Goal: Task Accomplishment & Management: Manage account settings

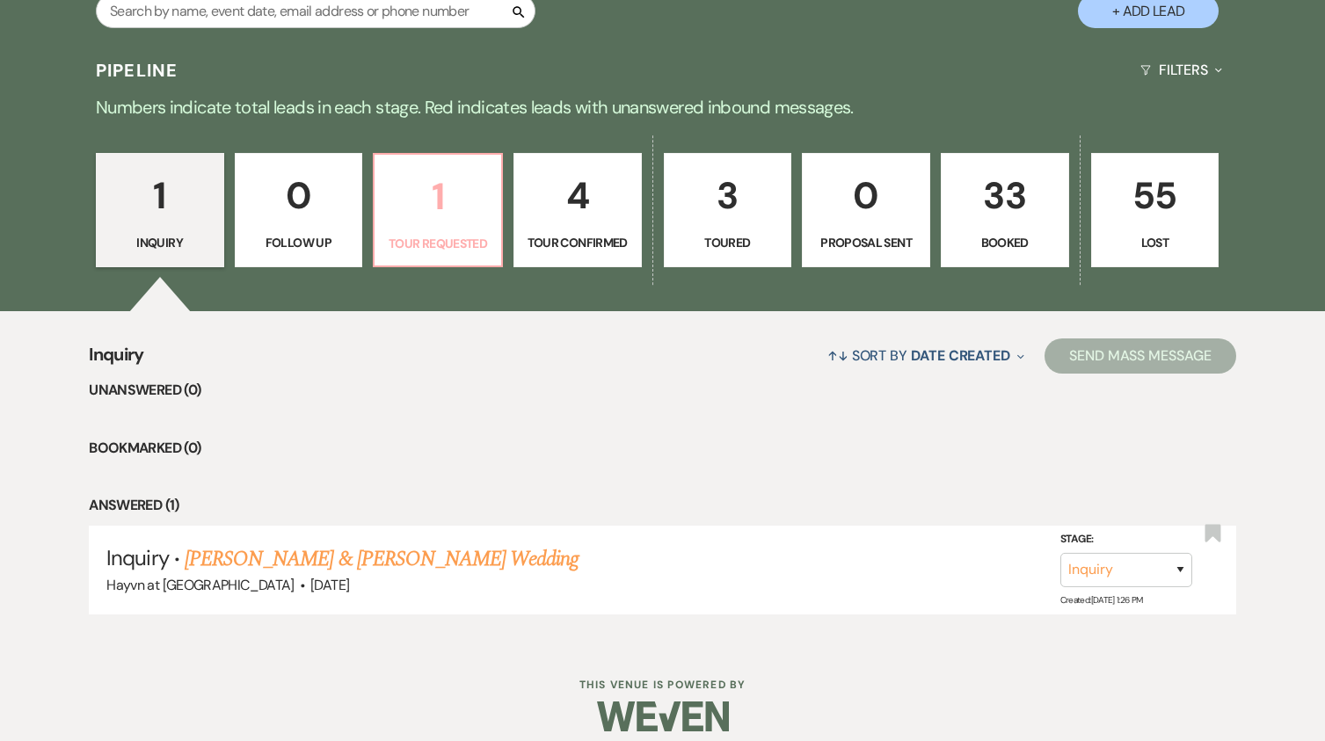
scroll to position [914, 0]
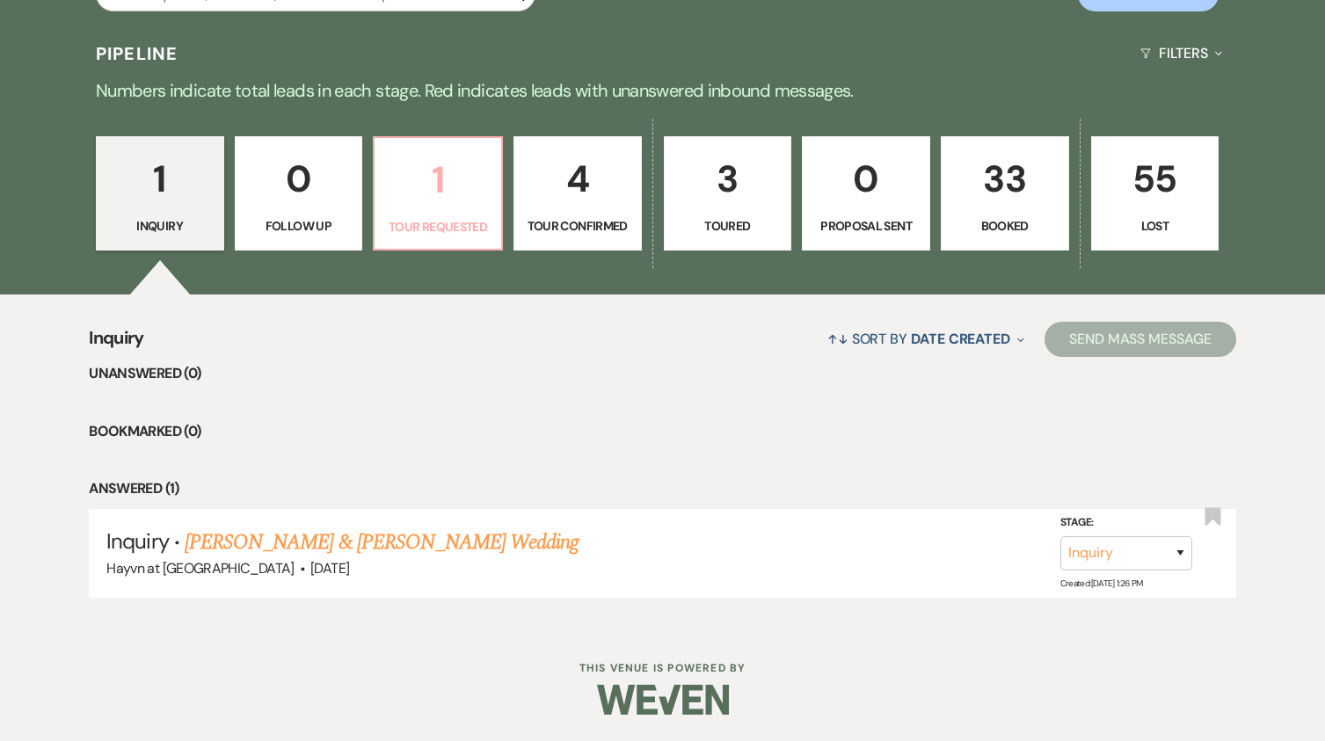
click at [462, 206] on p "1" at bounding box center [438, 179] width 106 height 59
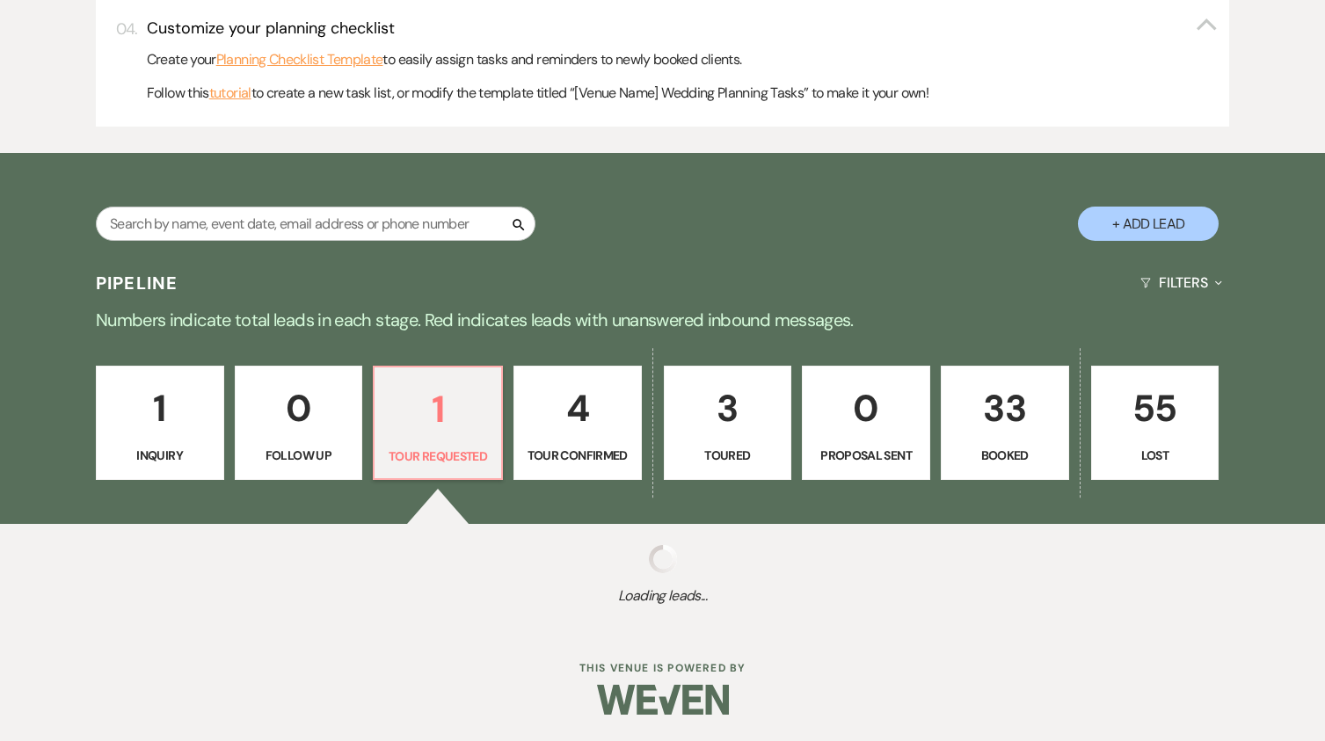
scroll to position [906, 0]
select select "2"
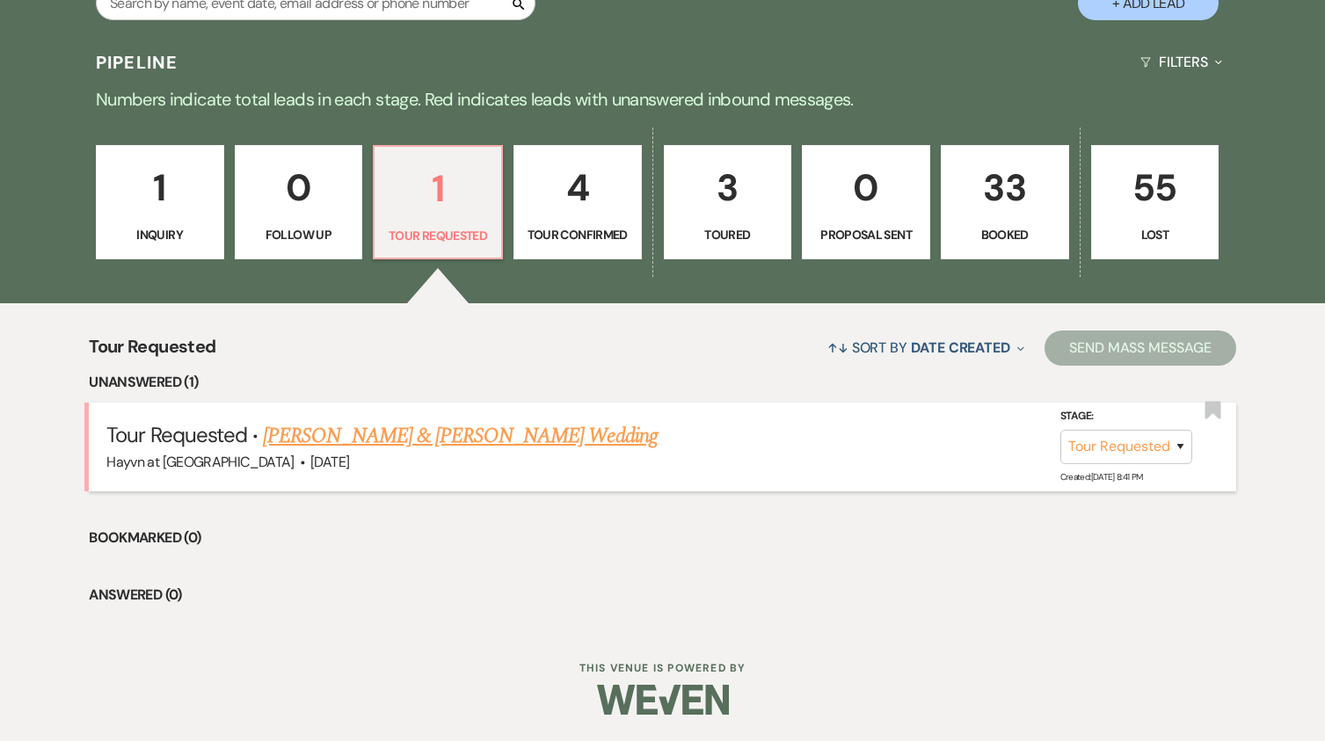
click at [456, 448] on link "[PERSON_NAME] & [PERSON_NAME] Wedding" at bounding box center [460, 436] width 394 height 32
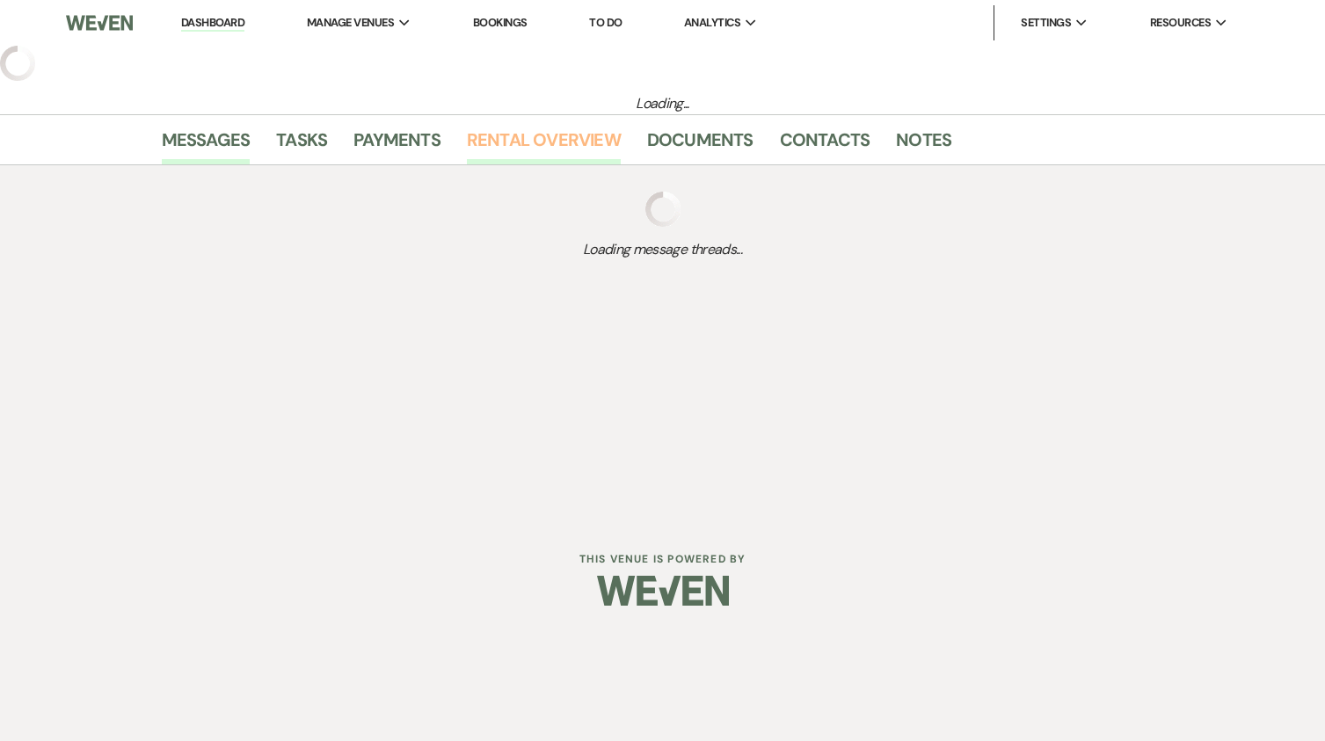
select select "2"
select select "5"
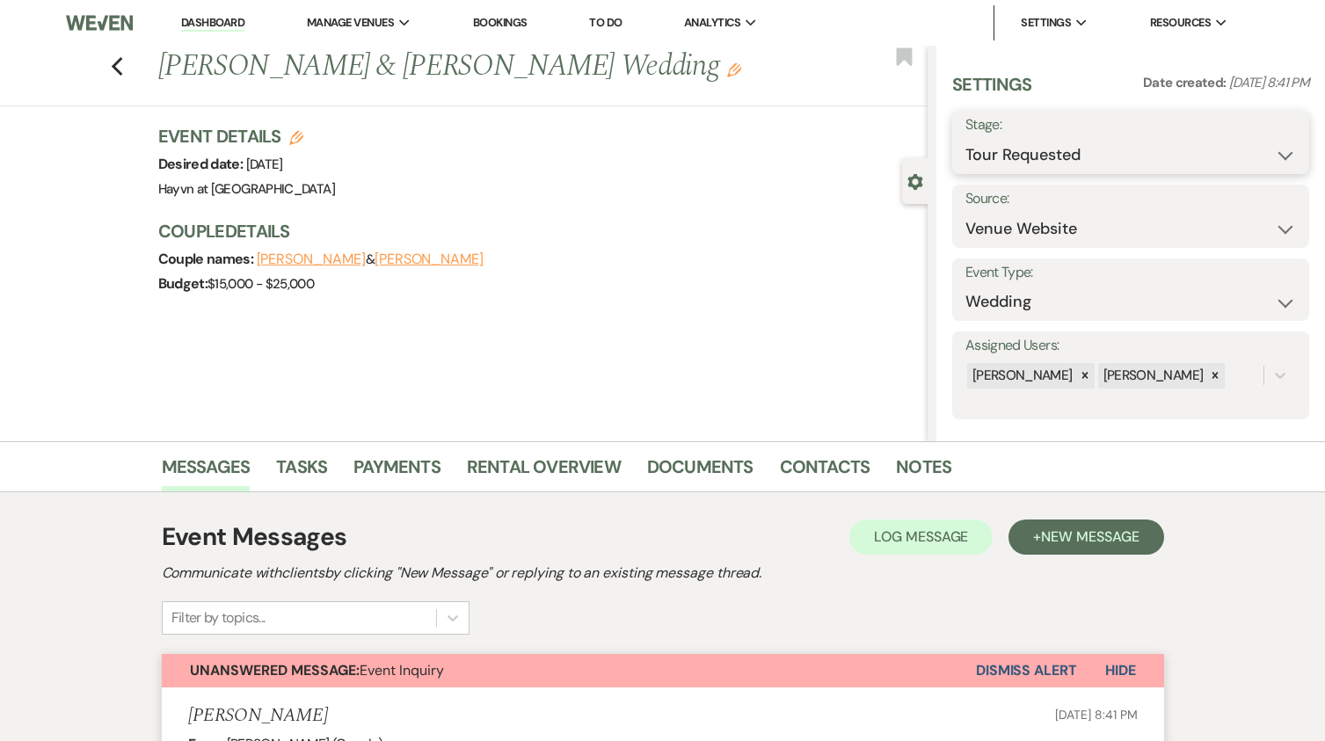
click at [1276, 149] on select "Inquiry Follow Up Tour Requested Tour Confirmed Toured Proposal Sent Booked Lost" at bounding box center [1130, 155] width 331 height 34
select select "6"
click at [965, 138] on select "Inquiry Follow Up Tour Requested Tour Confirmed Toured Proposal Sent Booked Lost" at bounding box center [1130, 155] width 331 height 34
click at [1261, 142] on button "Save" at bounding box center [1272, 142] width 74 height 35
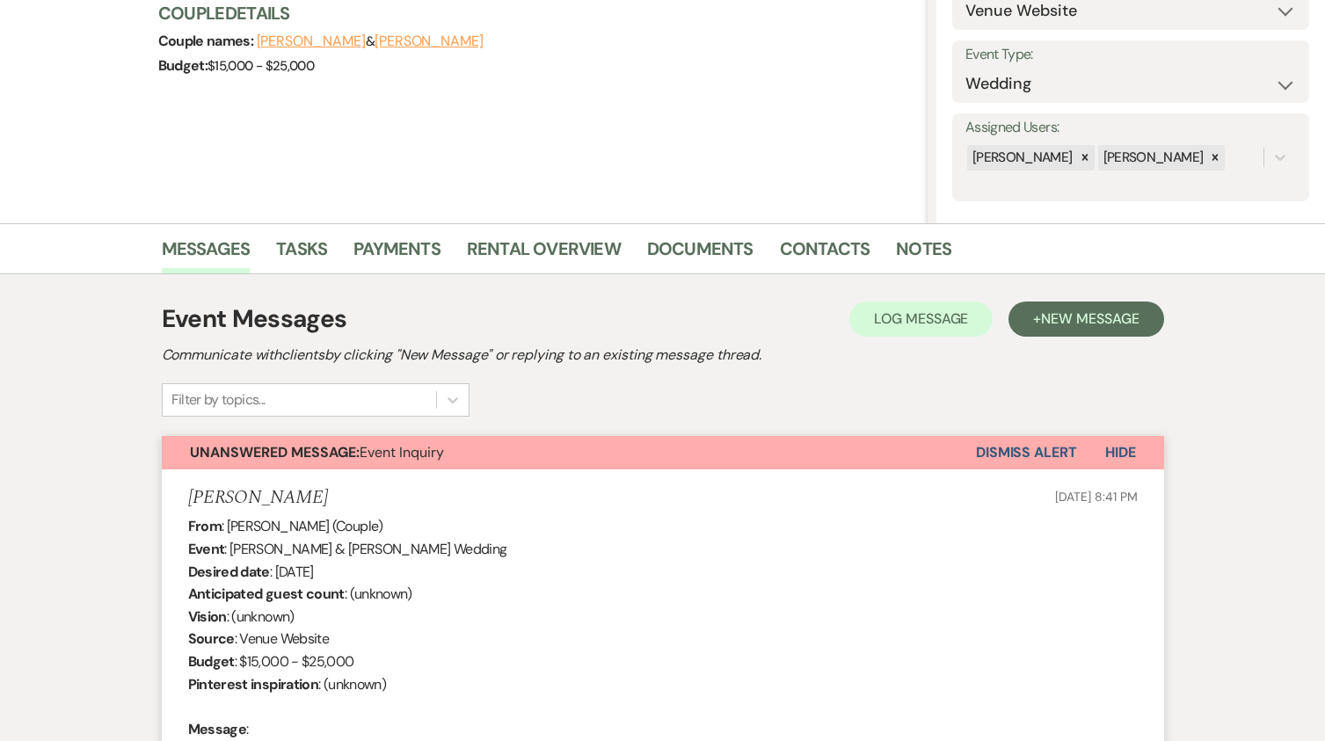
scroll to position [176, 0]
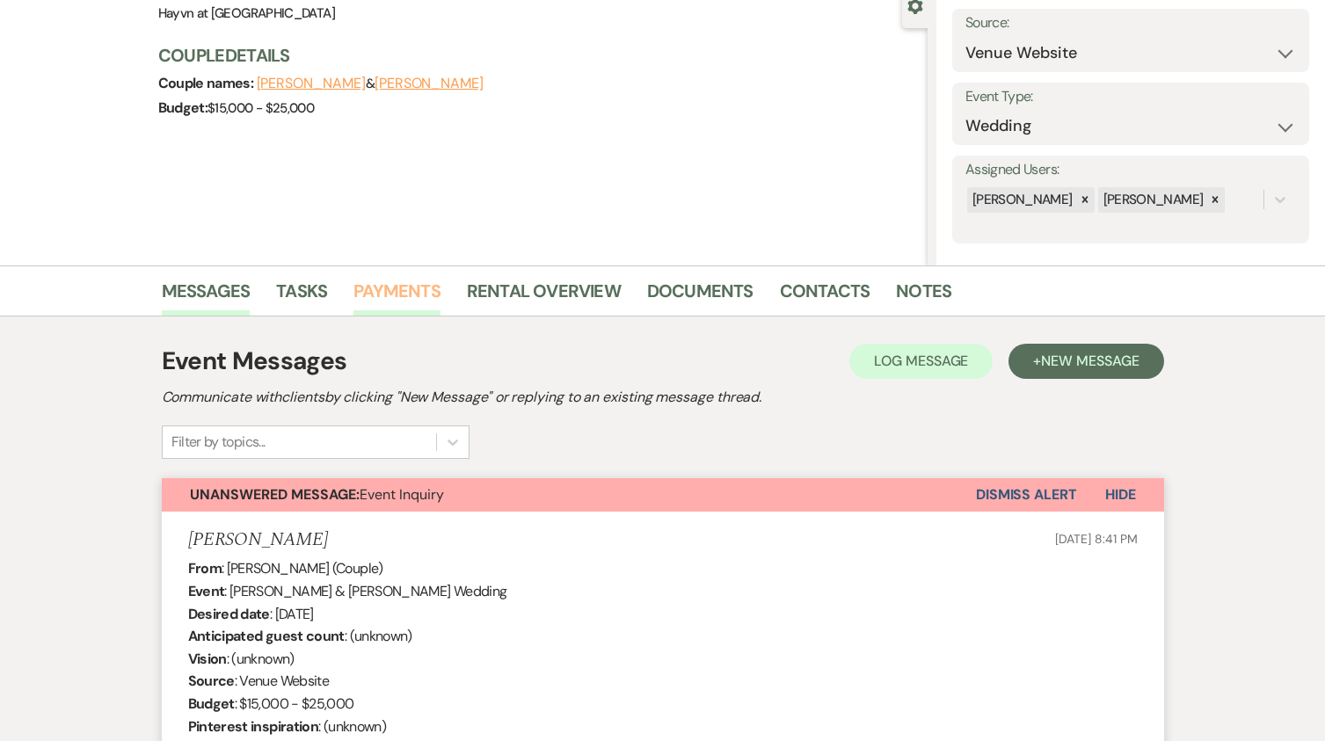
click at [405, 288] on link "Payments" at bounding box center [396, 296] width 87 height 39
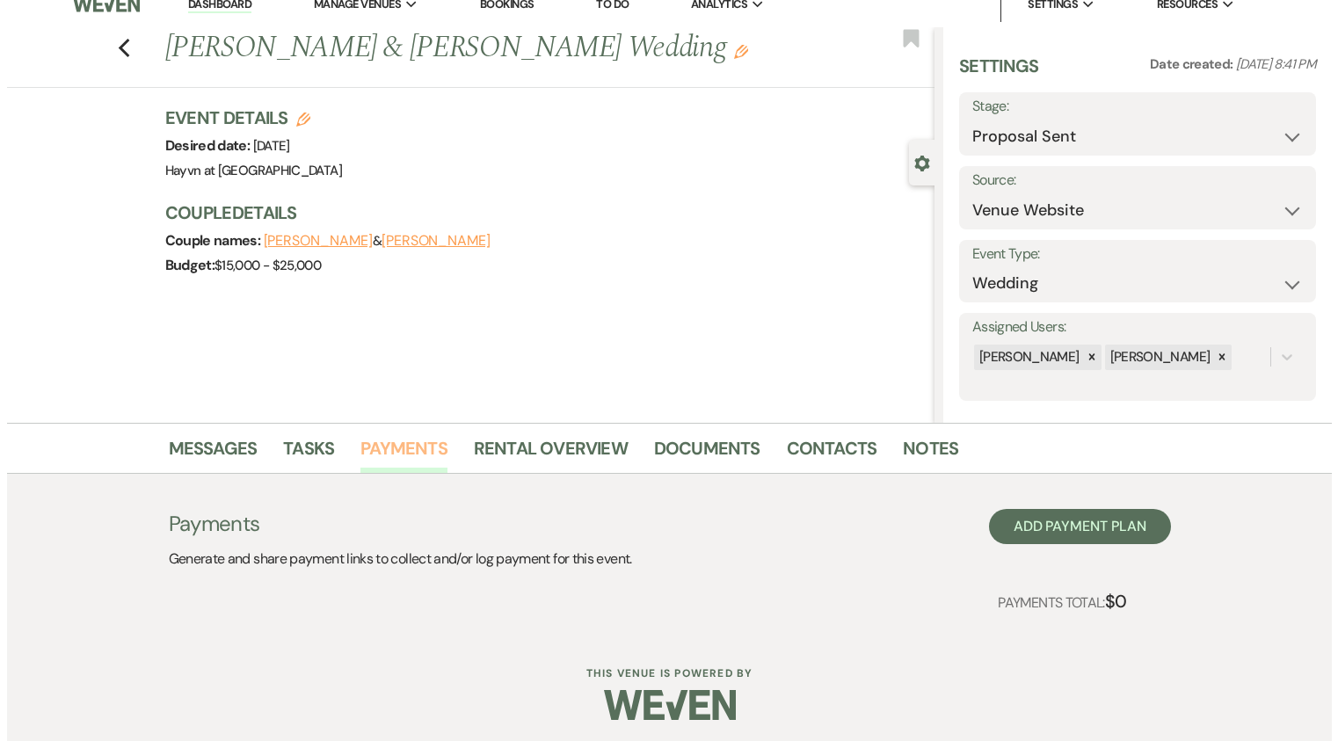
scroll to position [24, 0]
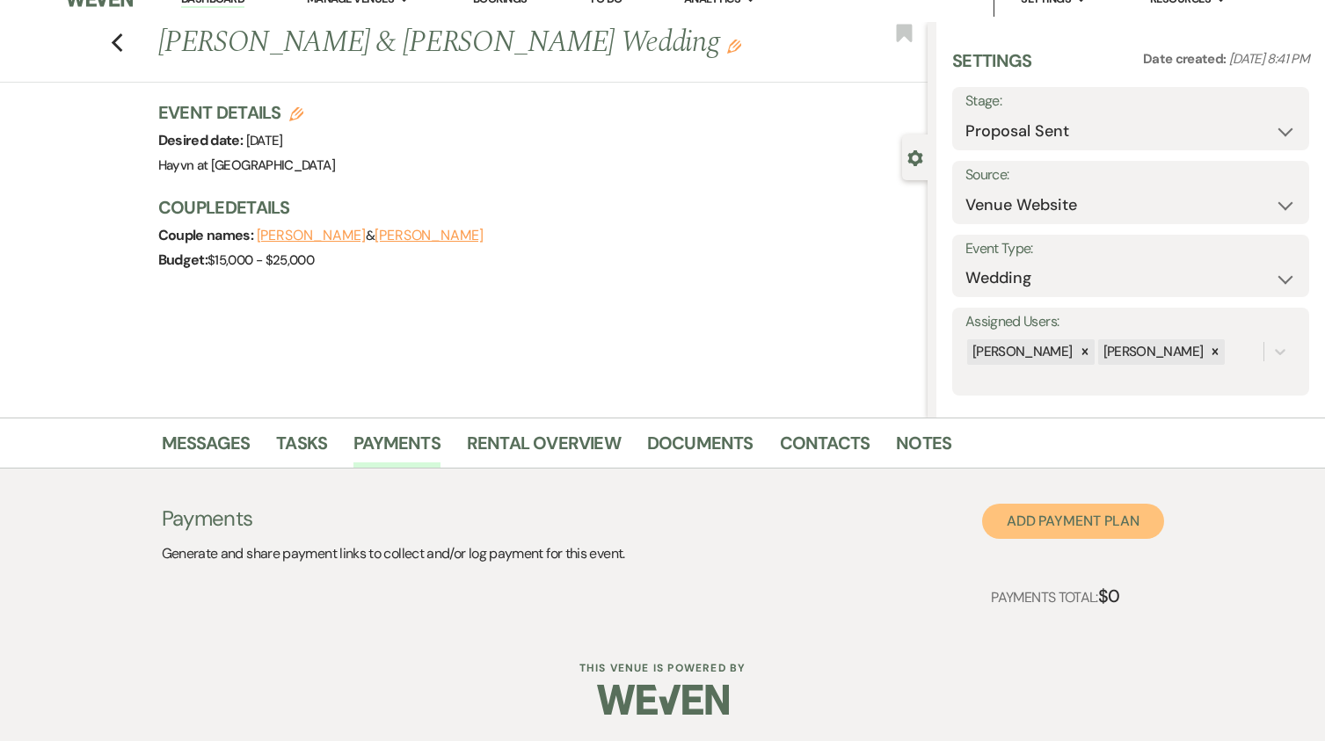
click at [1079, 523] on button "Add Payment Plan" at bounding box center [1073, 521] width 182 height 35
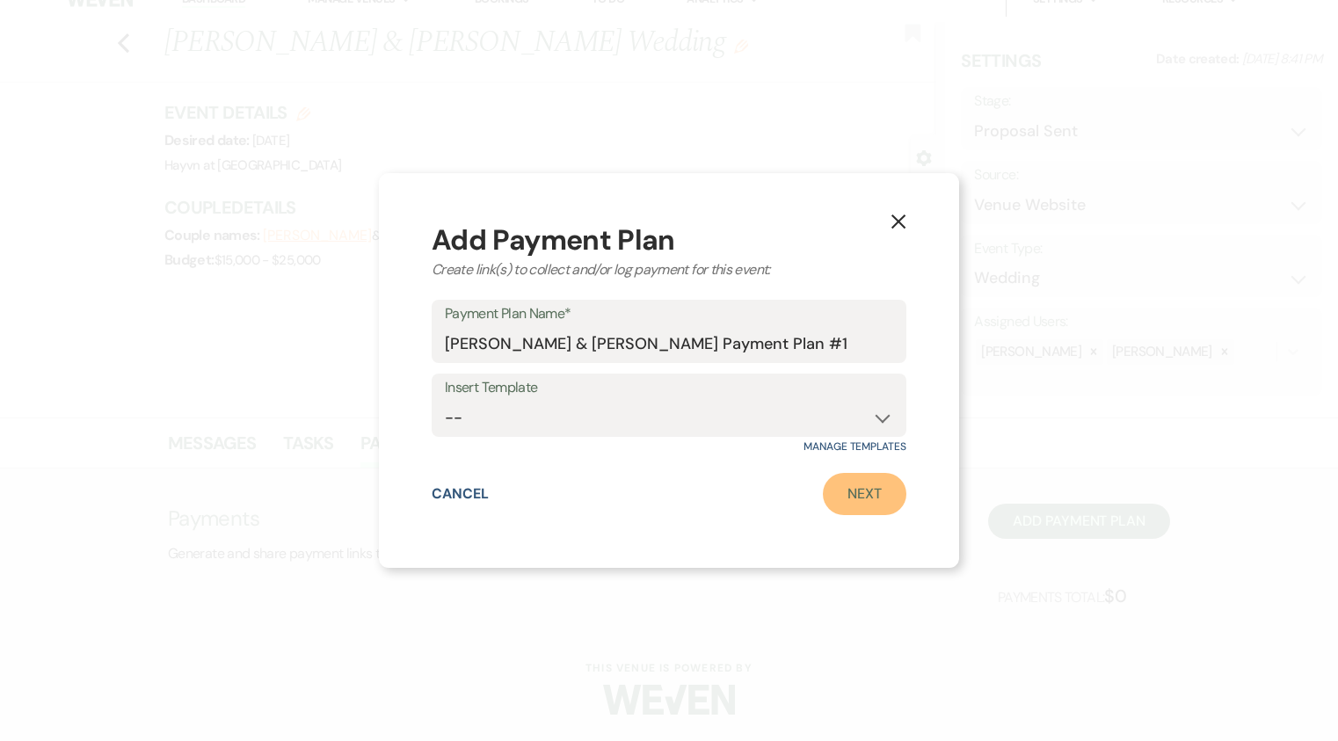
click at [881, 489] on link "Next" at bounding box center [865, 494] width 84 height 42
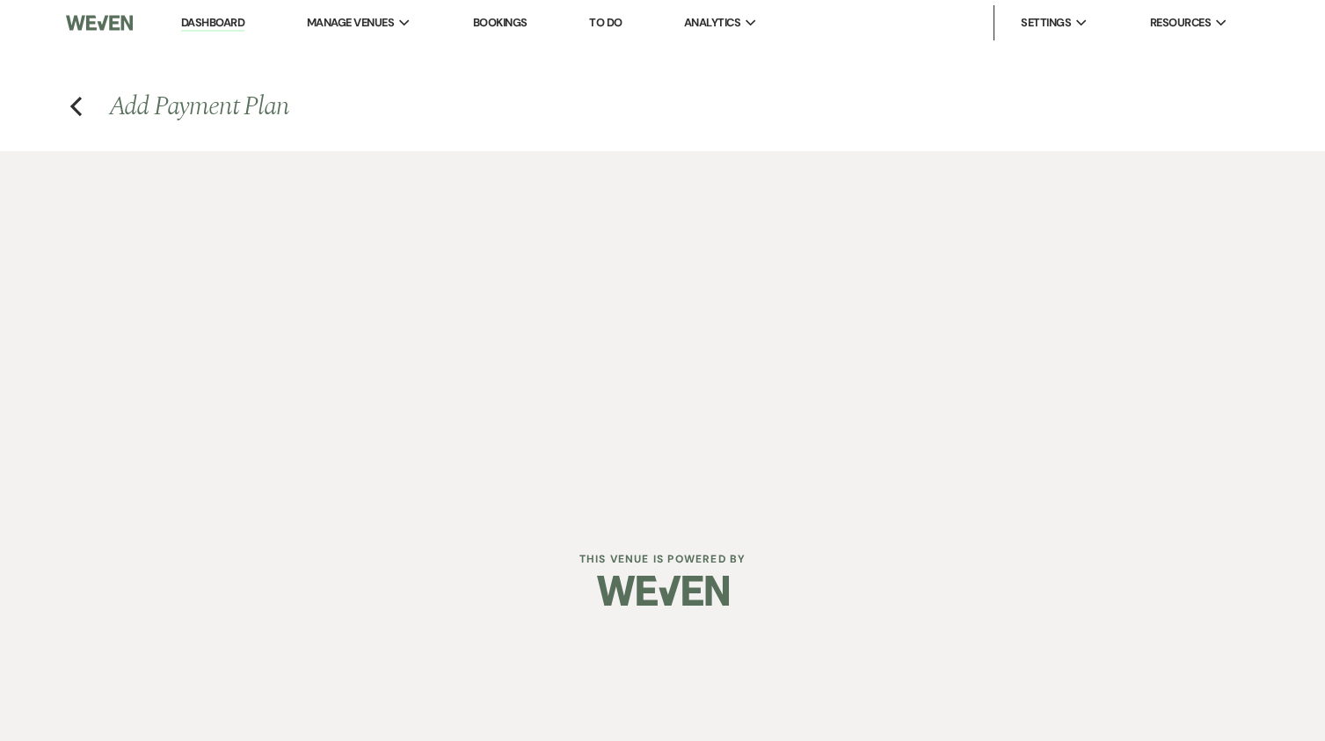
select select "2"
select select "percentage"
select select "false"
select select "client"
select select "weeks"
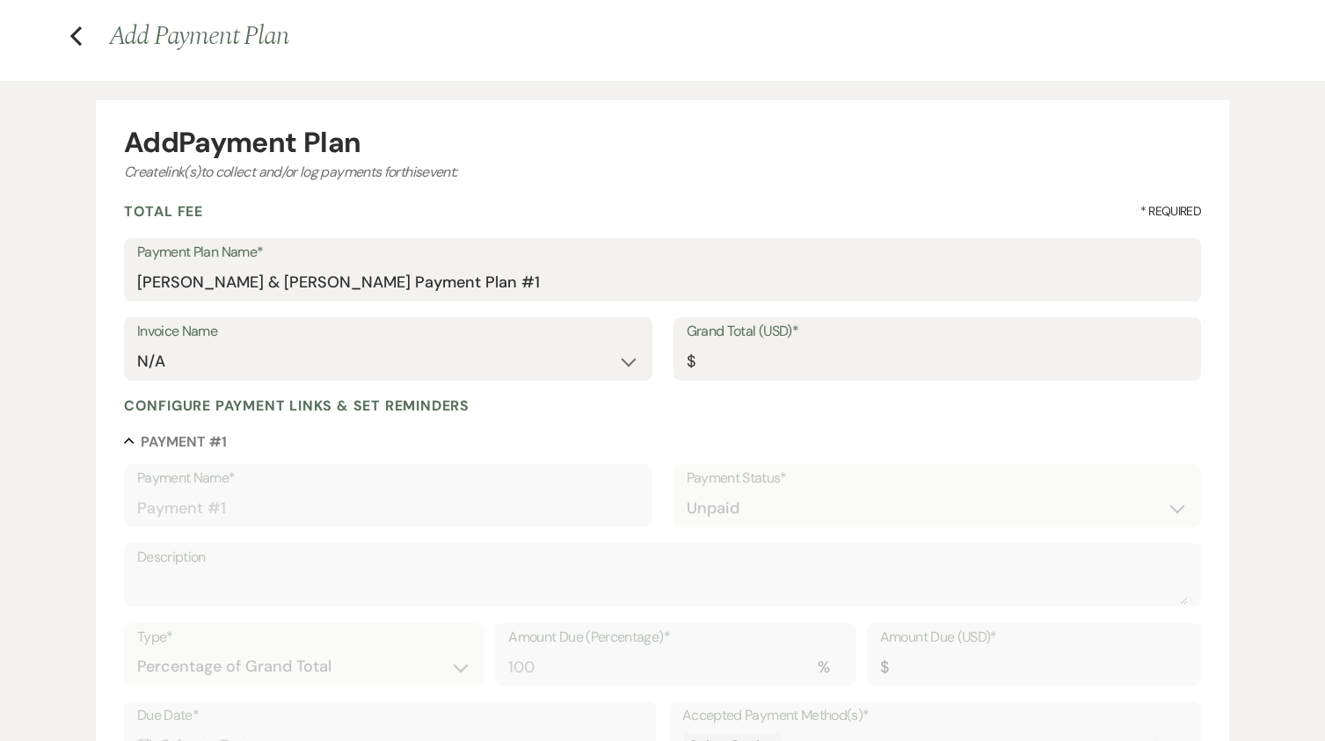
scroll to position [176, 0]
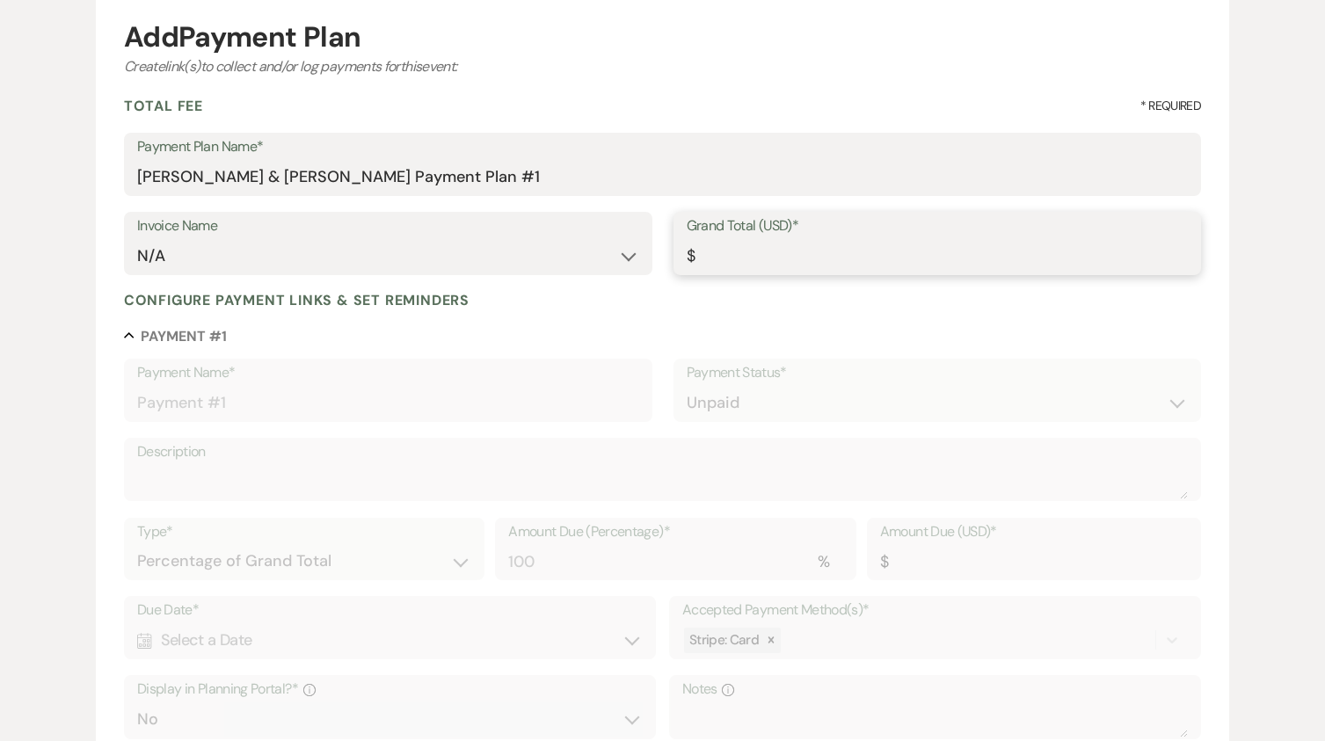
click at [740, 254] on input "Grand Total (USD)*" at bounding box center [938, 256] width 502 height 34
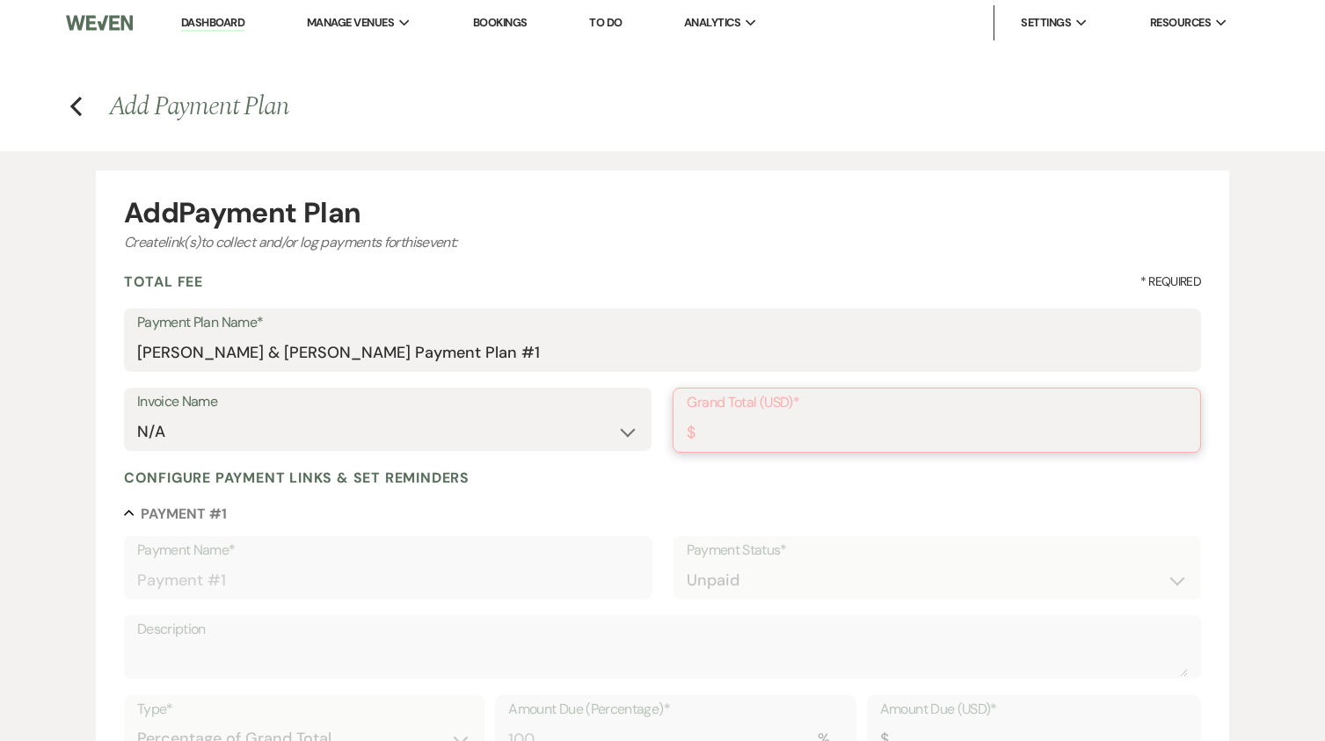
click at [758, 422] on input "Grand Total (USD)*" at bounding box center [937, 433] width 500 height 34
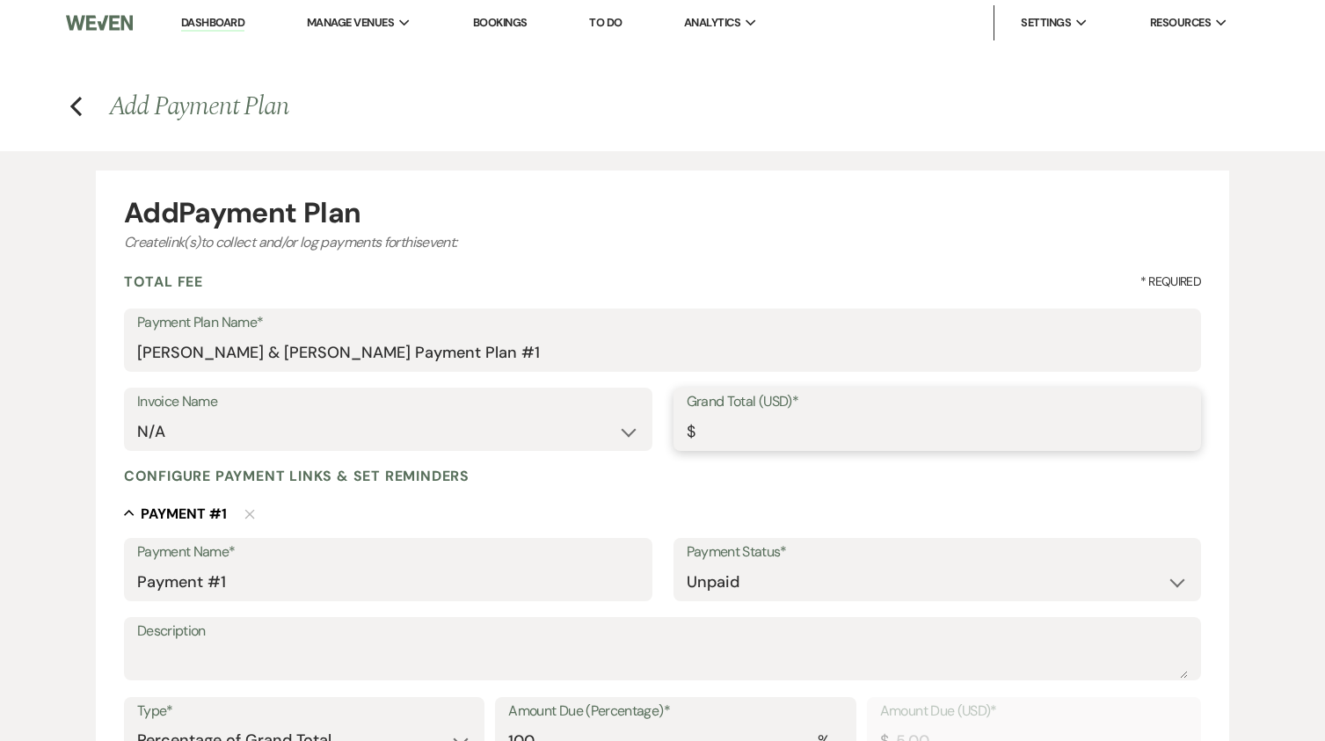
type input "5"
type input "5.00"
type input "58"
type input "58.00"
type input "580"
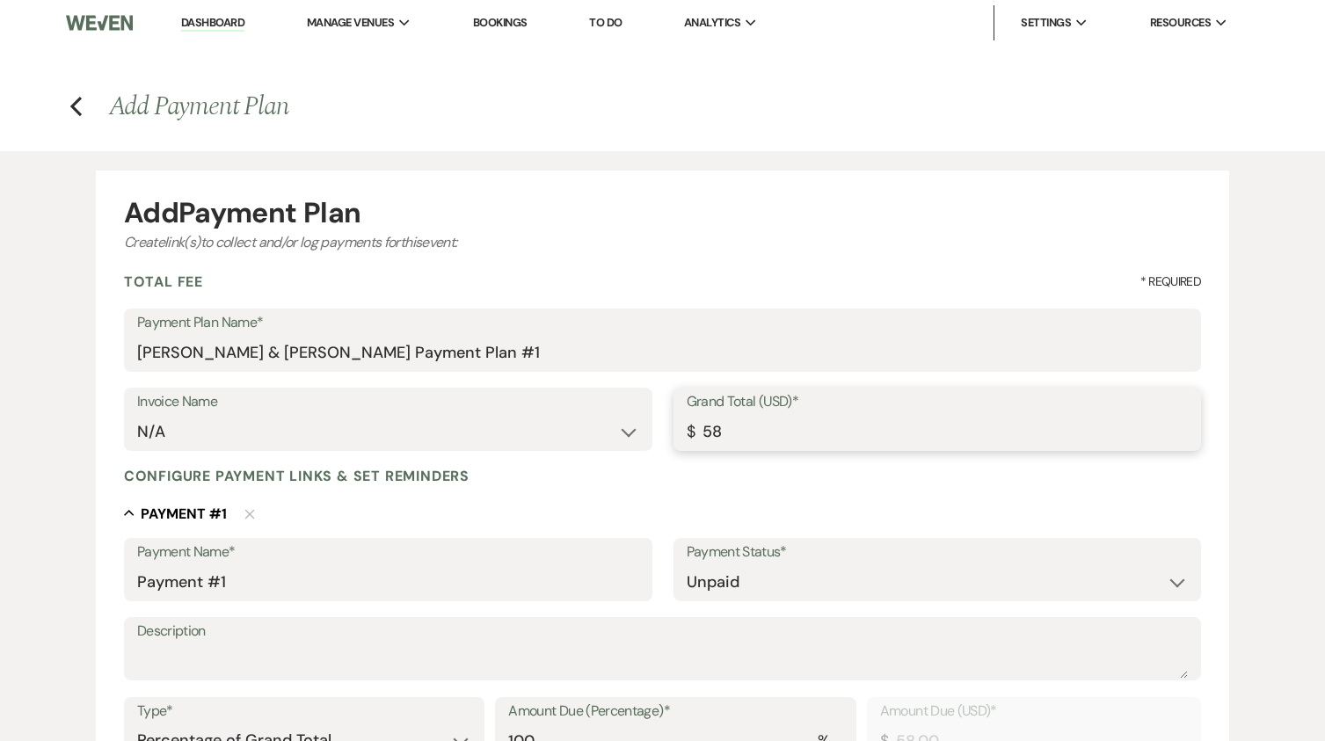
type input "580.00"
type input "5802"
type input "5802.00"
type input "5802.5"
type input "5802.50"
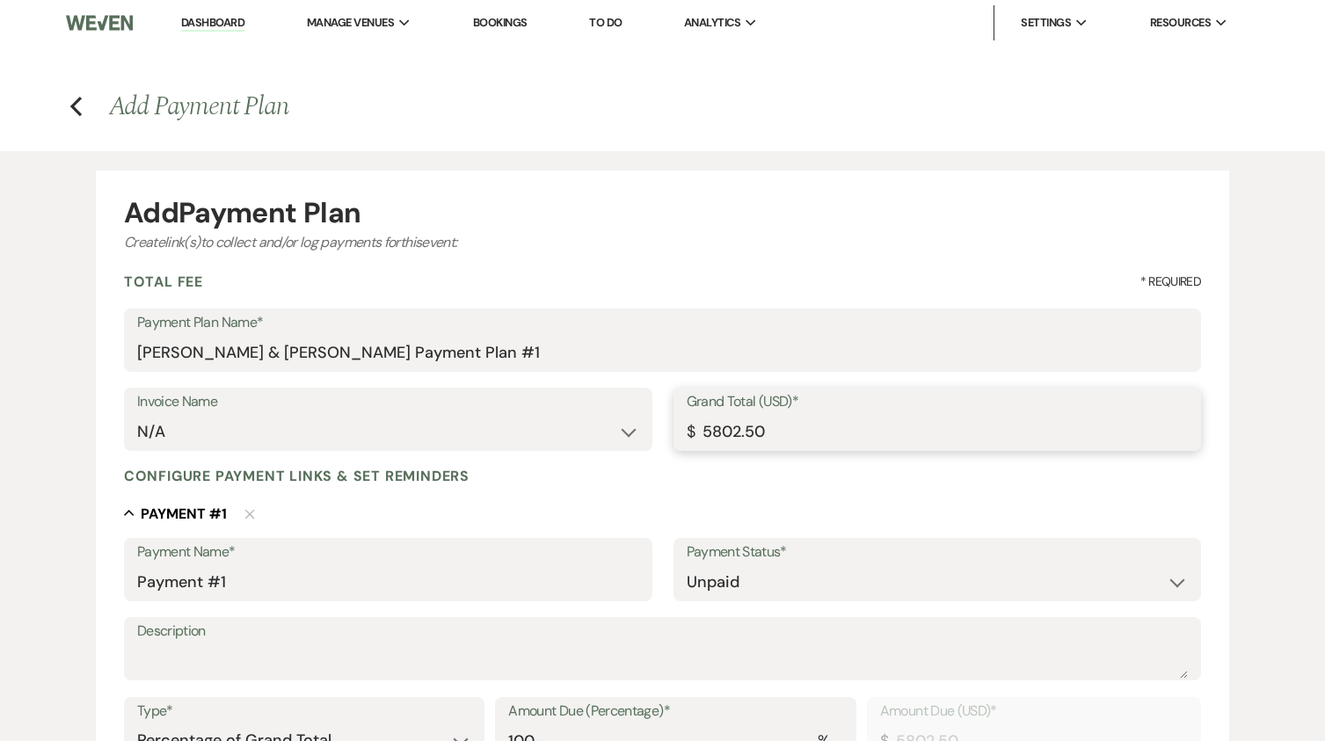
type input "5802.50"
click at [646, 474] on div "Configure payment links & set reminders" at bounding box center [662, 476] width 1077 height 18
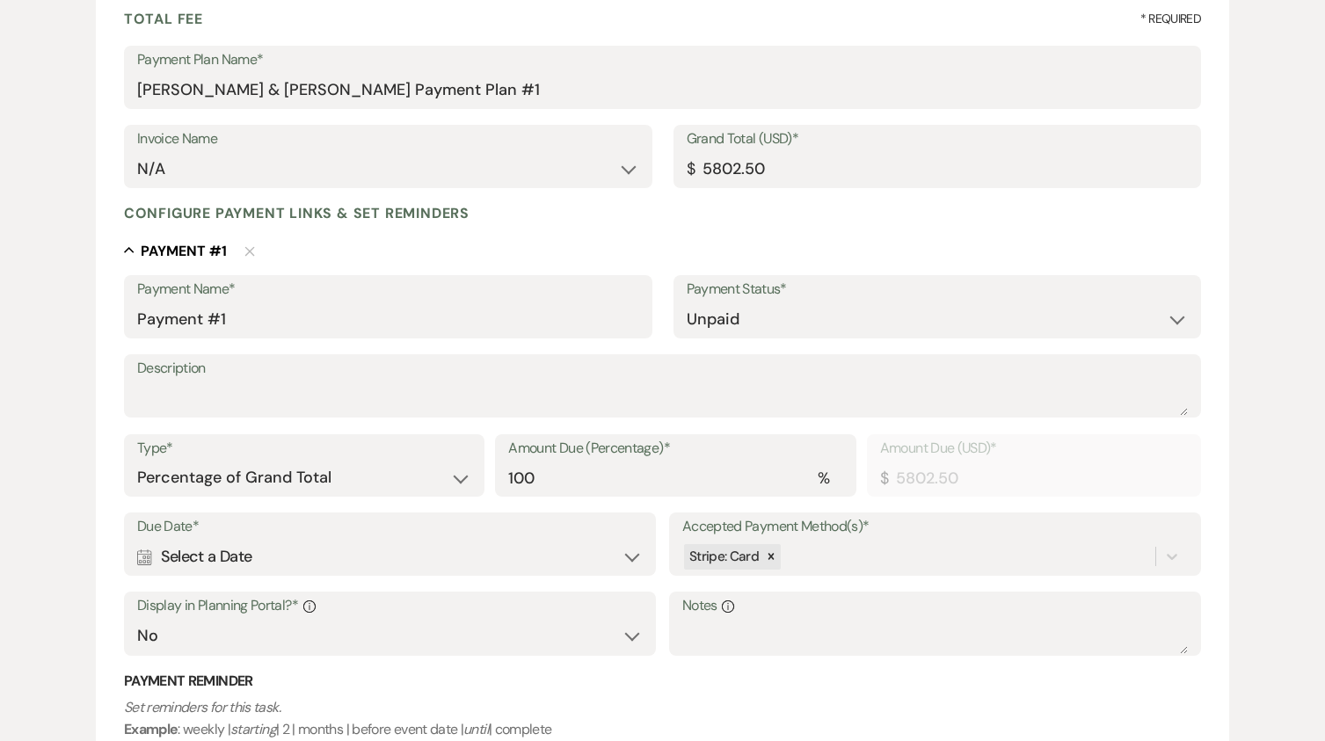
scroll to position [264, 0]
click at [233, 392] on textarea "Description" at bounding box center [662, 397] width 1051 height 35
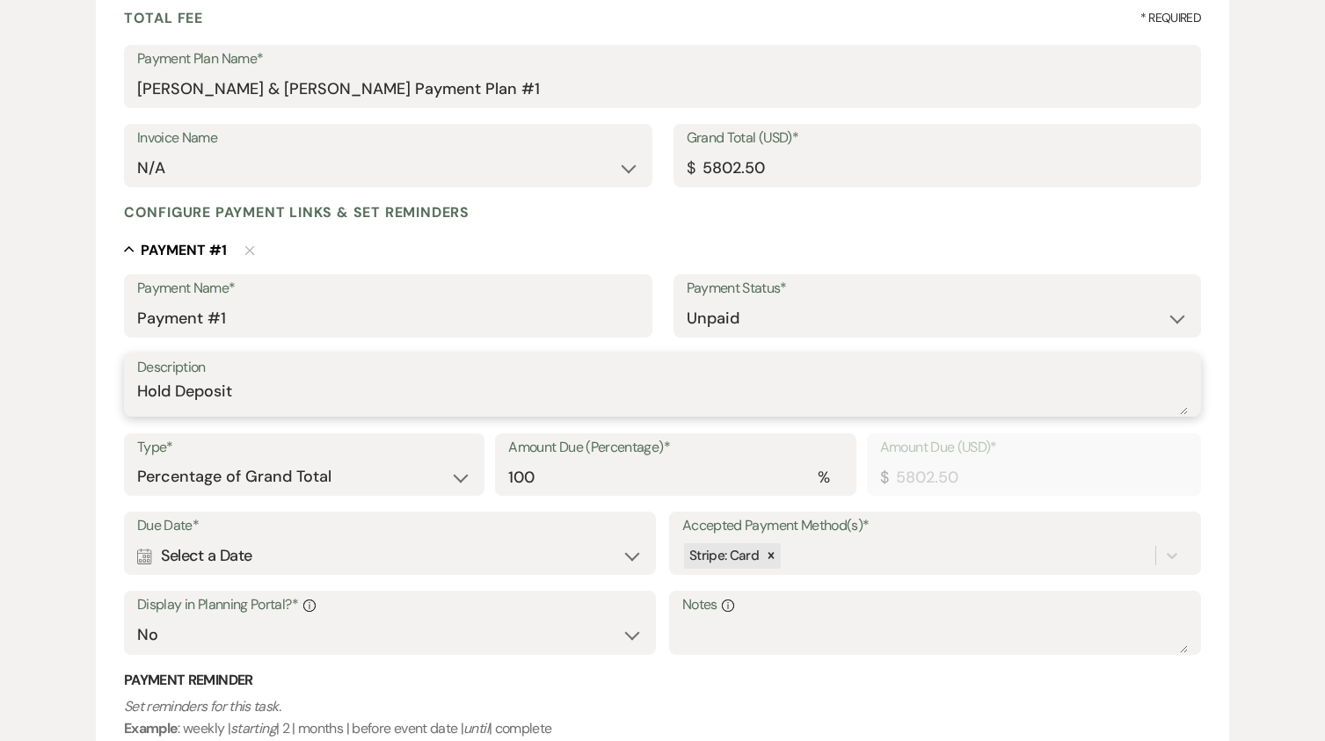
type textarea "Hold Deposit"
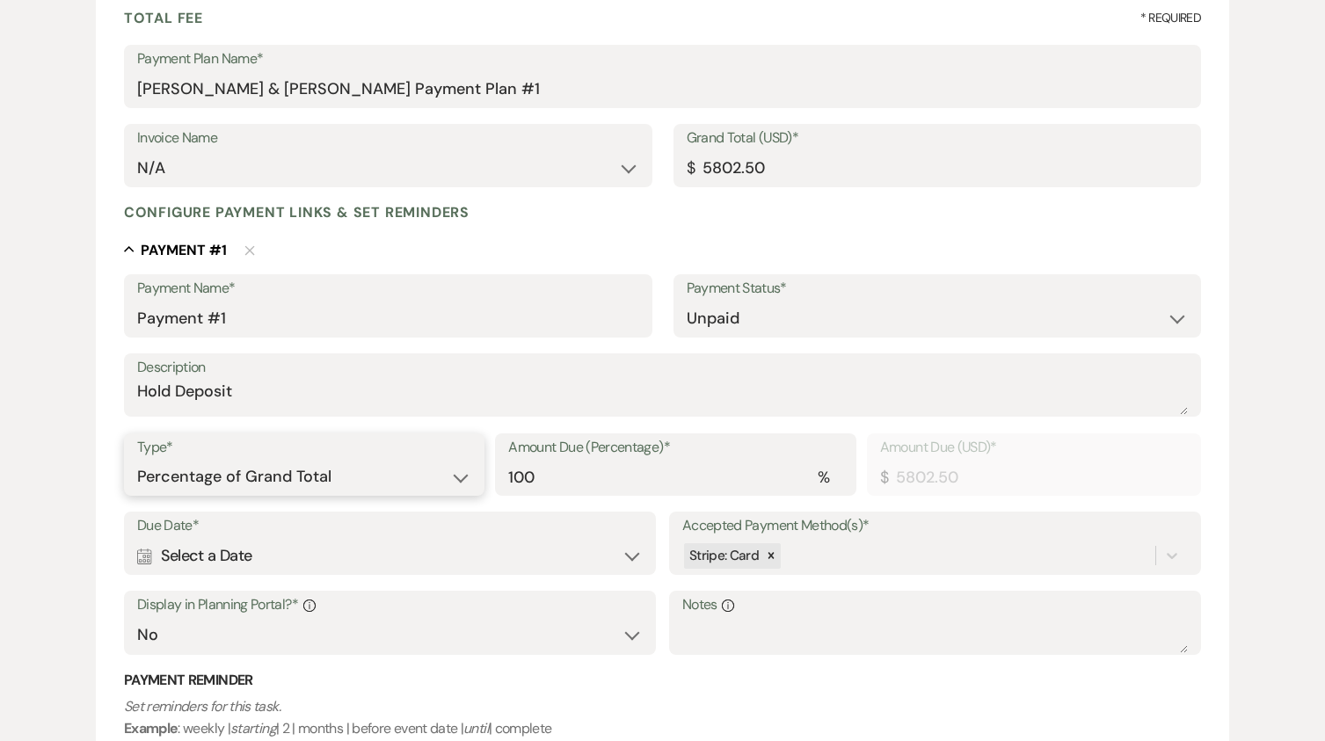
click at [444, 470] on select "Dollar Amount Percentage of Grand Total" at bounding box center [304, 477] width 334 height 34
select select "flat"
click at [137, 460] on select "Dollar Amount Percentage of Grand Total" at bounding box center [304, 477] width 334 height 34
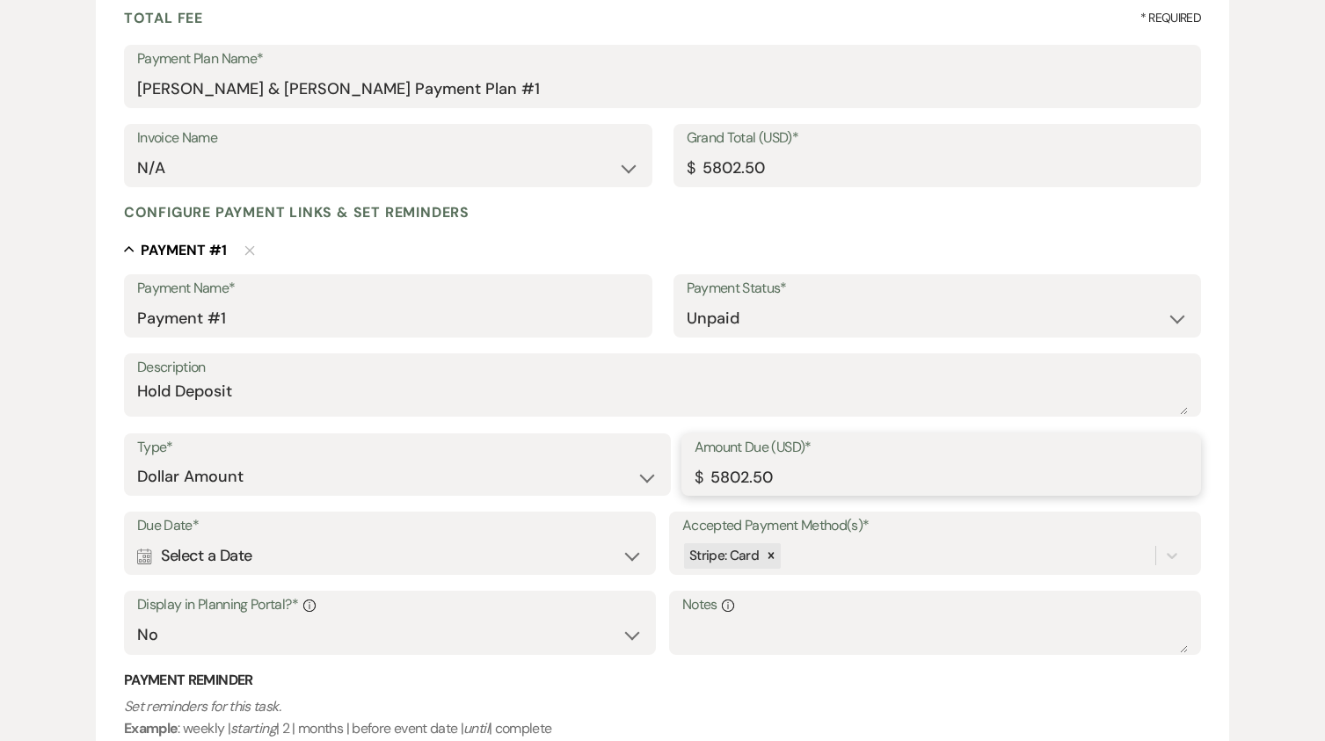
drag, startPoint x: 784, startPoint y: 476, endPoint x: 634, endPoint y: 486, distance: 150.7
click at [634, 486] on div "Type* Dollar Amount Percentage of Grand Total Amount Due (USD)* $ 5802.50" at bounding box center [662, 472] width 1077 height 79
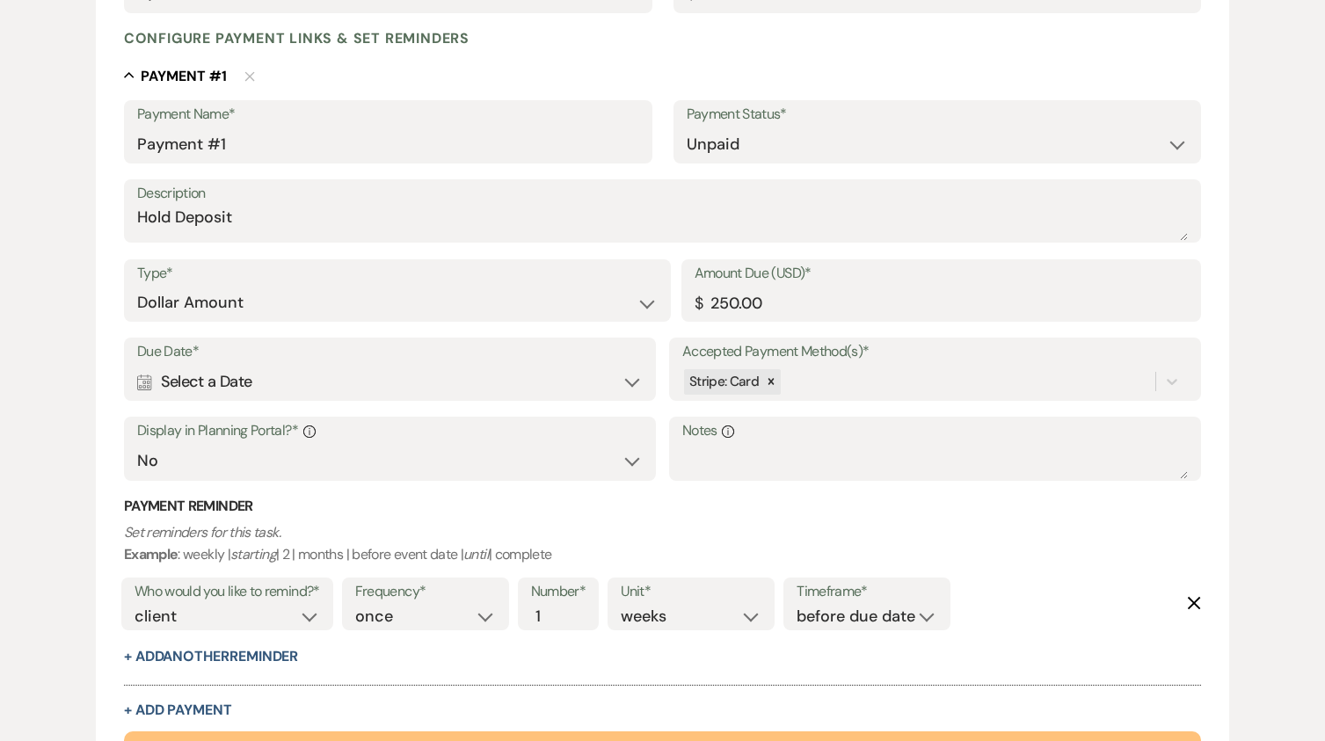
scroll to position [440, 0]
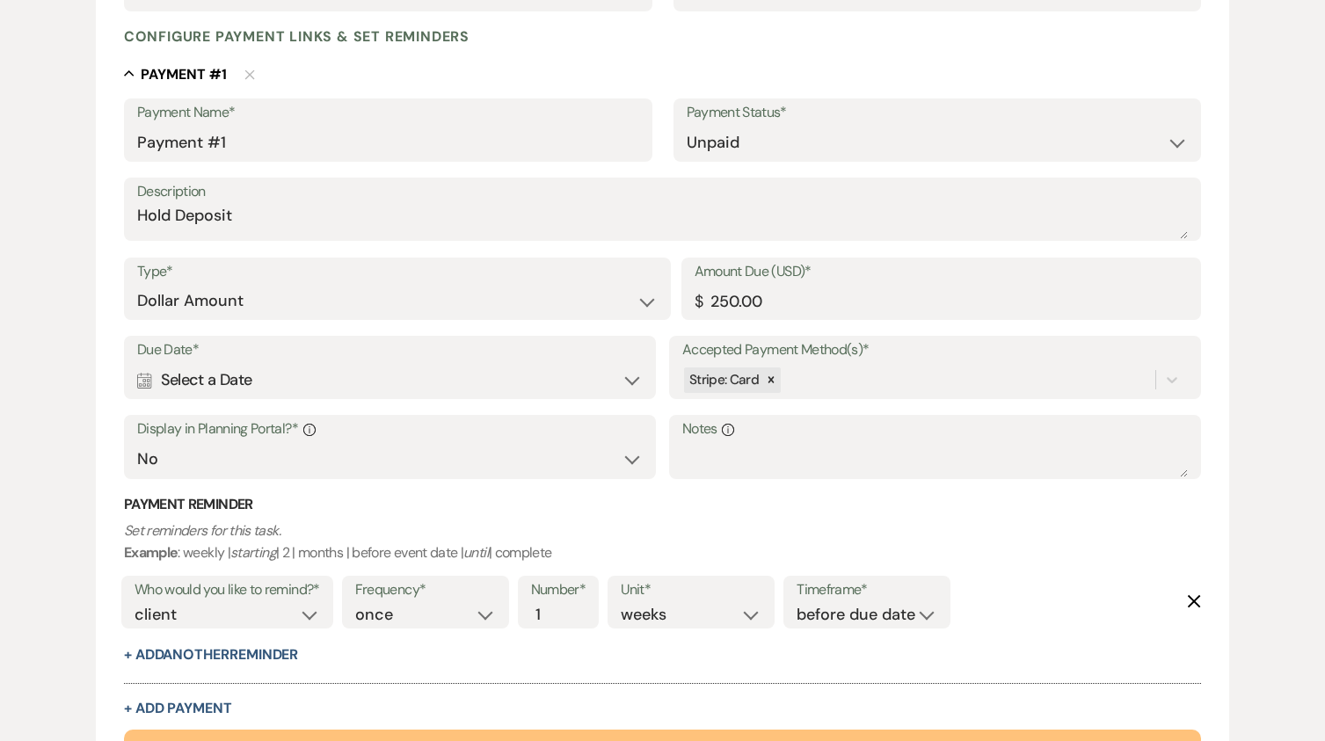
click at [623, 364] on div "Calendar Select a Date Expand" at bounding box center [390, 380] width 506 height 34
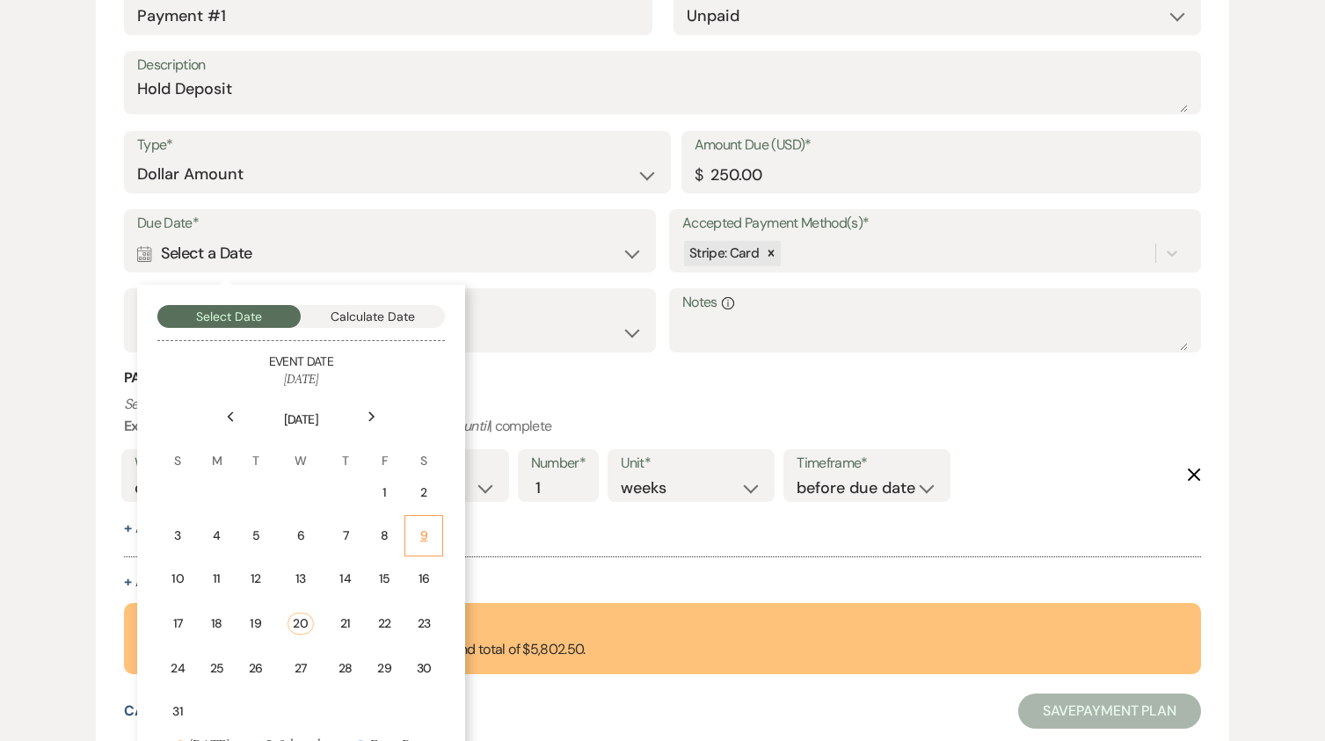
scroll to position [695, 0]
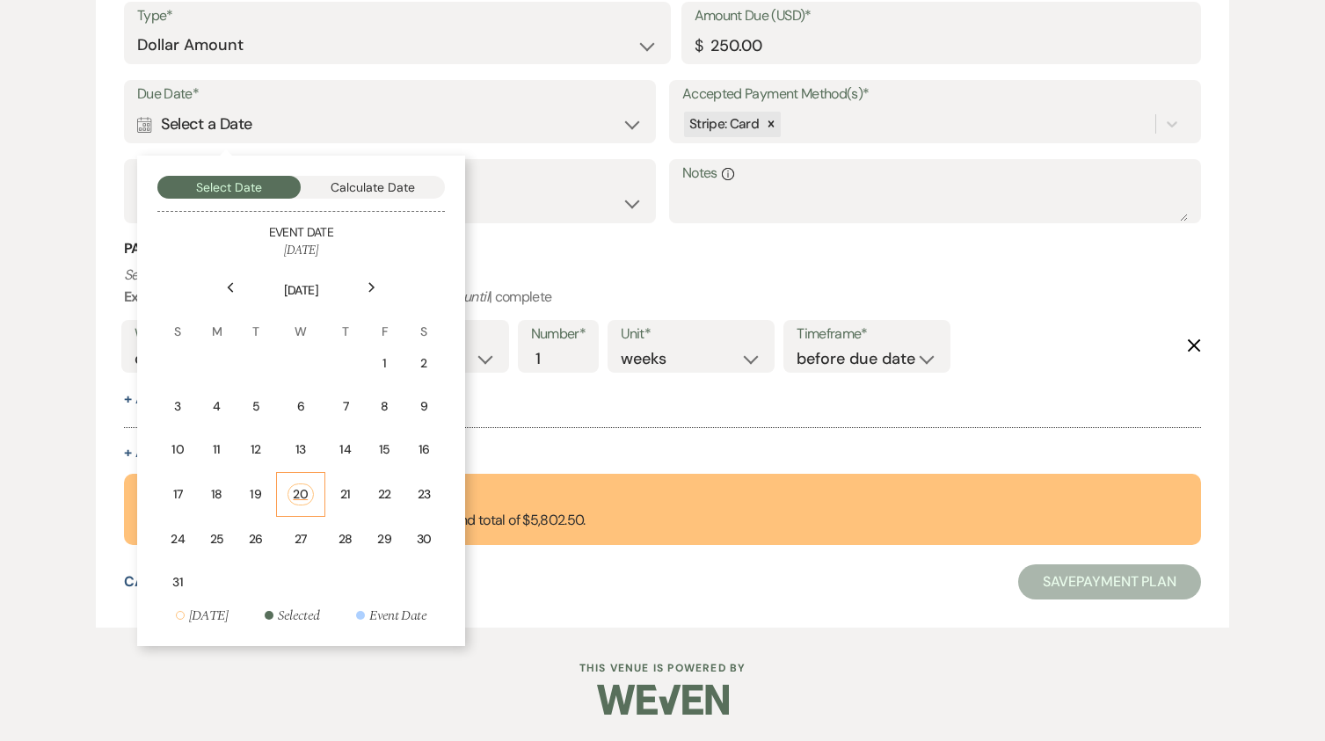
click at [306, 492] on div "20" at bounding box center [301, 495] width 26 height 22
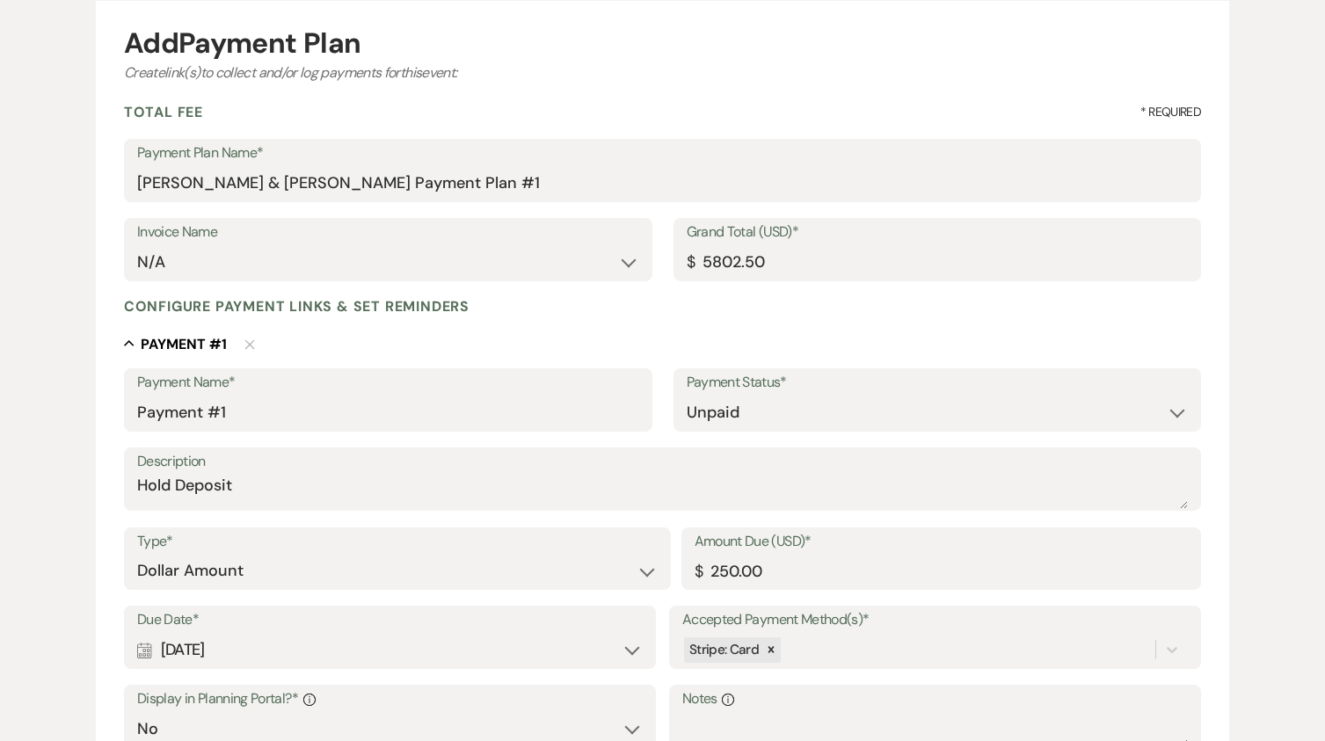
scroll to position [352, 0]
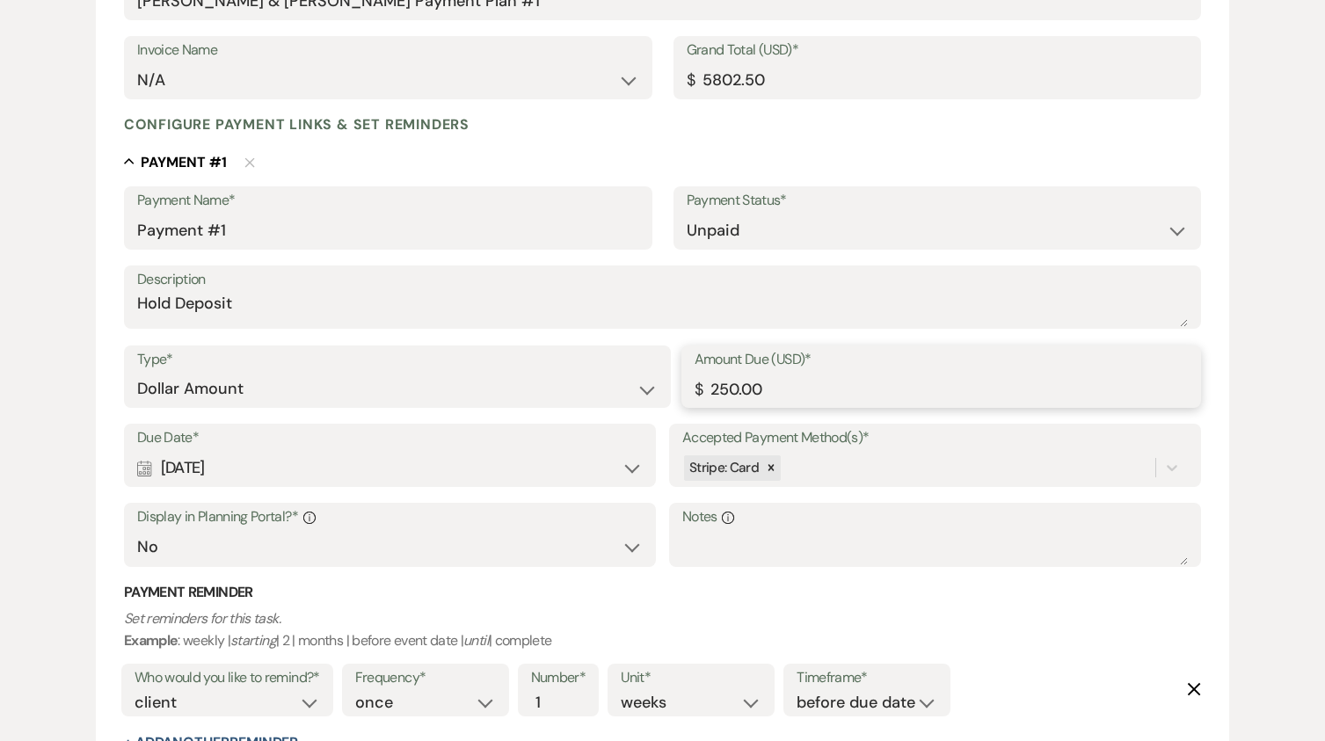
drag, startPoint x: 772, startPoint y: 390, endPoint x: 684, endPoint y: 391, distance: 87.9
click at [684, 391] on div "Amount Due (USD)* $ 250.00" at bounding box center [941, 377] width 521 height 63
type input "257.50"
click at [181, 300] on textarea "Hold Deposit" at bounding box center [662, 309] width 1051 height 35
click at [177, 302] on textarea "Hold Deposit" at bounding box center [662, 309] width 1051 height 35
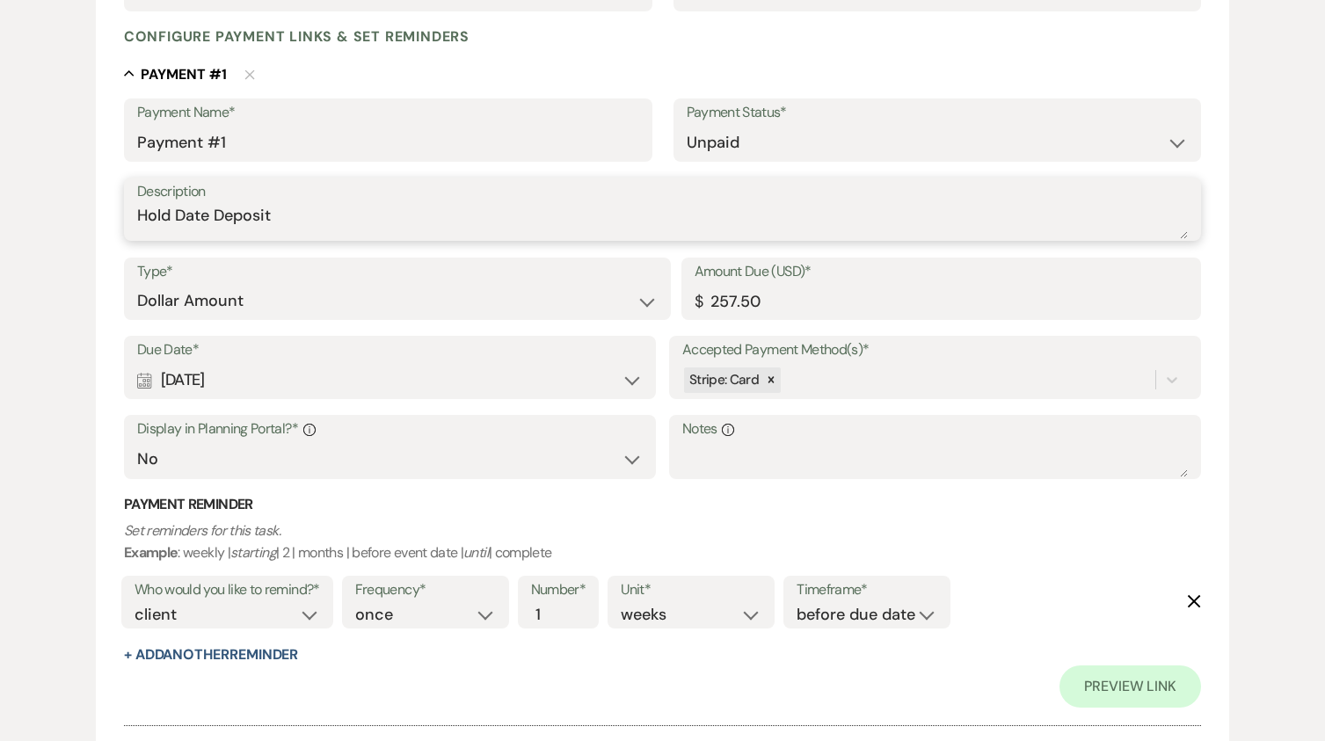
scroll to position [528, 0]
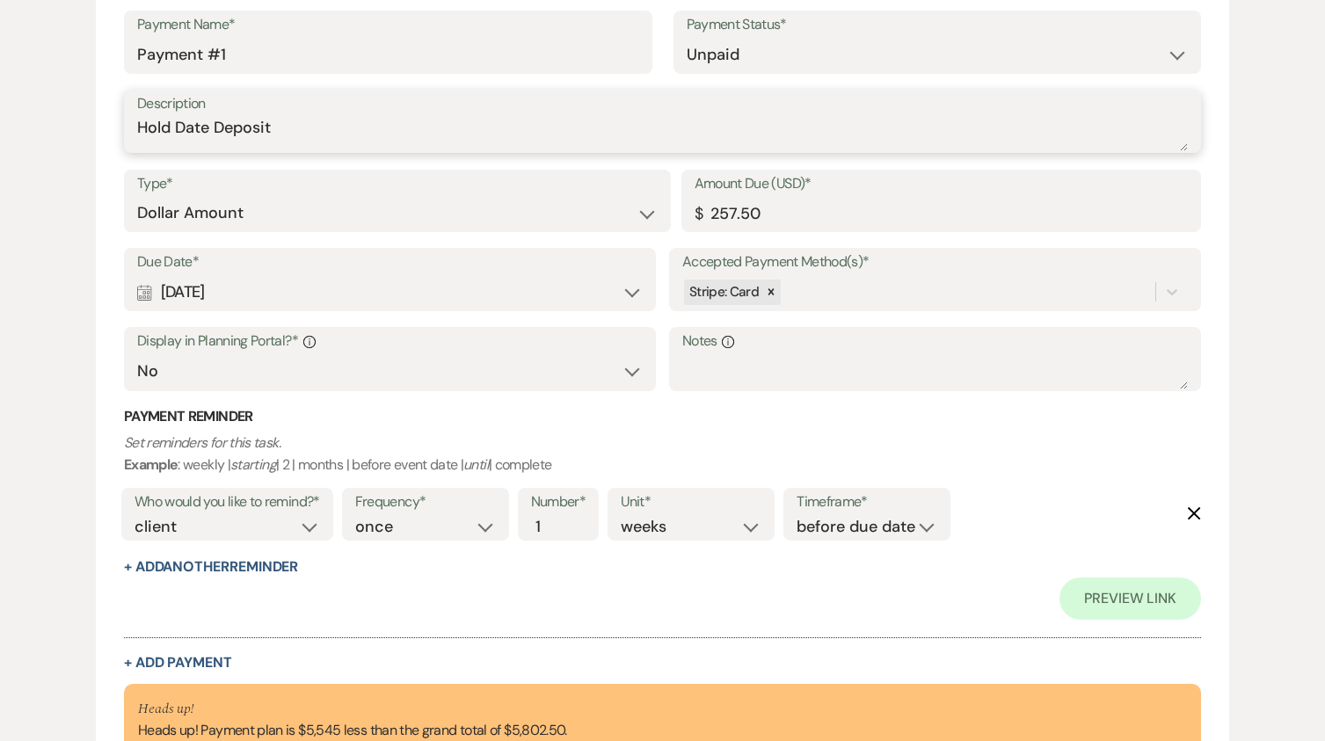
type textarea "Hold Date Deposit"
click at [1191, 508] on icon "Delete" at bounding box center [1194, 513] width 14 height 14
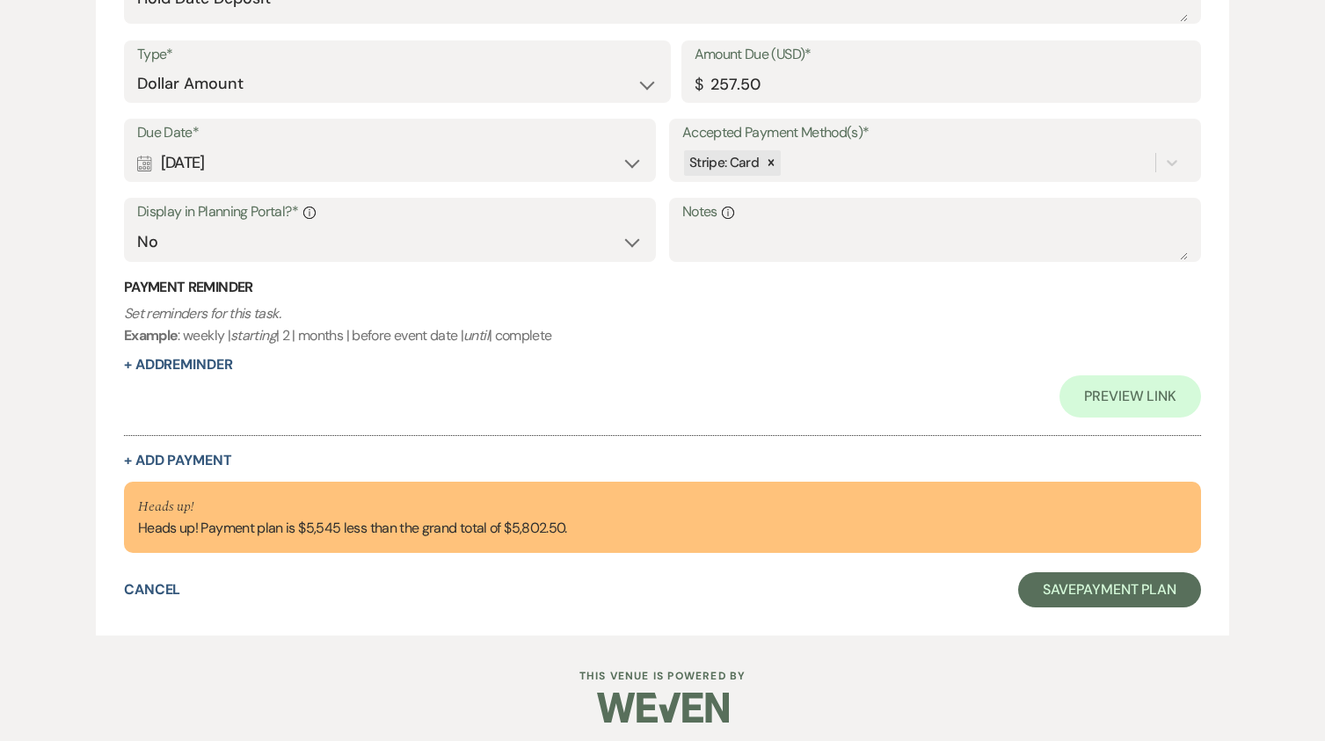
scroll to position [665, 0]
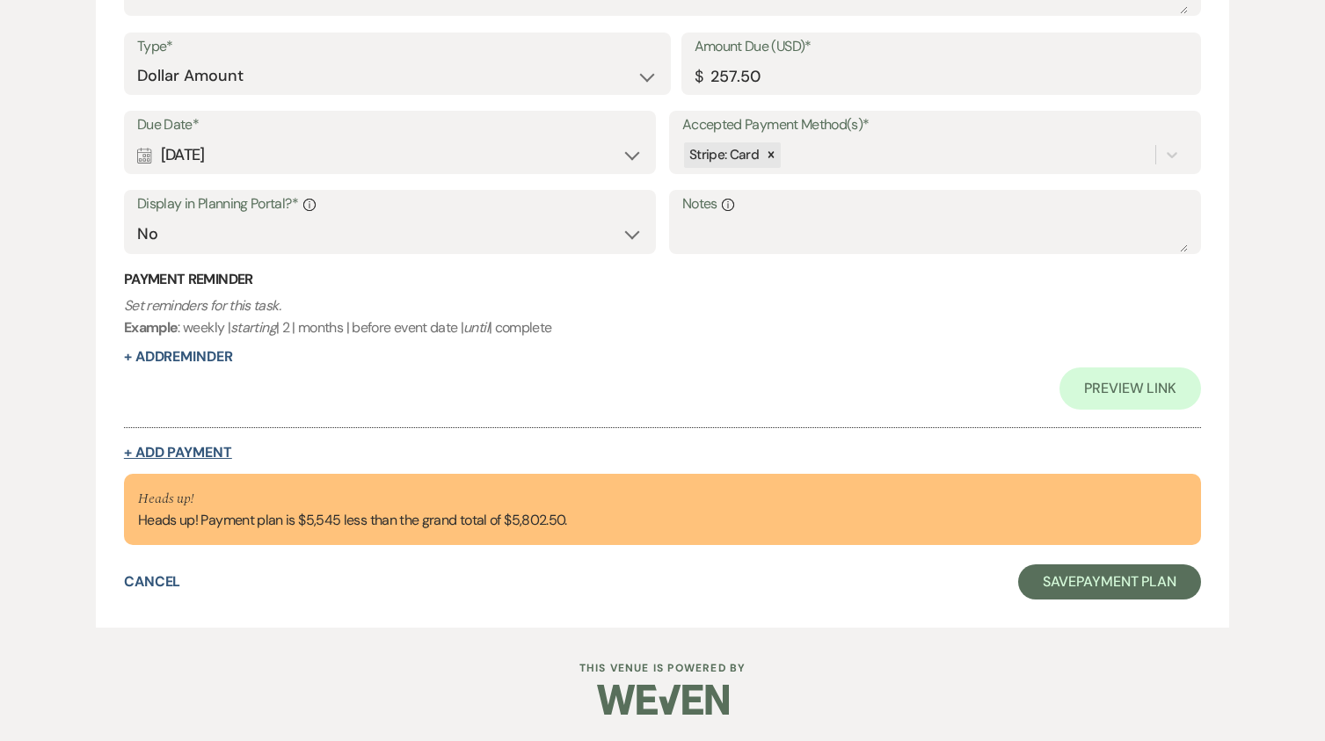
click at [204, 448] on button "+ Add Payment" at bounding box center [178, 453] width 108 height 14
select select "2"
select select "flat"
select select "false"
select select "client"
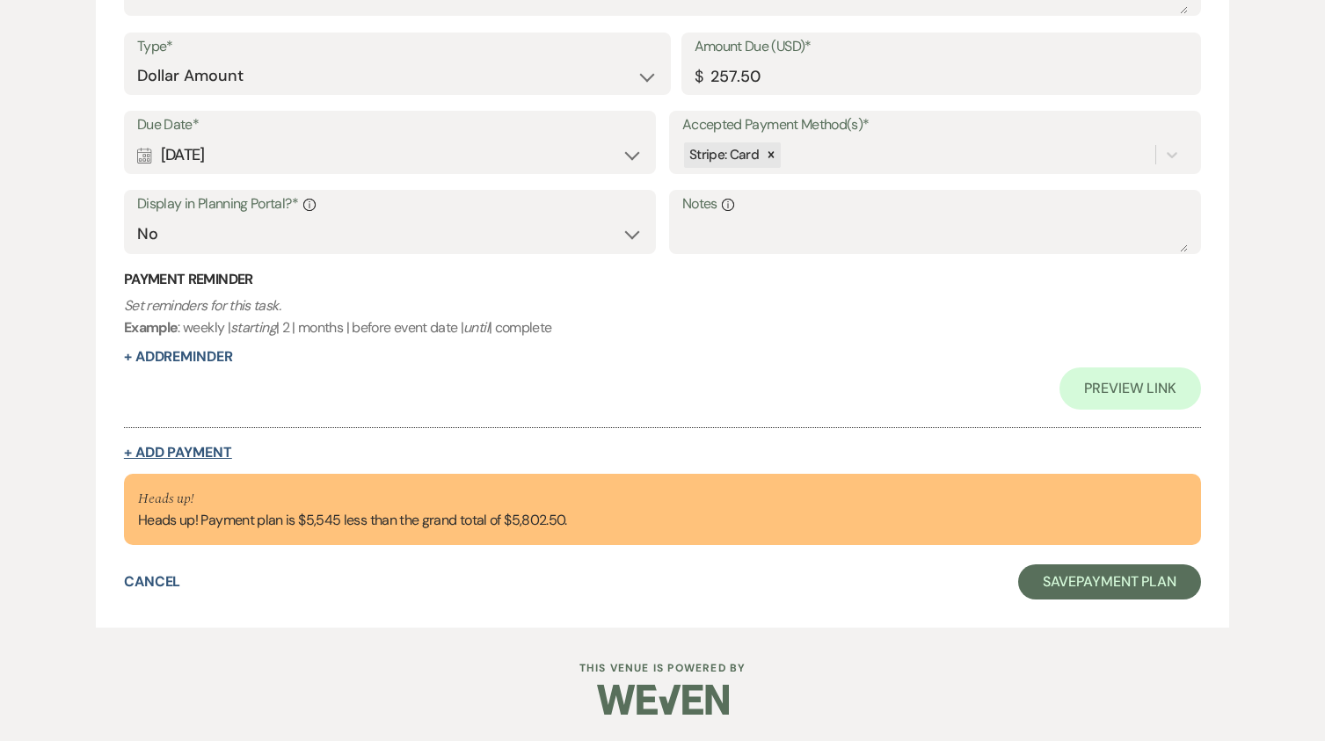
select select "weeks"
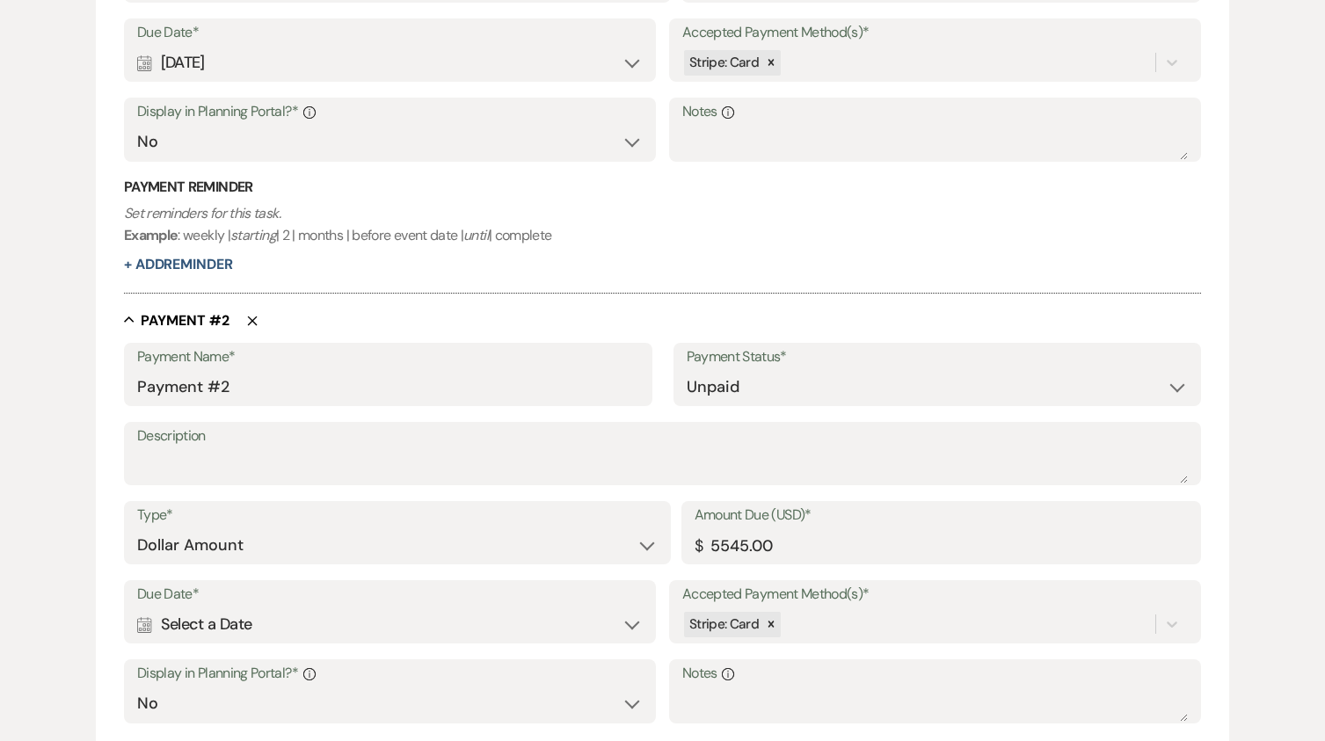
scroll to position [749, 0]
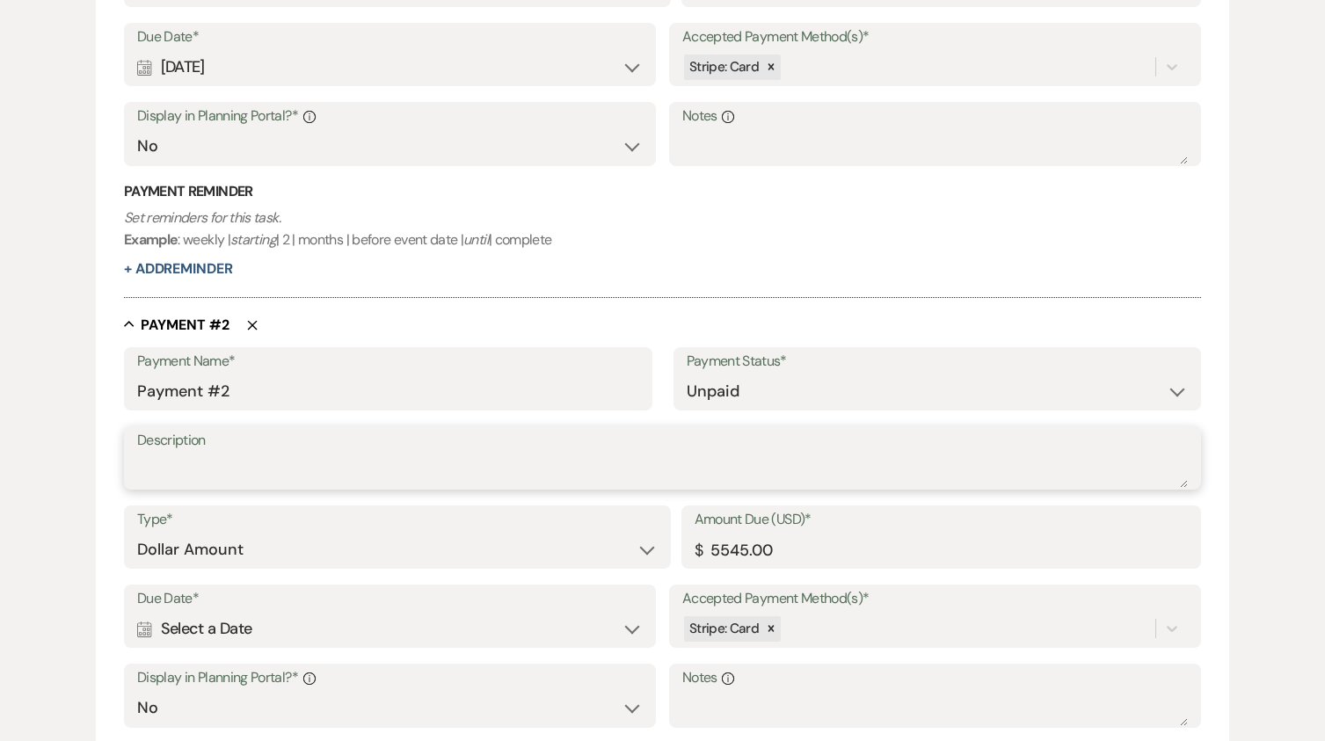
click at [217, 461] on textarea "Description" at bounding box center [662, 470] width 1051 height 35
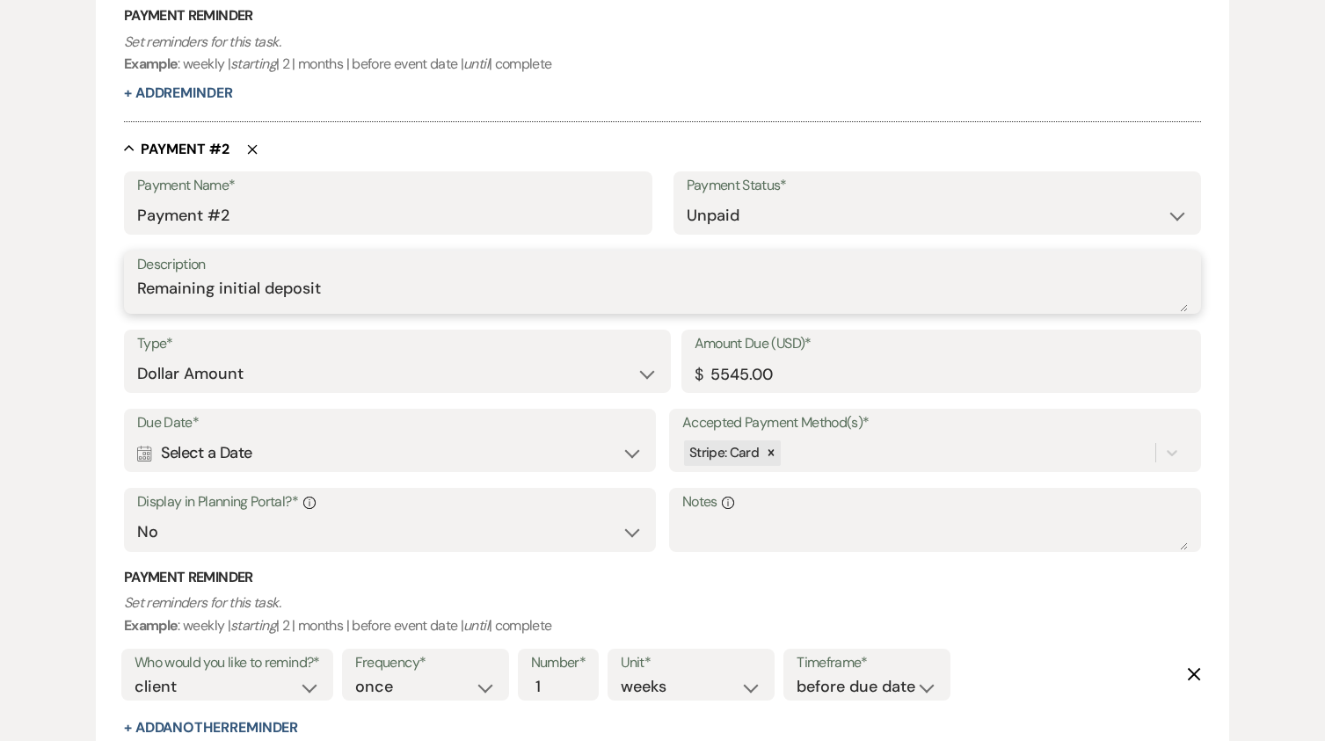
type textarea "Remaining initial deposit"
click at [648, 374] on select "Dollar Amount Percentage of Grand Total" at bounding box center [397, 374] width 521 height 34
click at [137, 357] on select "Dollar Amount Percentage of Grand Total" at bounding box center [397, 374] width 521 height 34
drag, startPoint x: 787, startPoint y: 375, endPoint x: 642, endPoint y: 376, distance: 145.1
click at [642, 376] on div "Type* Dollar Amount Percentage of Grand Total Amount Due (USD)* $ 5545.00" at bounding box center [662, 369] width 1077 height 79
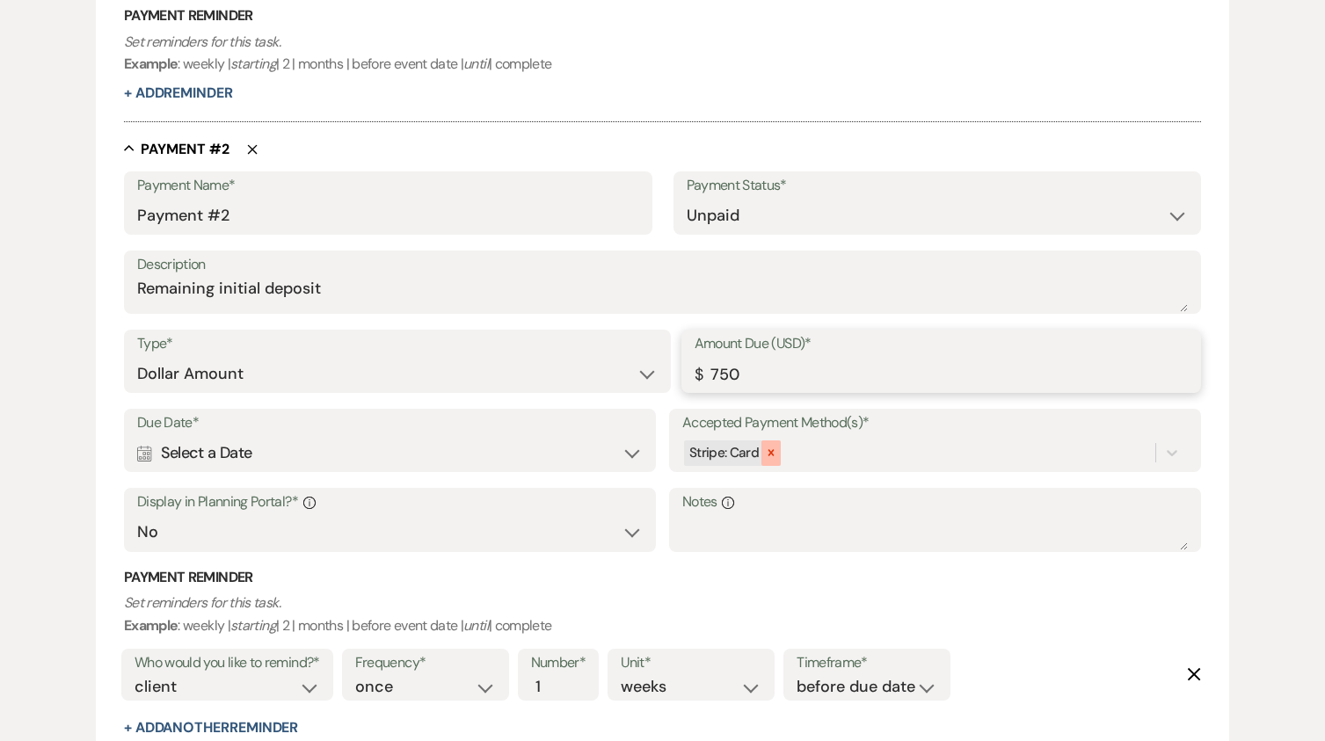
click at [777, 459] on div at bounding box center [770, 453] width 19 height 25
type input "750.00"
click at [749, 456] on div "option [object Object], deselected. 0 results available. Select is focused ,typ…" at bounding box center [935, 452] width 506 height 33
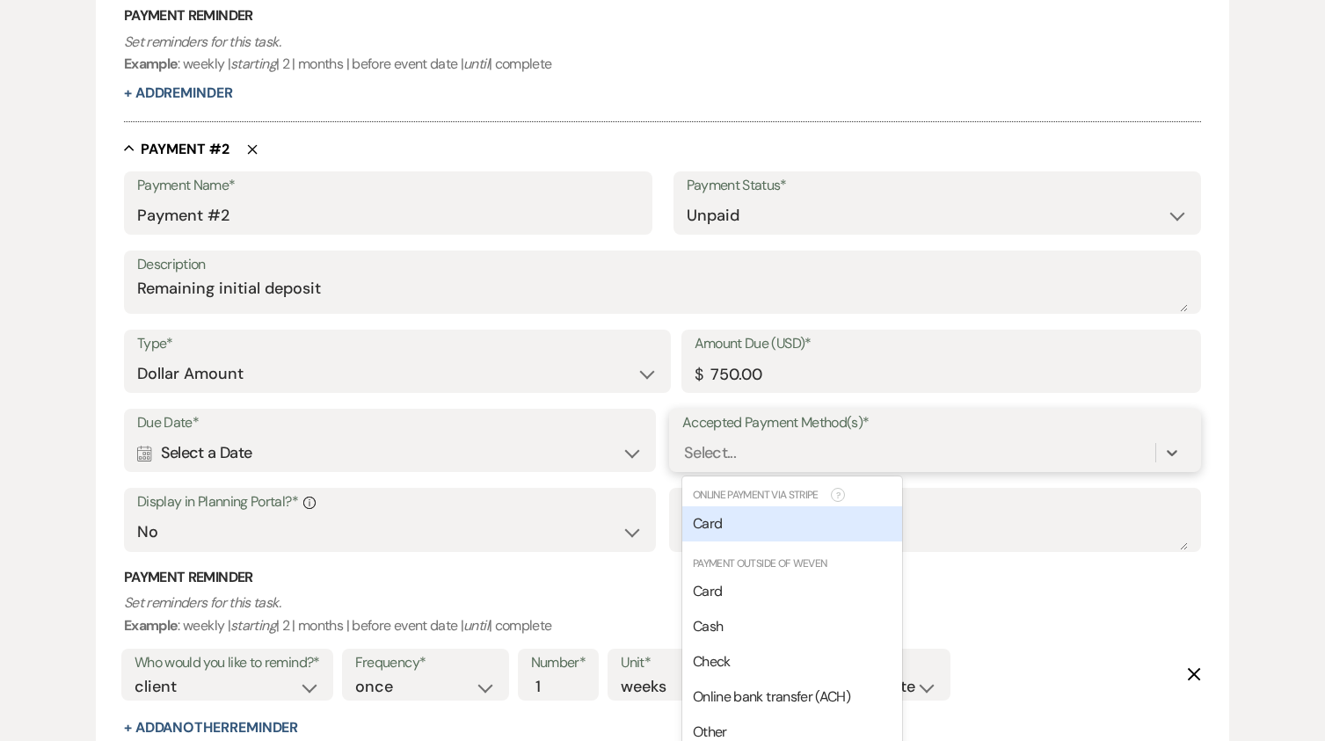
scroll to position [951, 0]
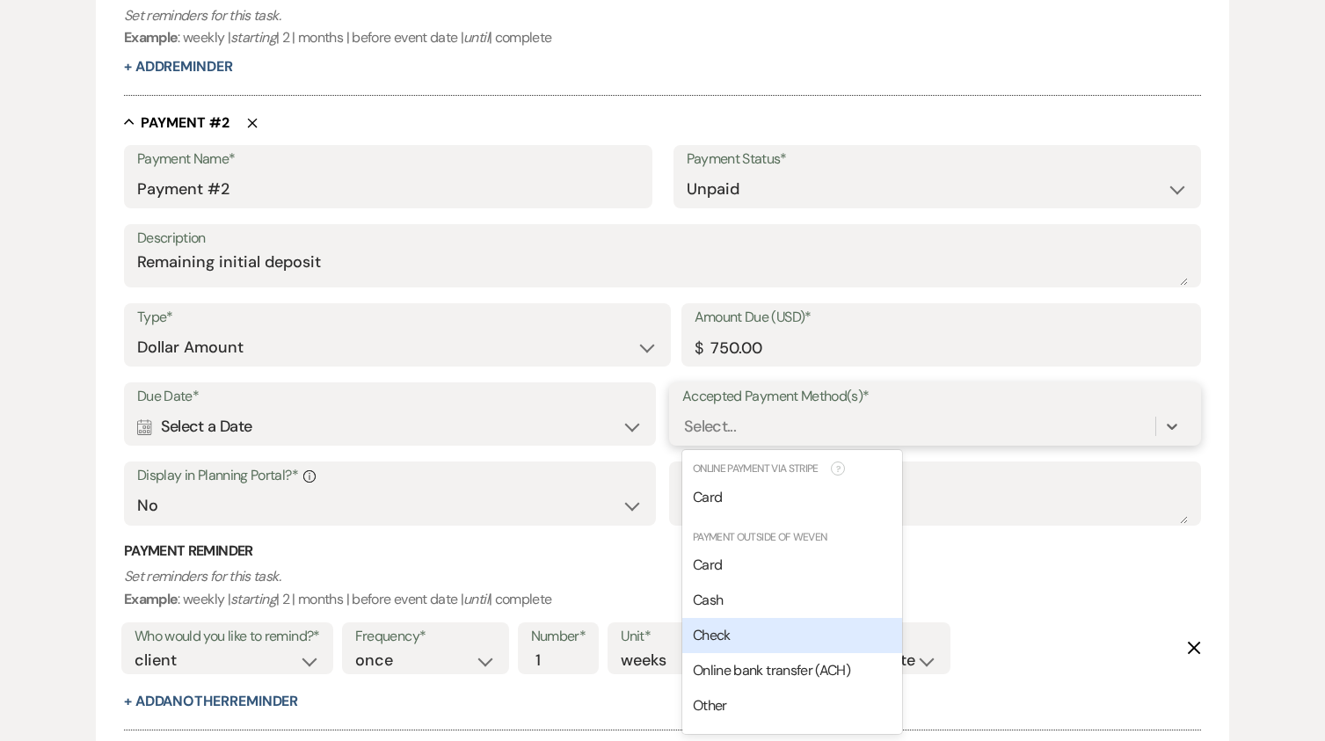
click at [707, 634] on span "Check" at bounding box center [712, 635] width 38 height 18
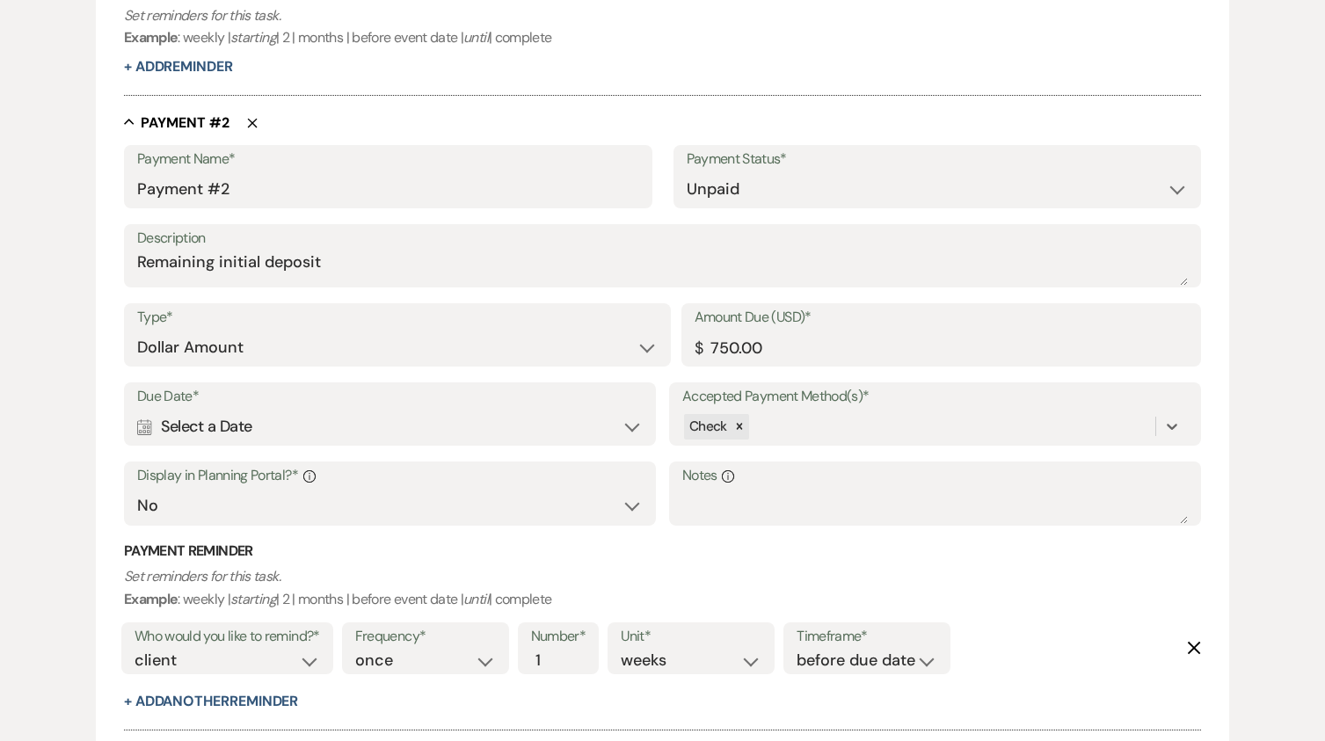
click at [467, 425] on div "Calendar Select a Date Expand" at bounding box center [390, 427] width 506 height 34
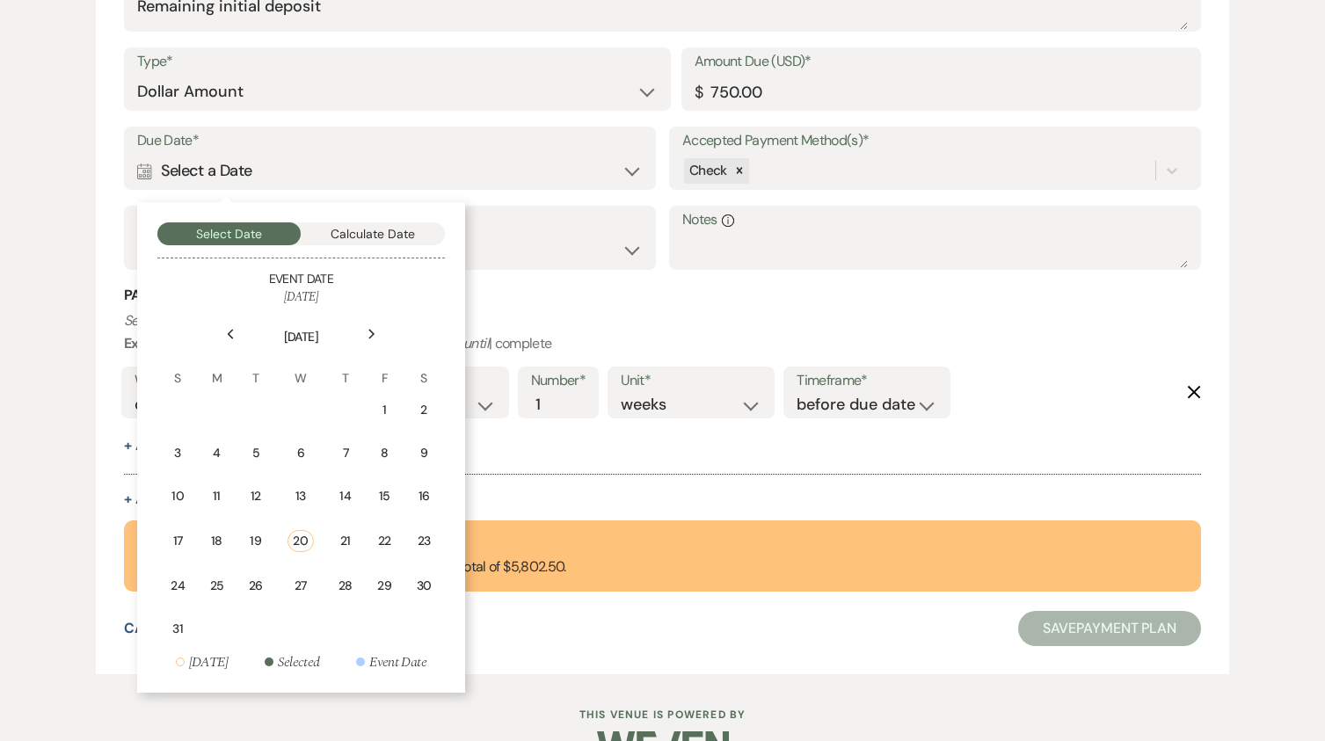
scroll to position [1215, 0]
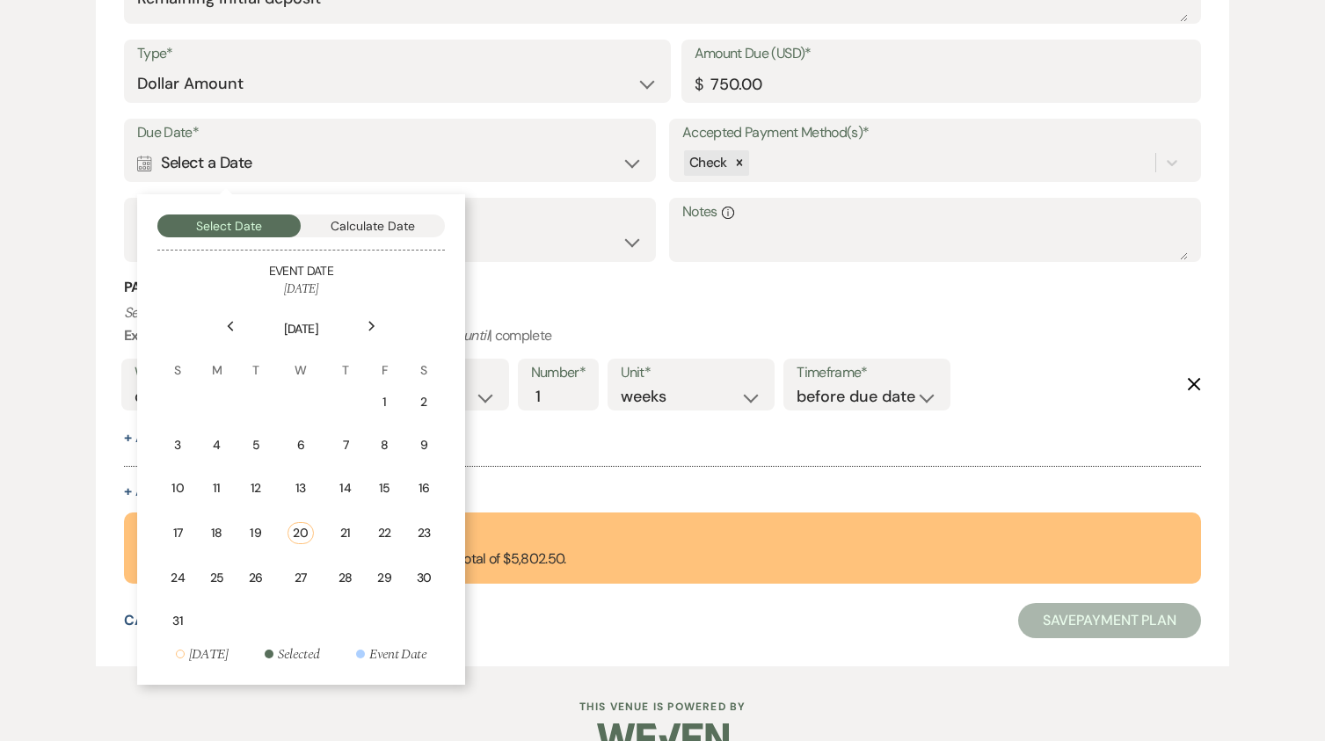
click at [371, 321] on icon "Next" at bounding box center [372, 326] width 9 height 11
click at [382, 402] on div "5" at bounding box center [383, 402] width 16 height 18
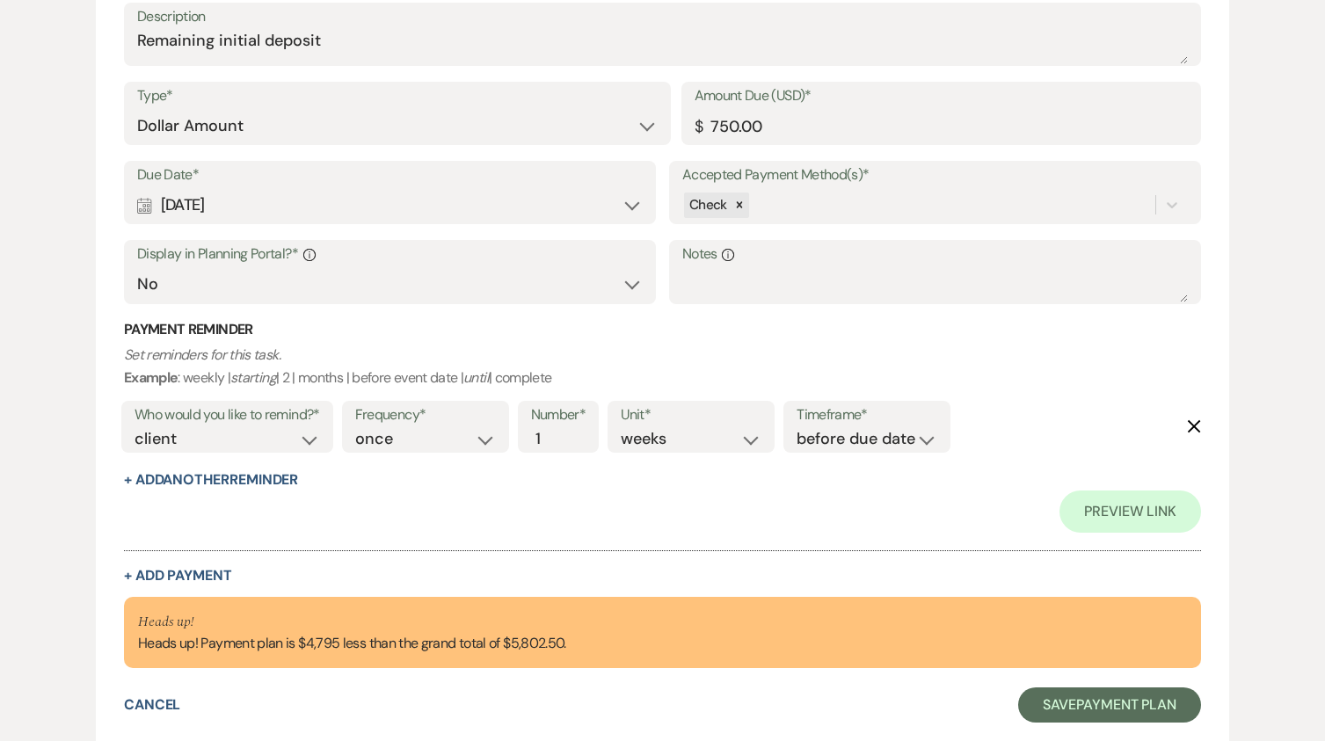
scroll to position [1257, 0]
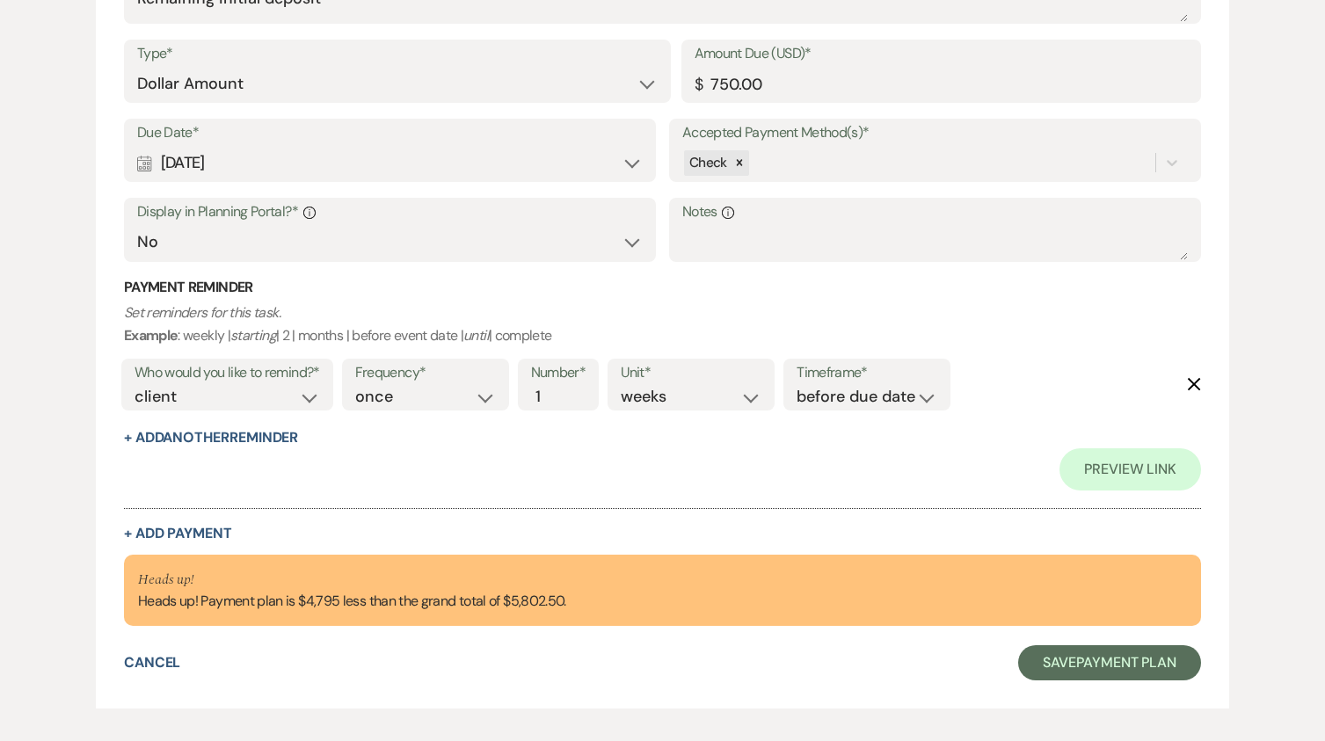
click at [1187, 384] on icon "Delete" at bounding box center [1194, 384] width 14 height 14
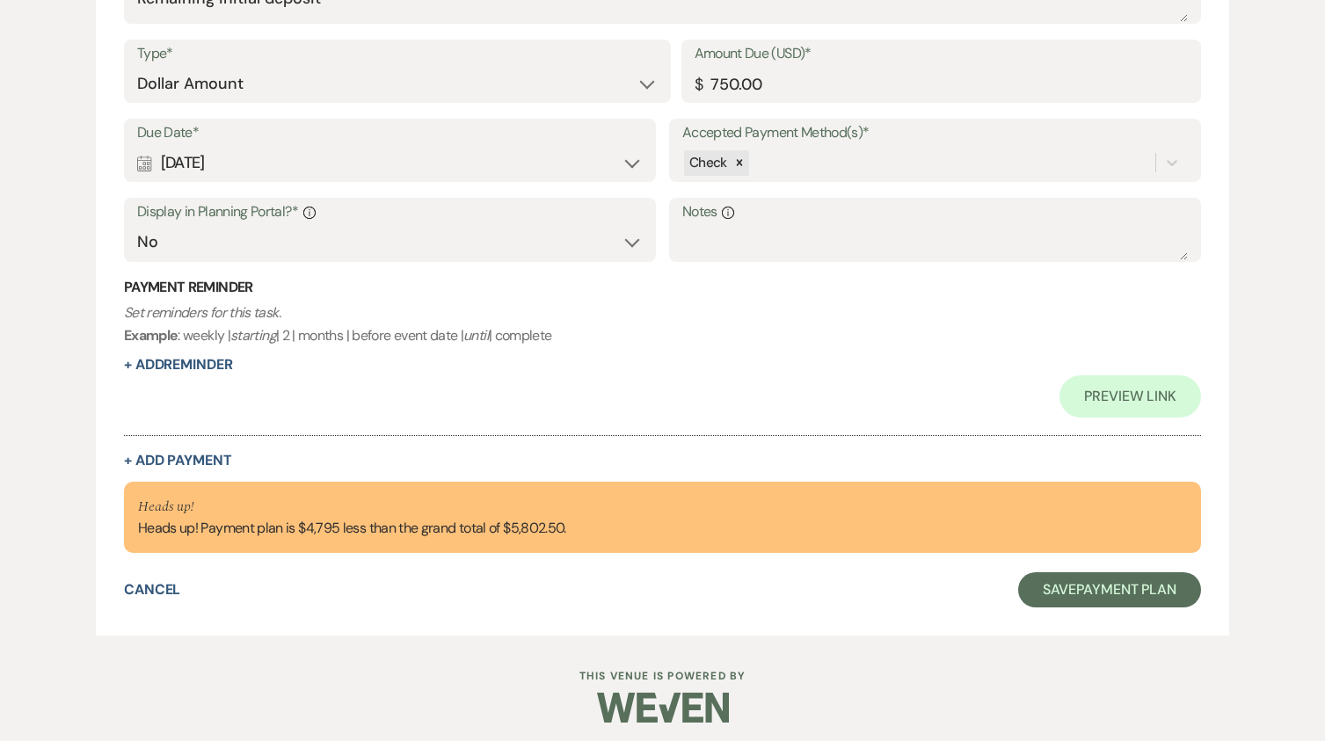
scroll to position [1169, 0]
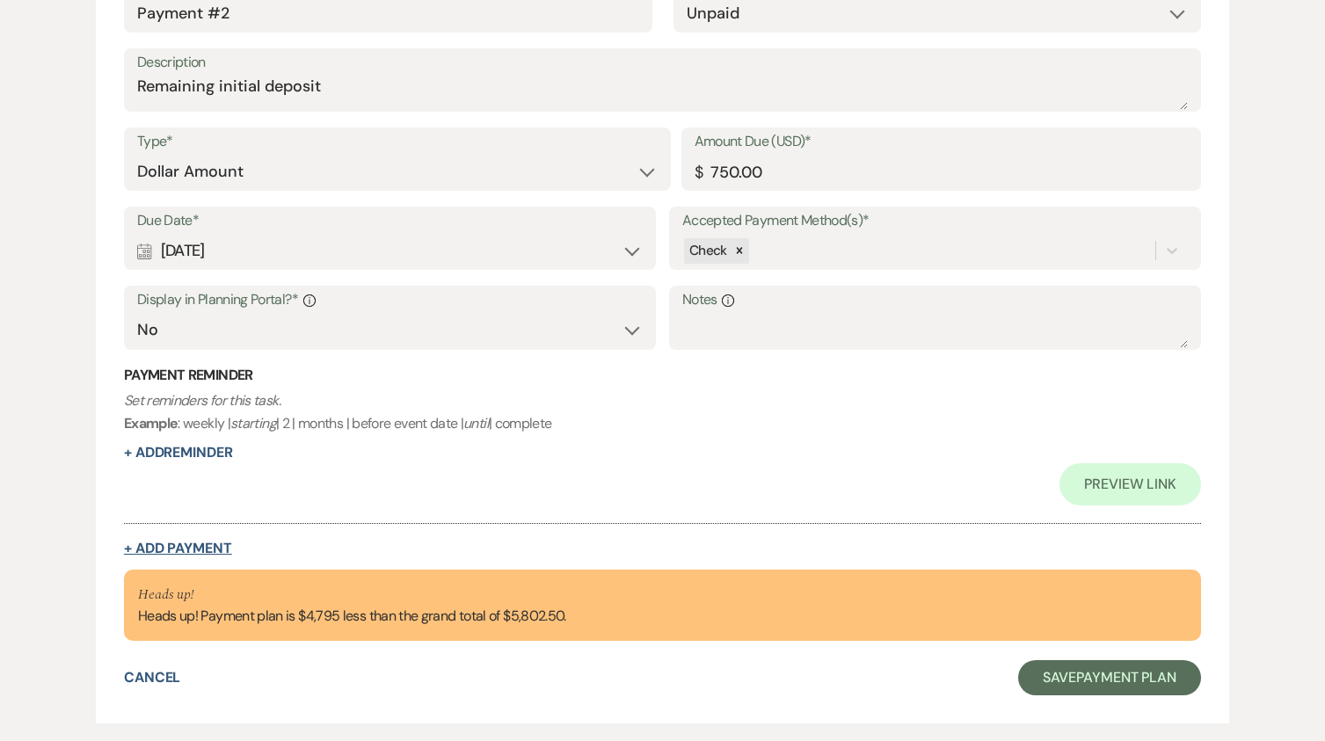
click at [202, 542] on button "+ Add Payment" at bounding box center [178, 549] width 108 height 14
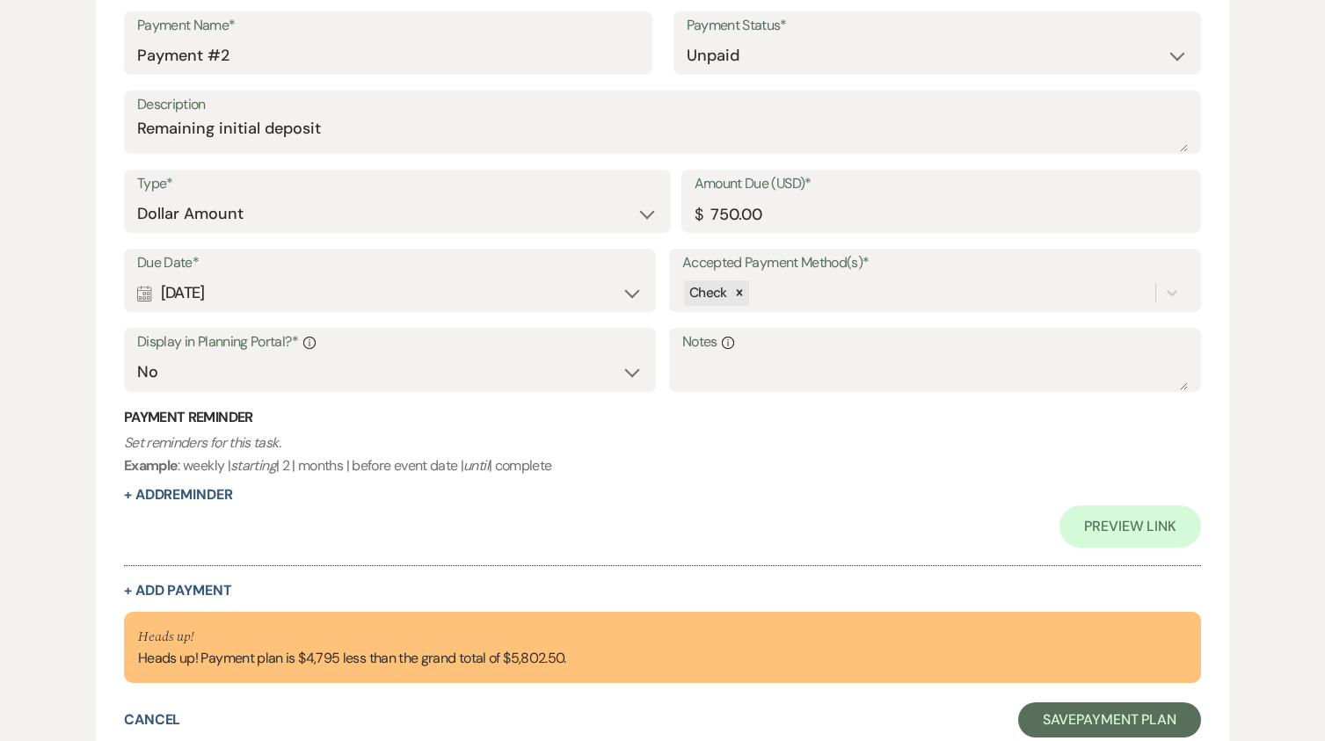
select select "2"
select select "flat"
select select "false"
select select "client"
select select "weeks"
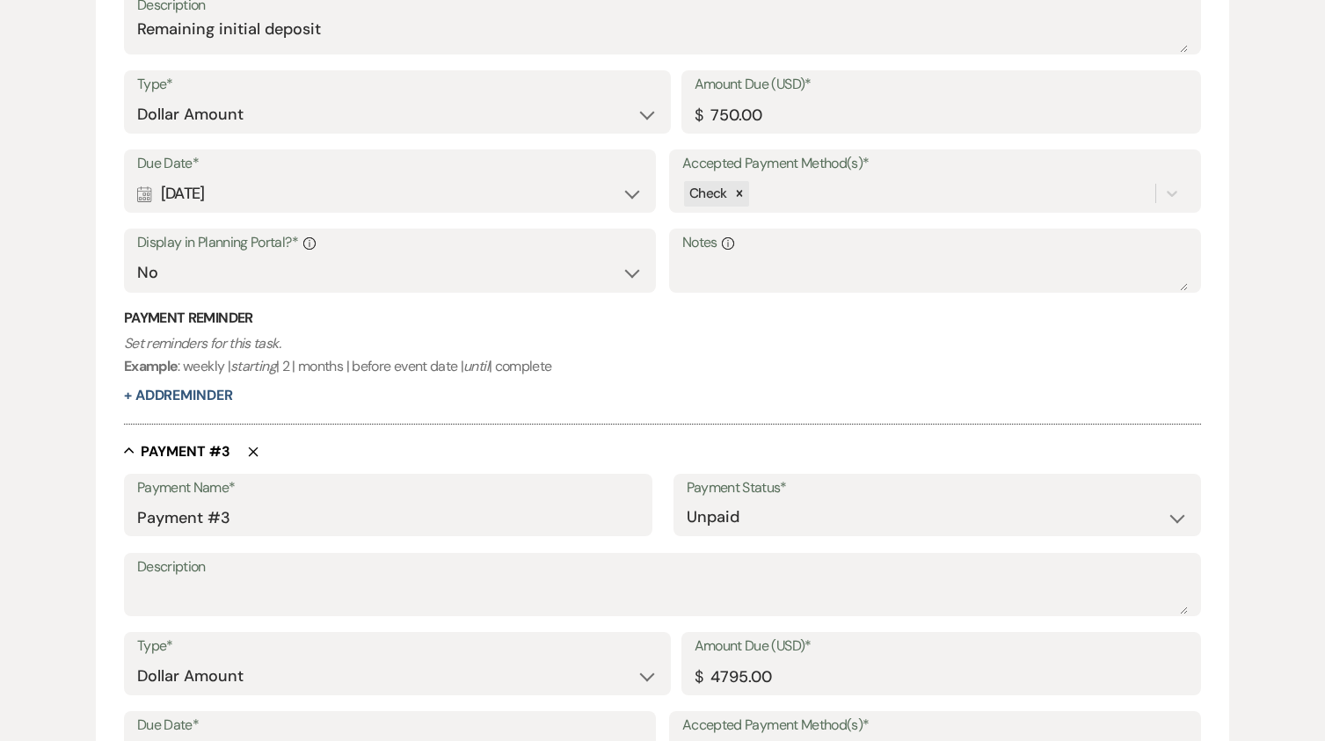
scroll to position [1215, 0]
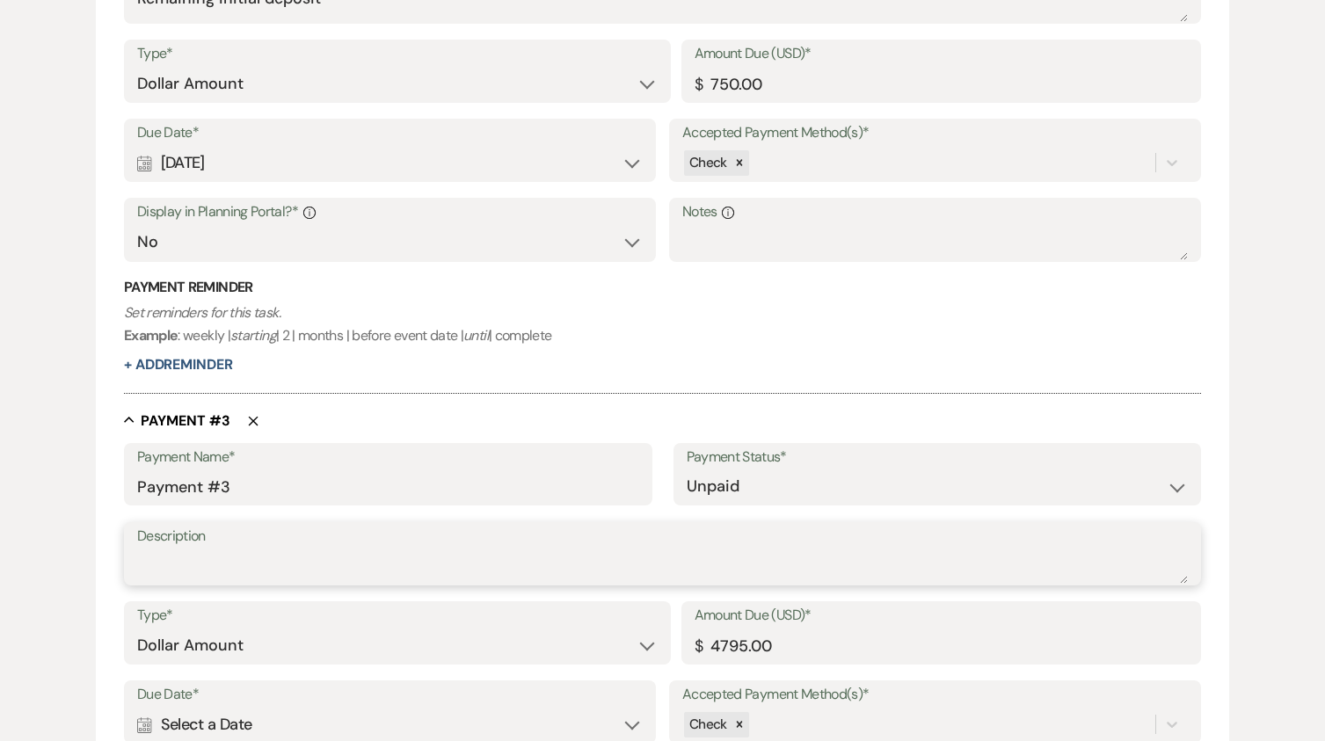
click at [168, 556] on textarea "Description" at bounding box center [662, 566] width 1051 height 35
type textarea "50% Mark"
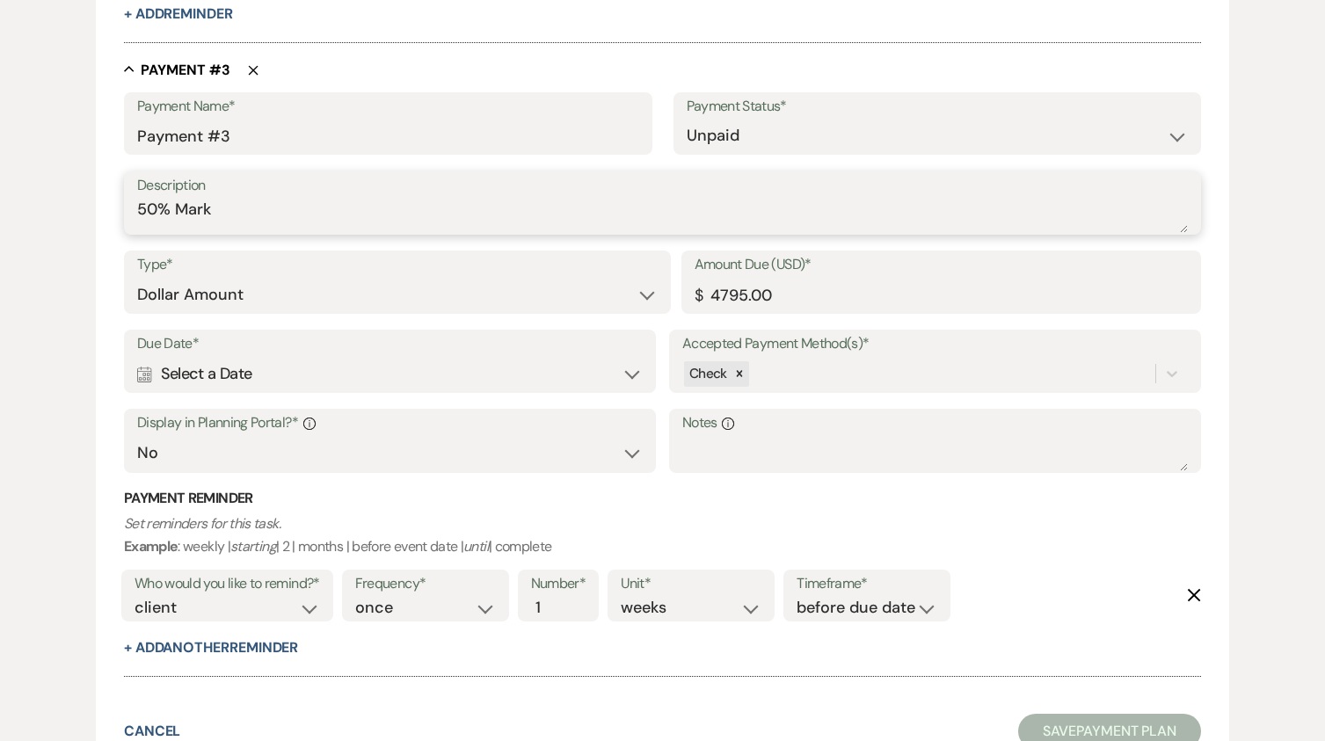
scroll to position [1567, 0]
click at [636, 370] on div "Calendar Select a Date Expand" at bounding box center [390, 373] width 506 height 34
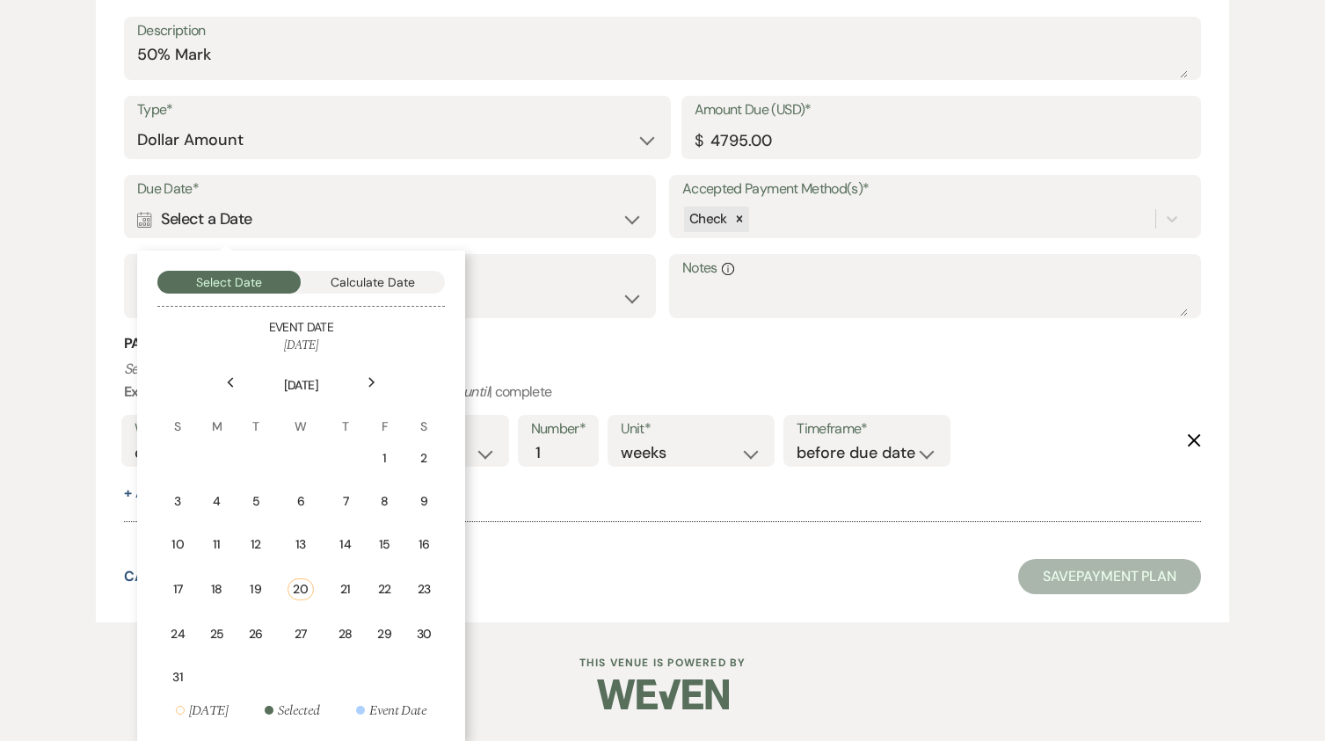
click at [376, 381] on div "Next" at bounding box center [372, 382] width 28 height 28
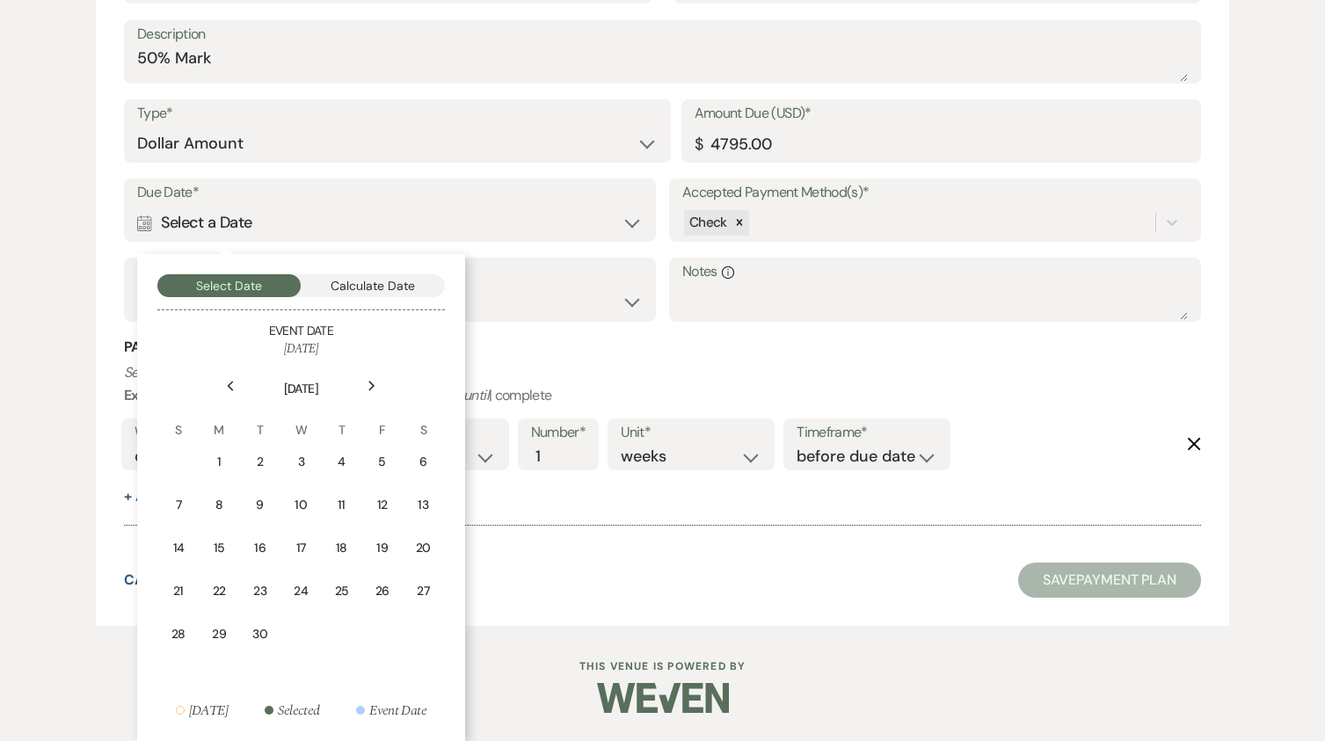
click at [376, 381] on div "Next" at bounding box center [372, 386] width 28 height 28
click at [430, 466] on div "1" at bounding box center [424, 462] width 16 height 18
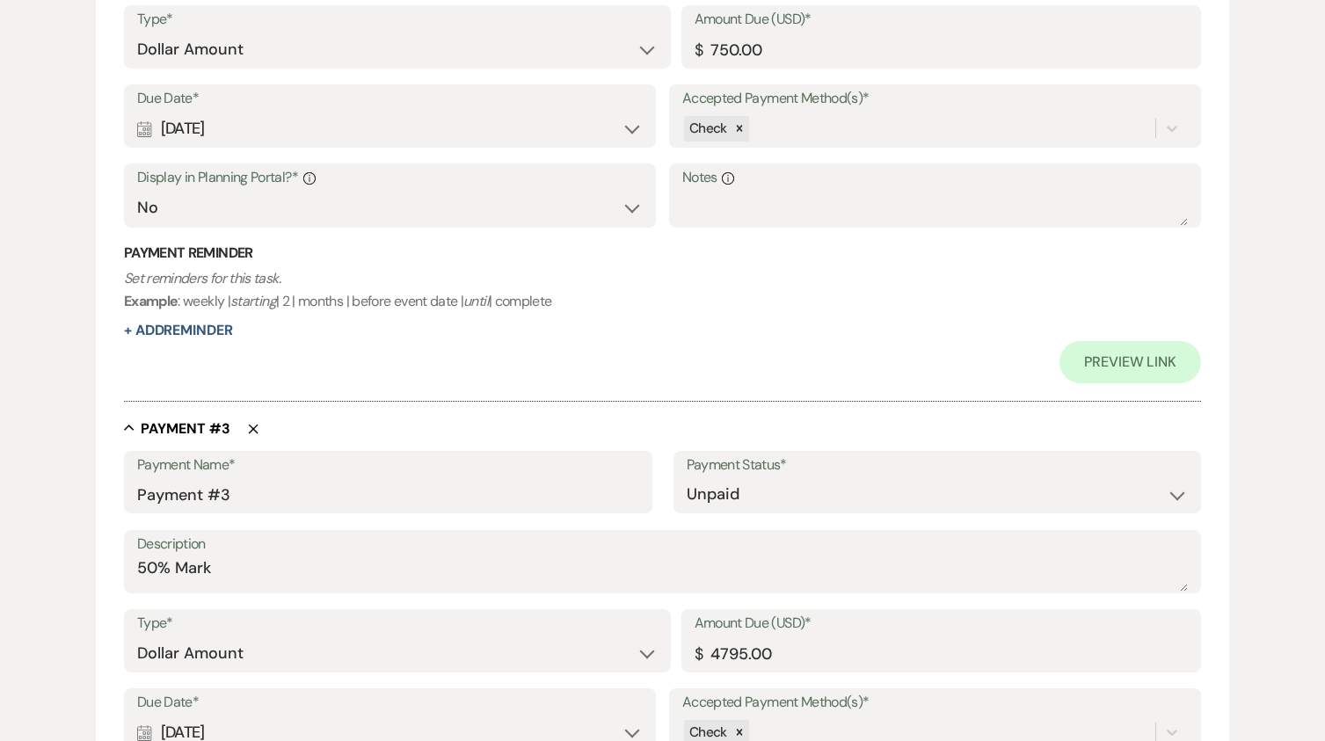
scroll to position [1490, 0]
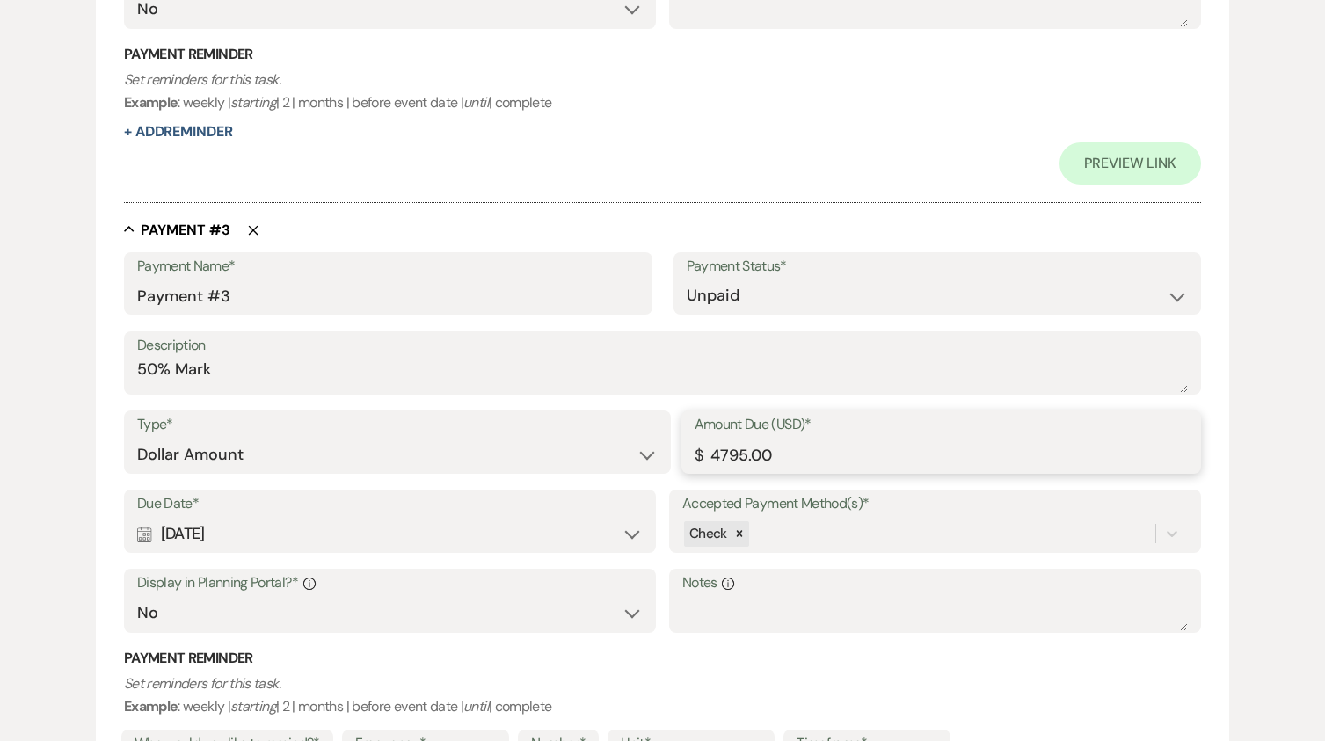
drag, startPoint x: 793, startPoint y: 462, endPoint x: 683, endPoint y: 468, distance: 110.0
click at [683, 468] on div "Amount Due (USD)* $ 4795.00" at bounding box center [941, 442] width 521 height 63
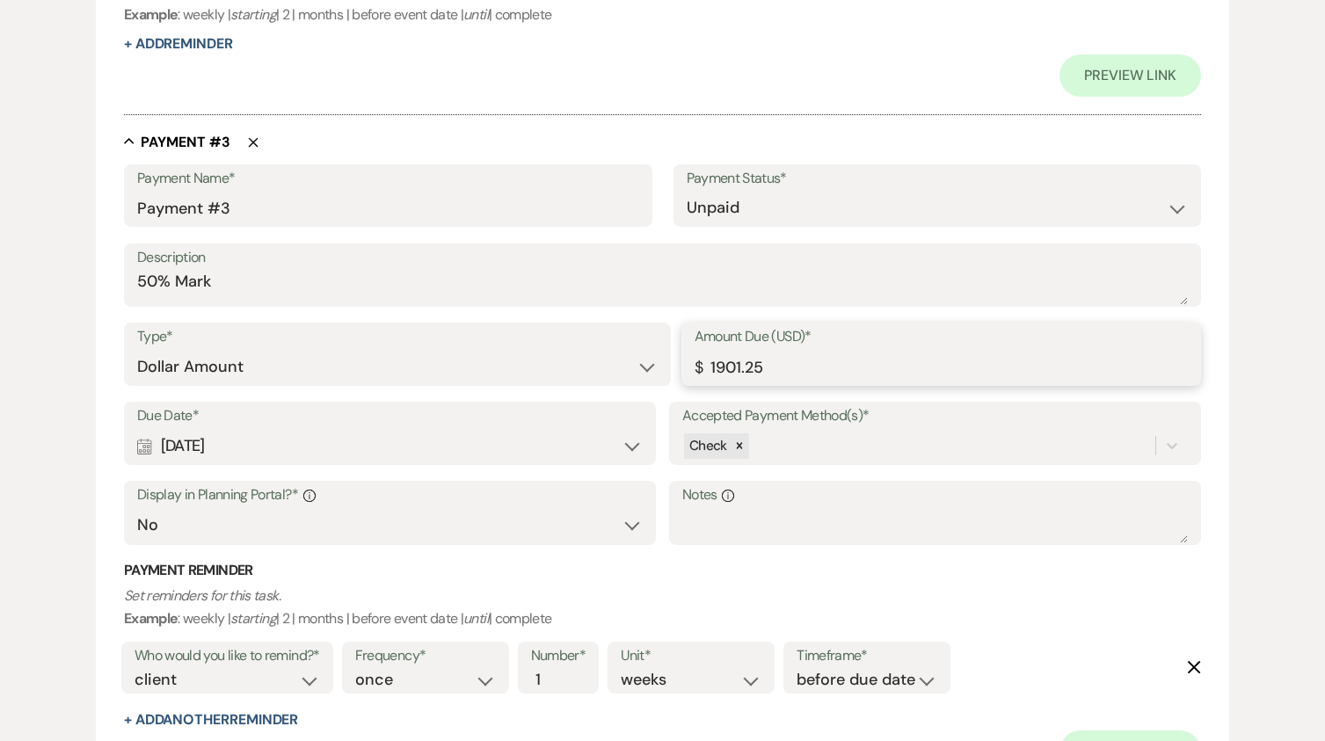
type input "1901.25"
click at [708, 570] on h3 "Payment Reminder" at bounding box center [662, 570] width 1077 height 19
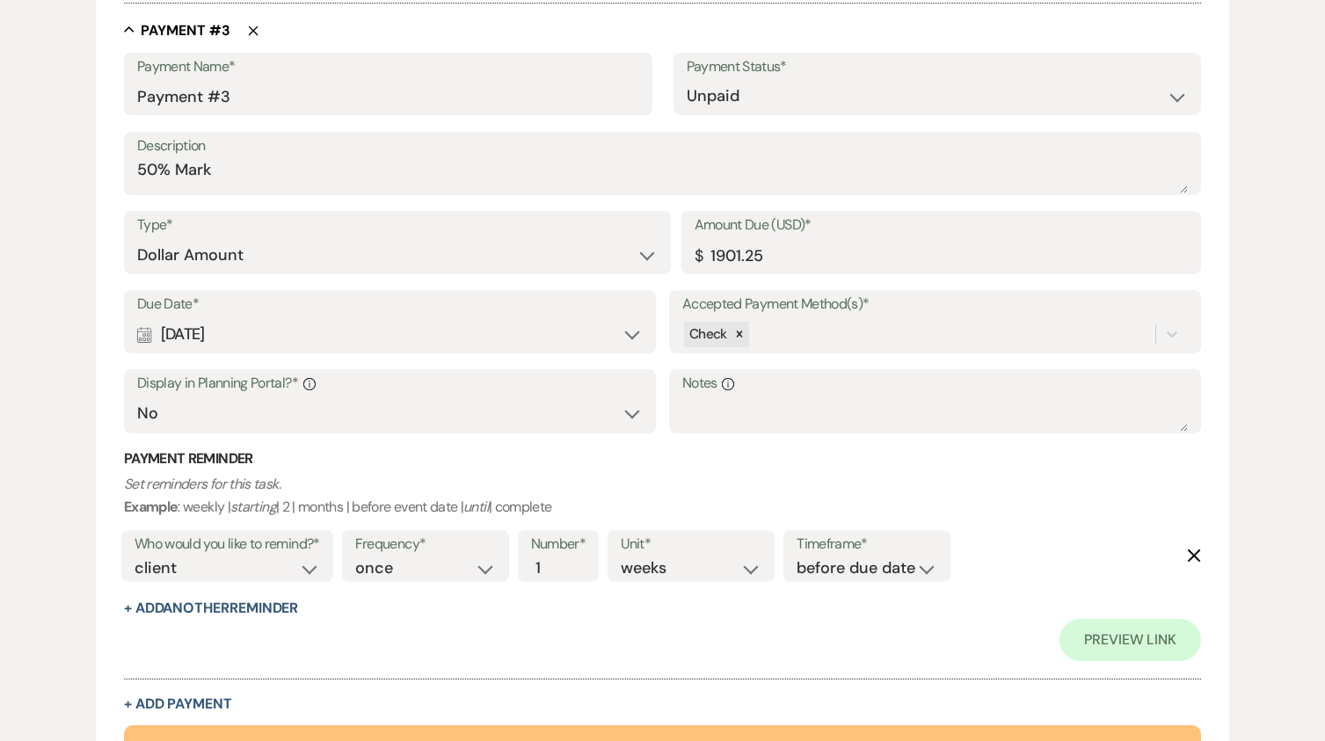
scroll to position [1930, 0]
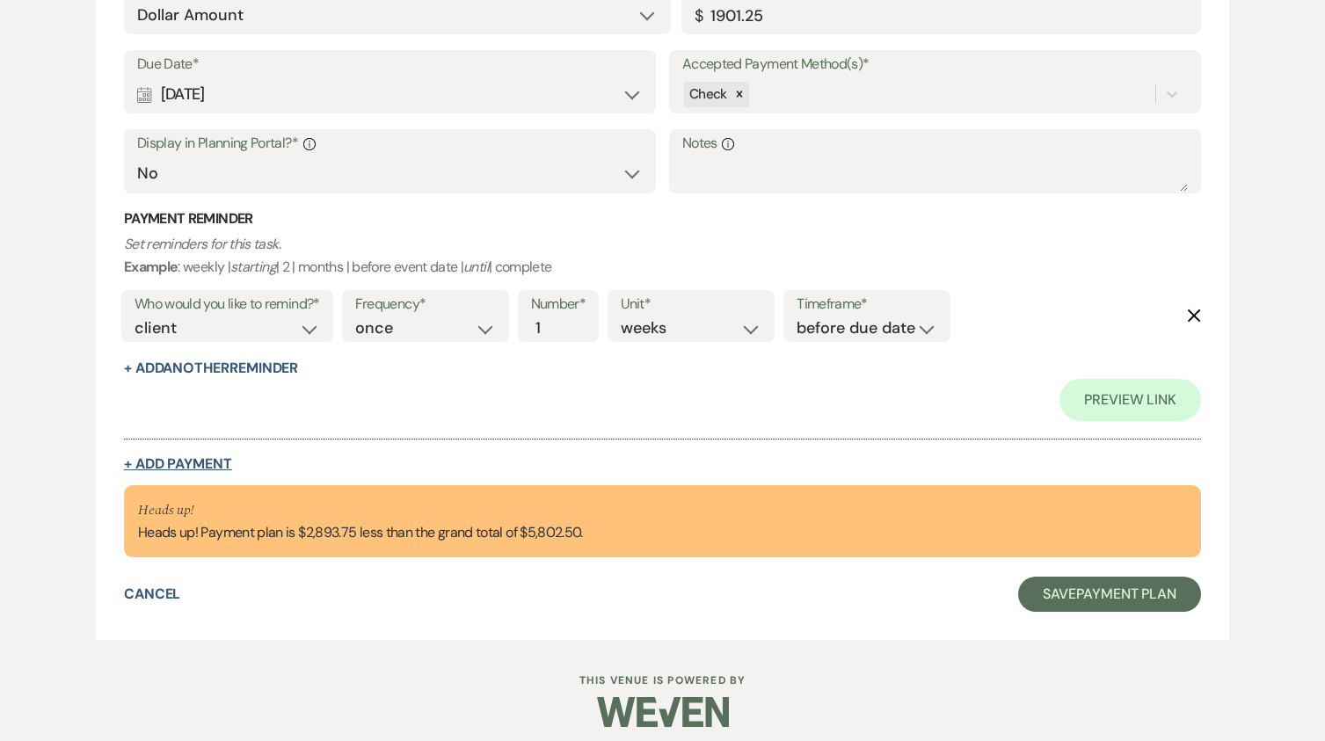
click at [185, 457] on button "+ Add Payment" at bounding box center [178, 464] width 108 height 14
select select "2"
select select "flat"
select select "false"
select select "client"
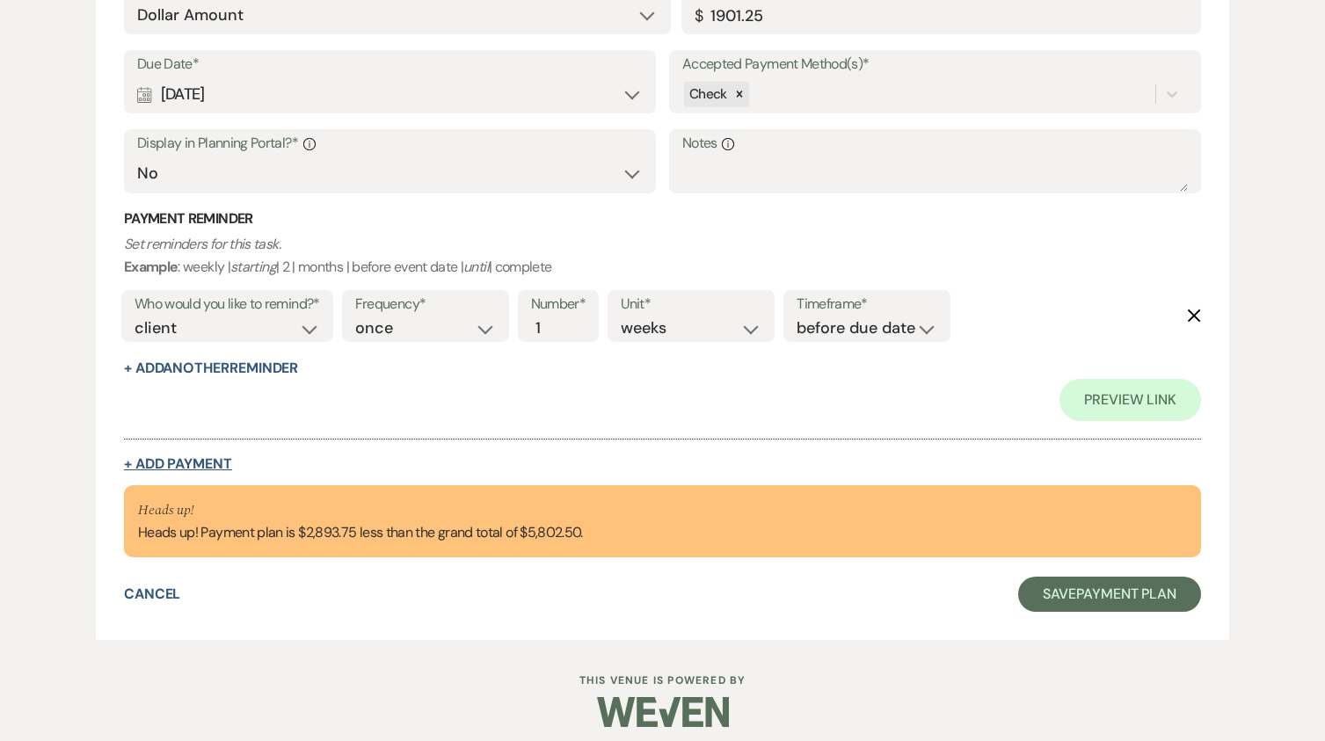
select select "weeks"
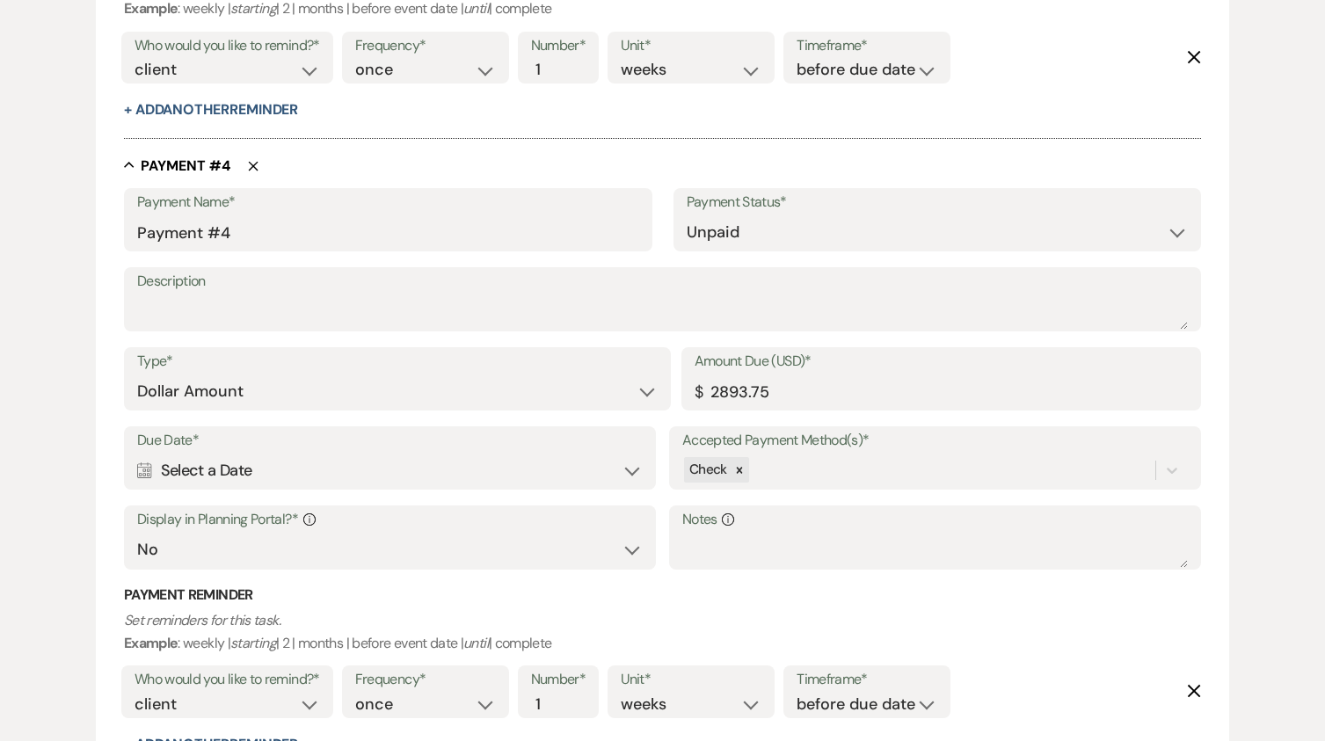
scroll to position [2109, 0]
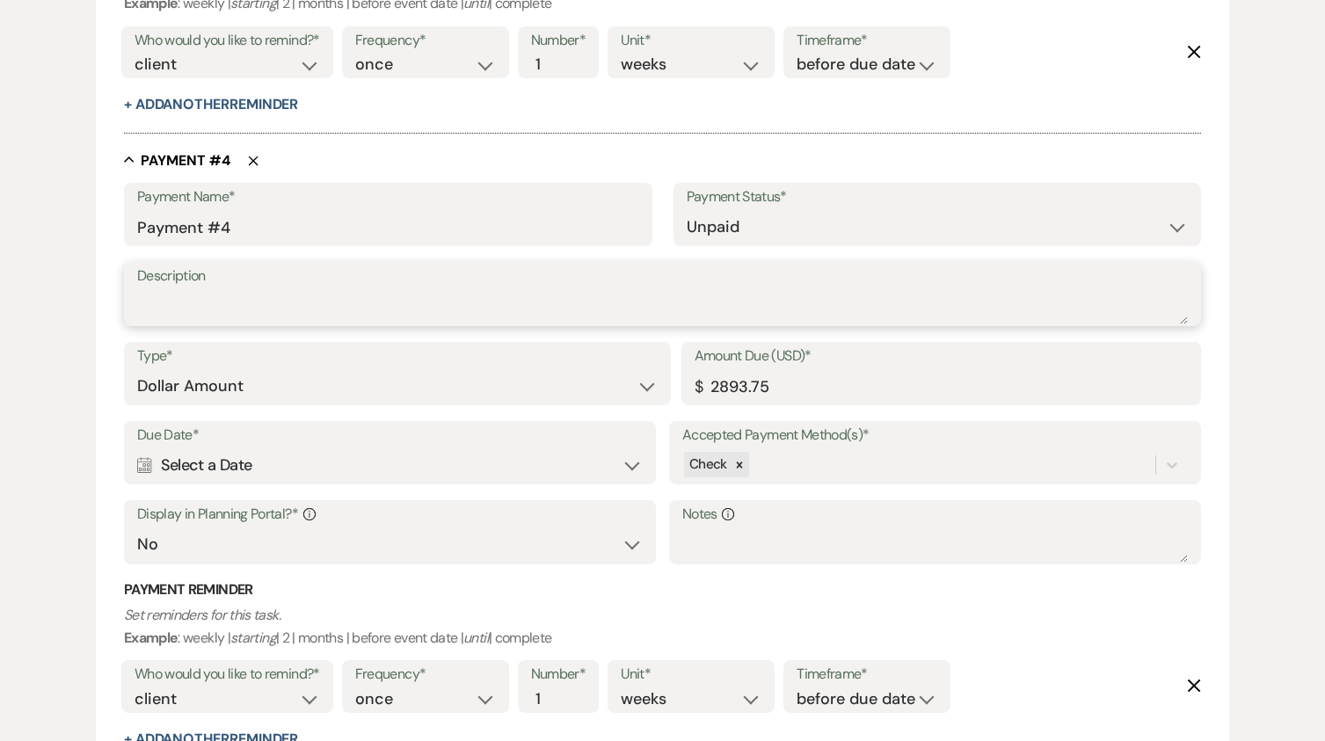
click at [192, 309] on textarea "Description" at bounding box center [662, 306] width 1051 height 35
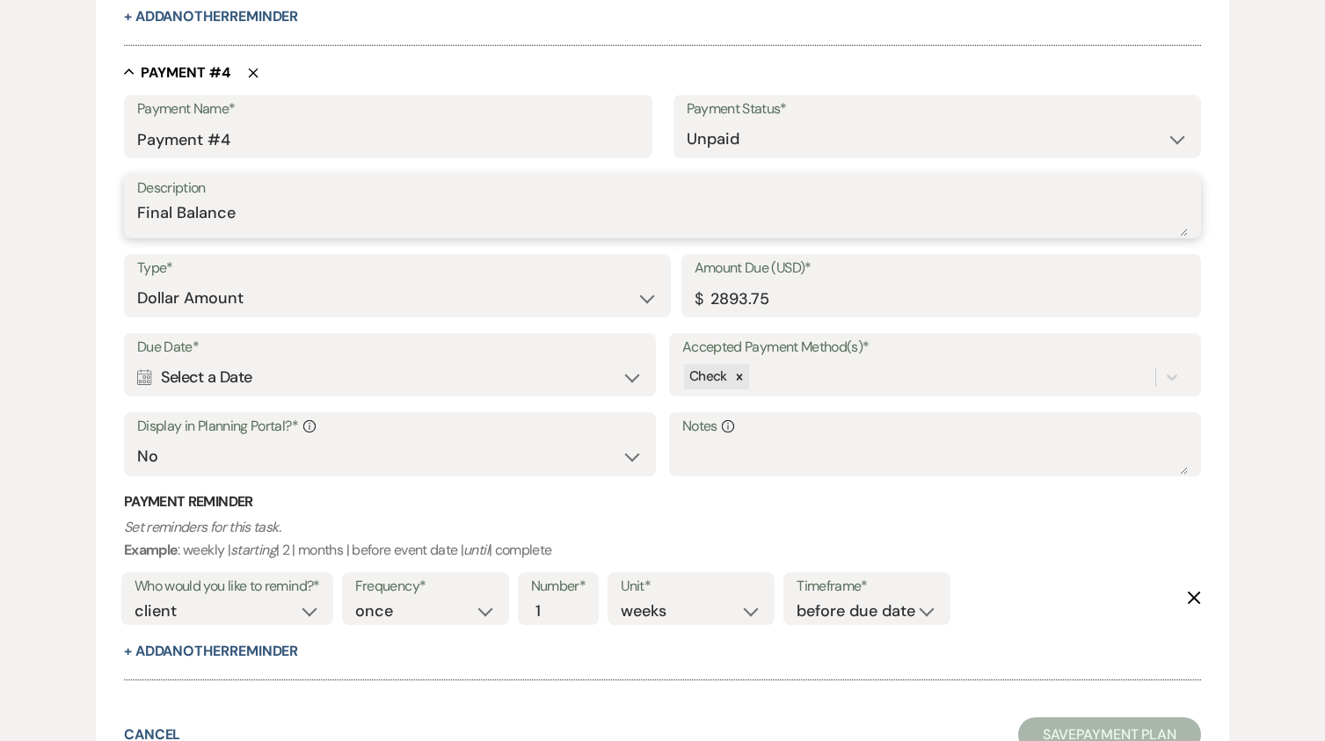
scroll to position [2285, 0]
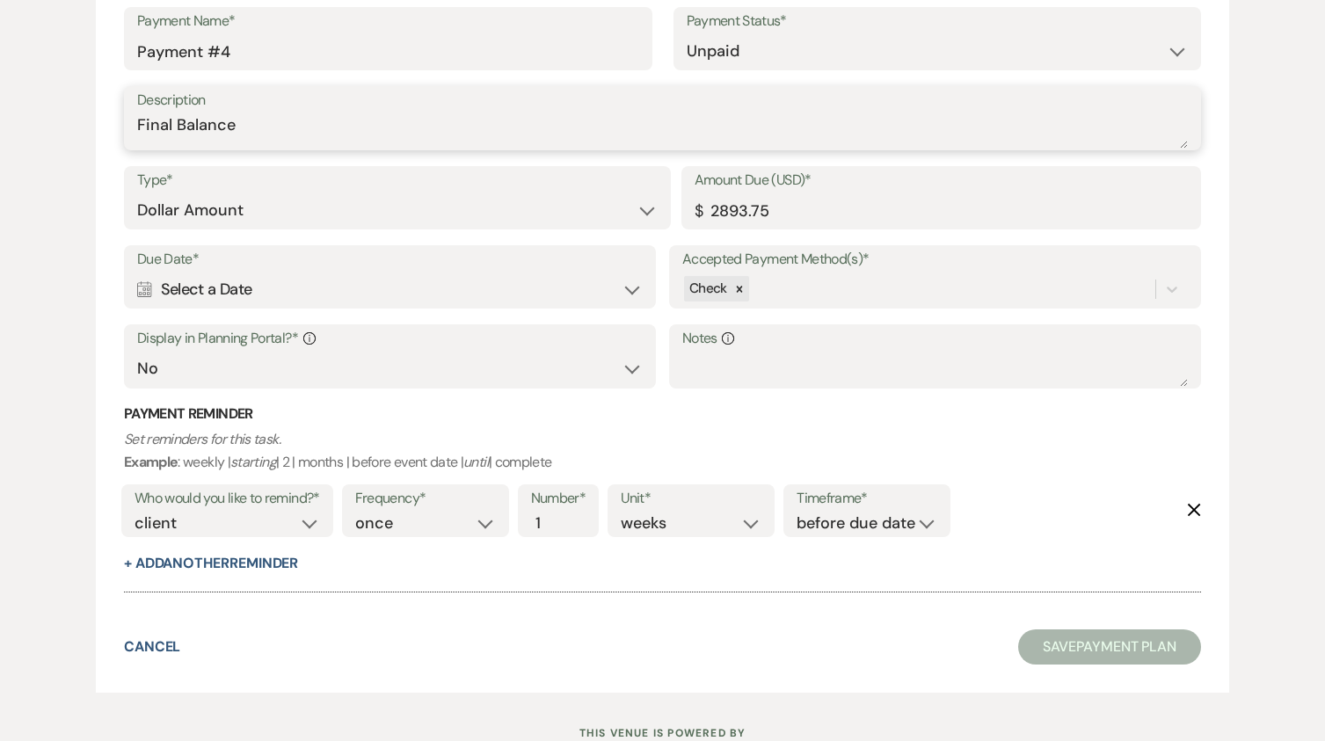
type textarea "Final Balance"
click at [628, 280] on div "Calendar Select a Date Expand" at bounding box center [390, 290] width 506 height 34
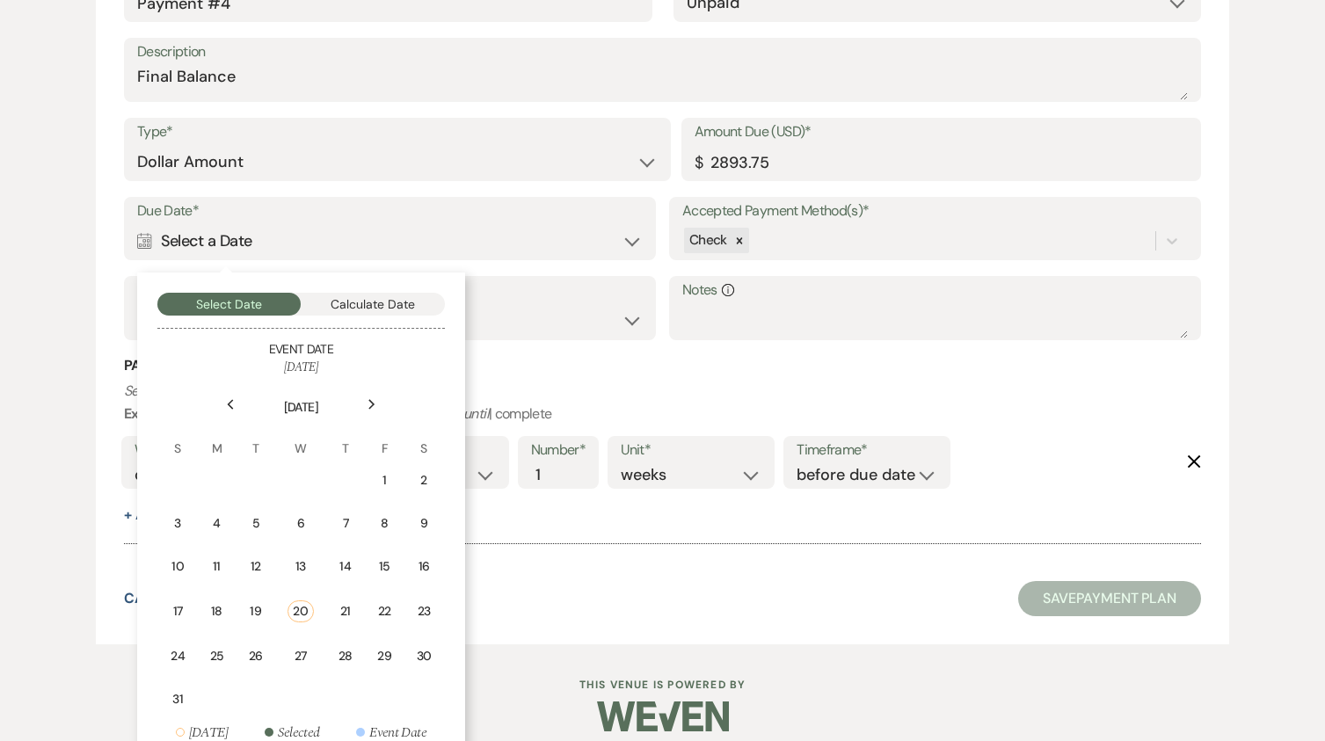
scroll to position [2356, 0]
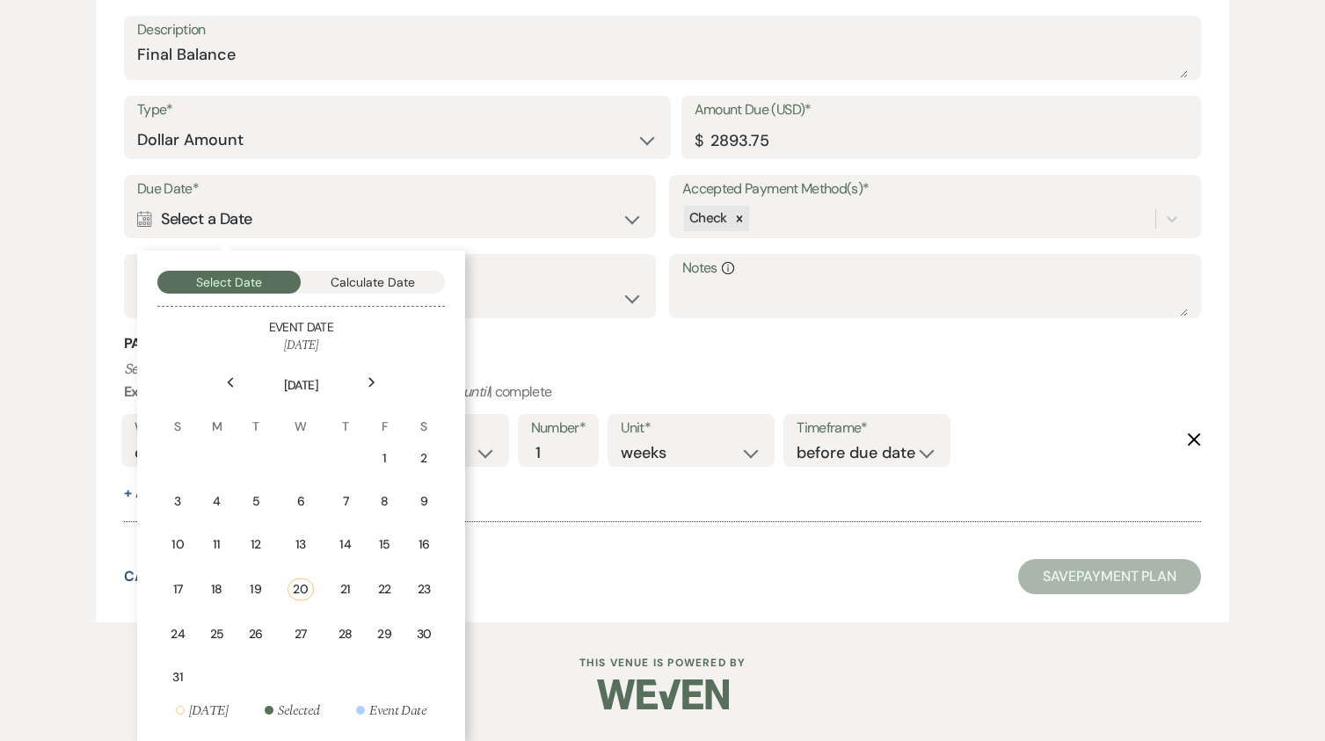
click at [374, 380] on icon "Next" at bounding box center [372, 382] width 9 height 11
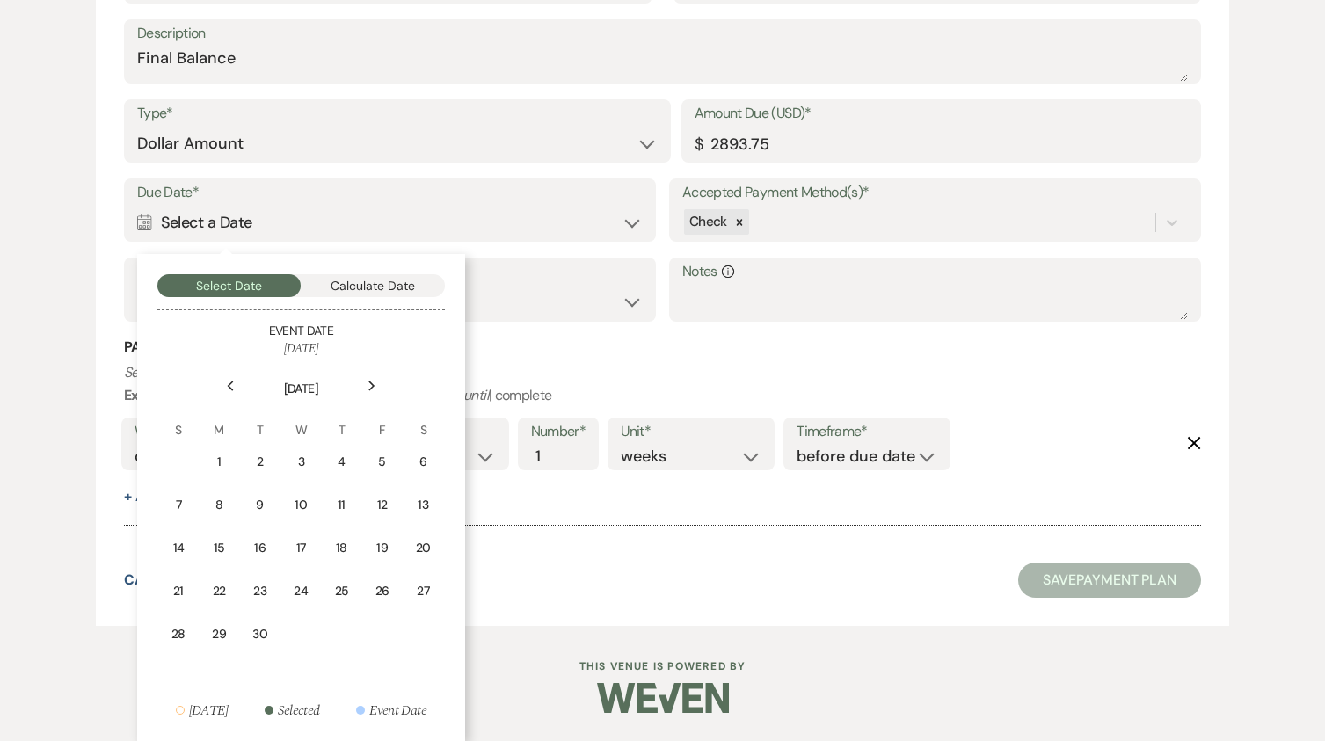
scroll to position [2352, 0]
click at [374, 381] on icon "Next" at bounding box center [372, 386] width 9 height 11
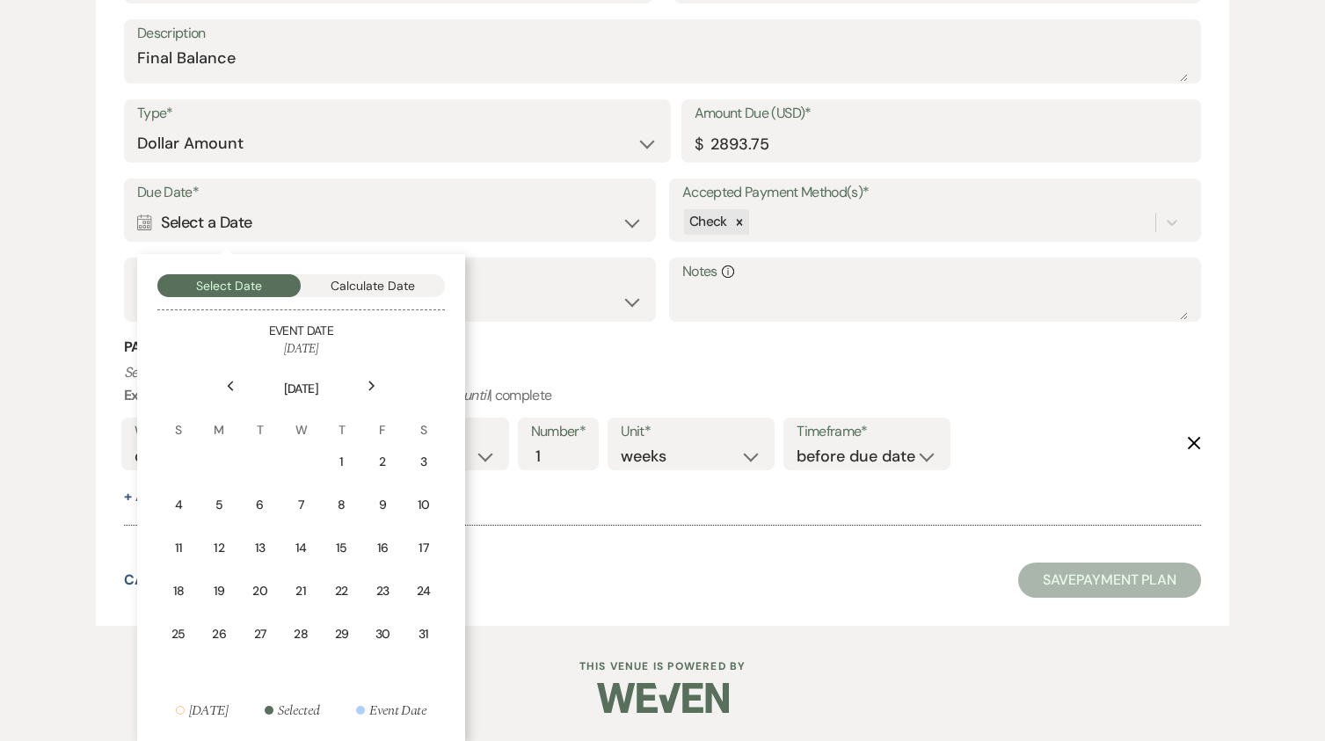
click at [374, 381] on icon "Next" at bounding box center [372, 386] width 9 height 11
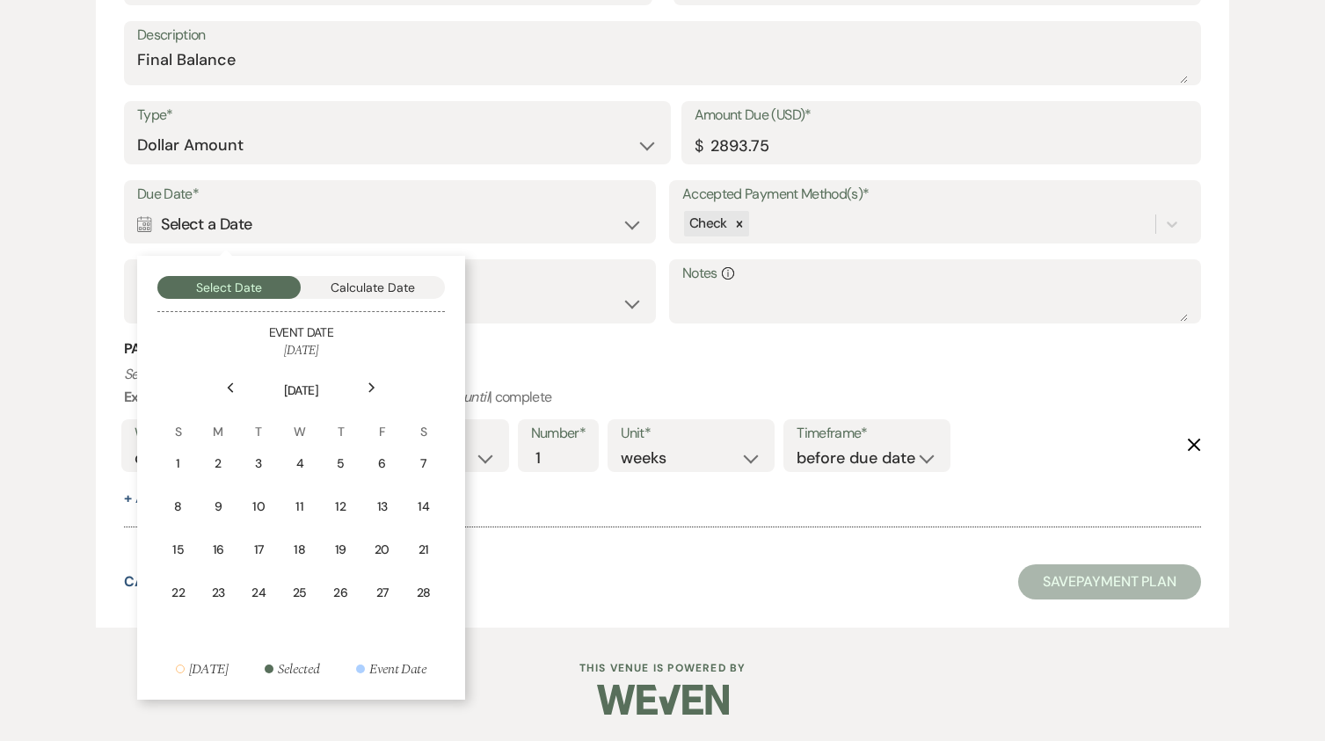
click at [374, 380] on div "Next" at bounding box center [372, 388] width 28 height 28
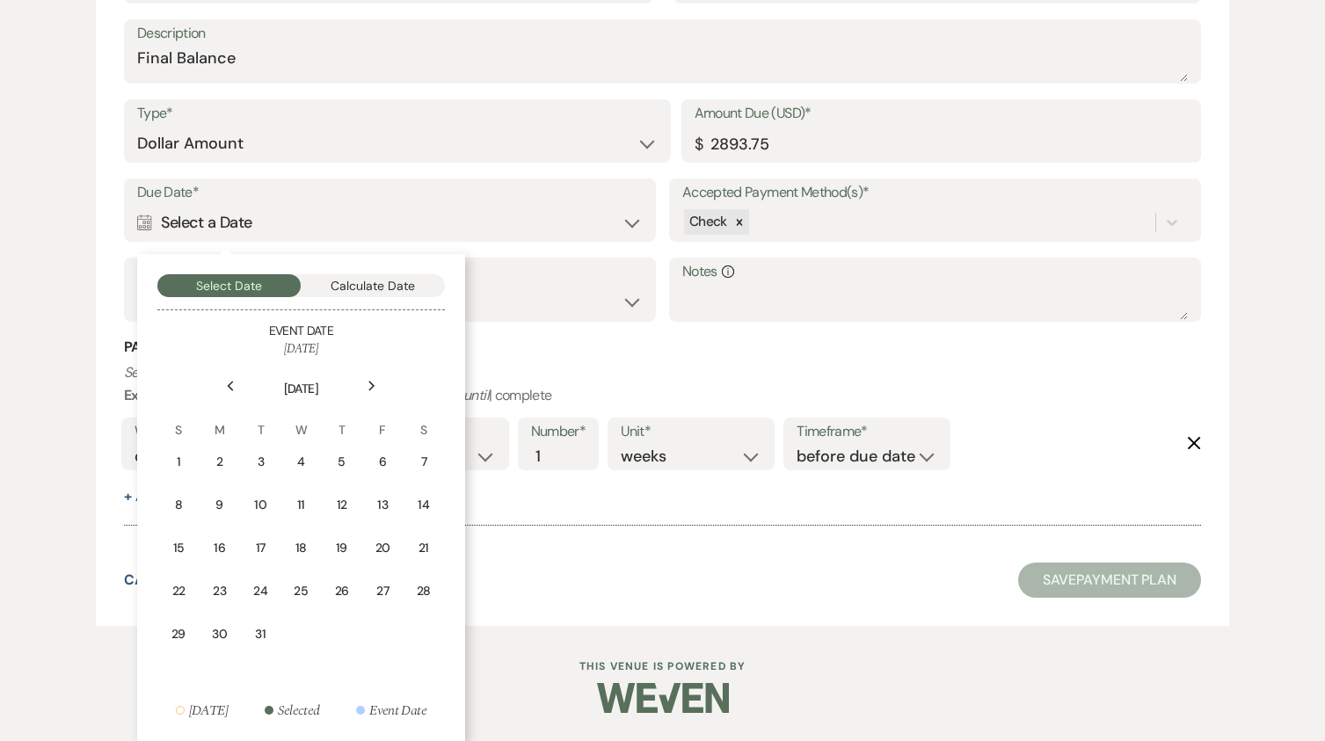
click at [374, 381] on icon "Next" at bounding box center [372, 386] width 9 height 11
click at [229, 452] on td "1" at bounding box center [219, 461] width 39 height 41
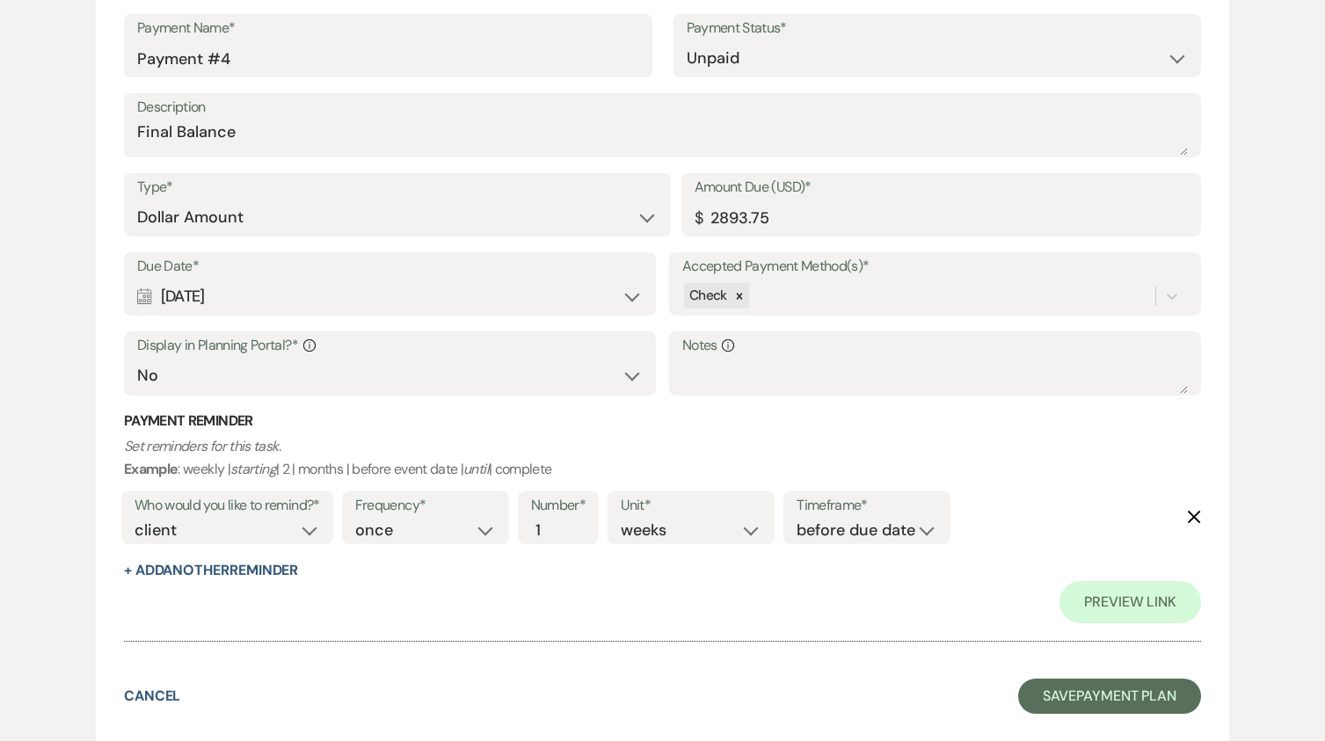
scroll to position [2519, 0]
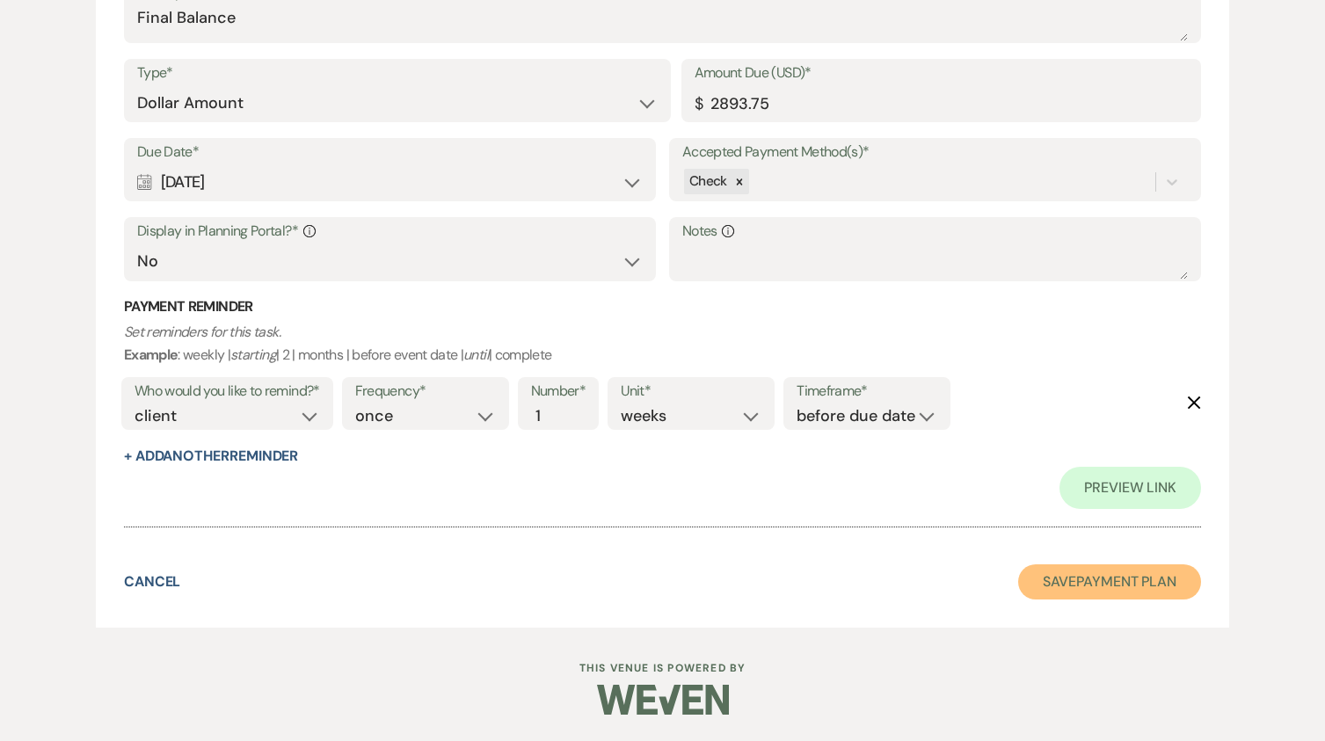
drag, startPoint x: 1120, startPoint y: 580, endPoint x: 1067, endPoint y: 547, distance: 62.4
click at [1120, 579] on button "Save Payment Plan" at bounding box center [1109, 581] width 183 height 35
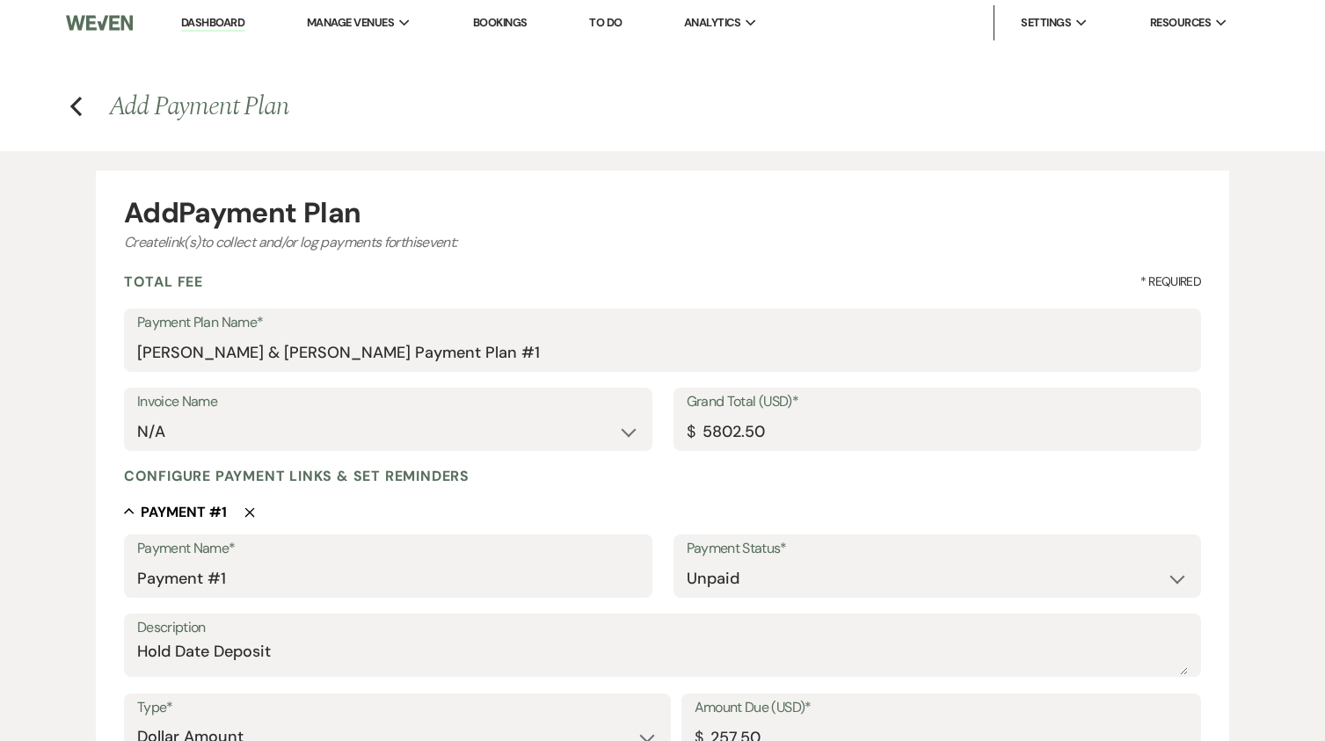
select select "6"
select select "5"
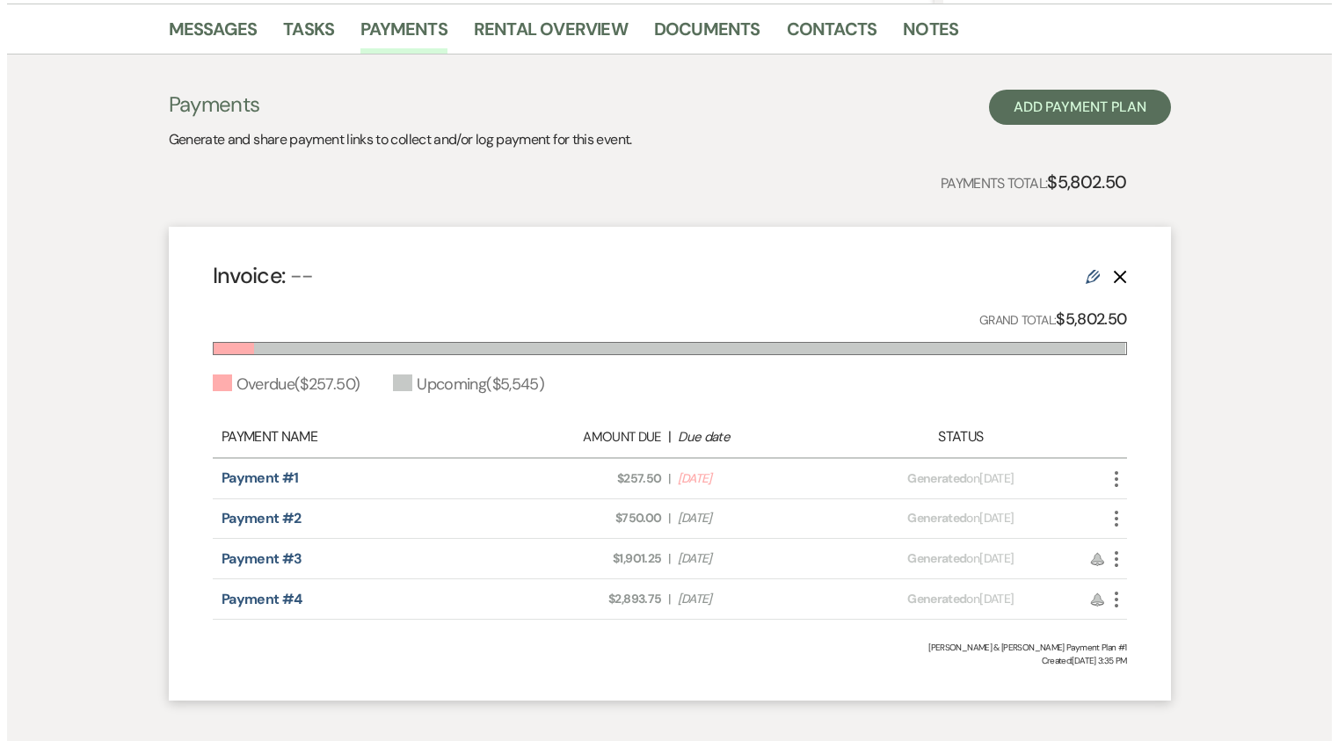
scroll to position [528, 0]
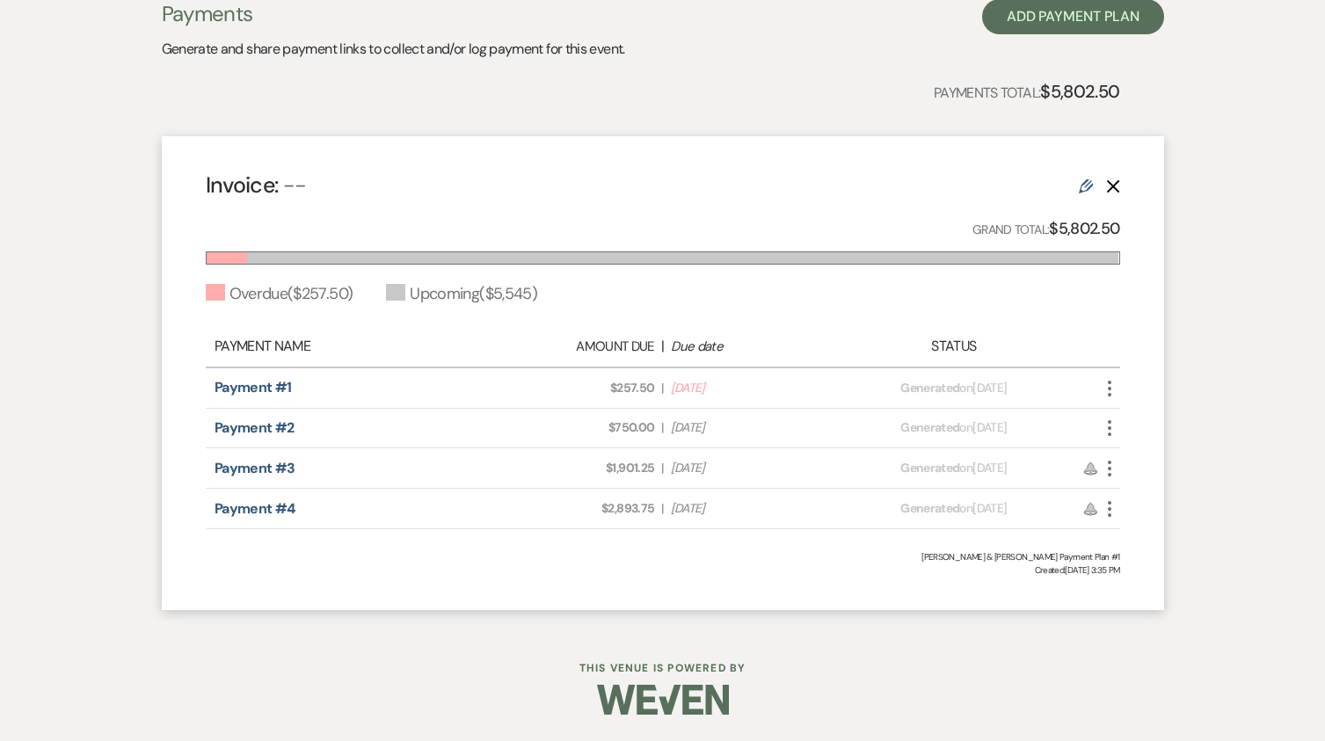
click at [1105, 392] on icon "More" at bounding box center [1109, 388] width 21 height 21
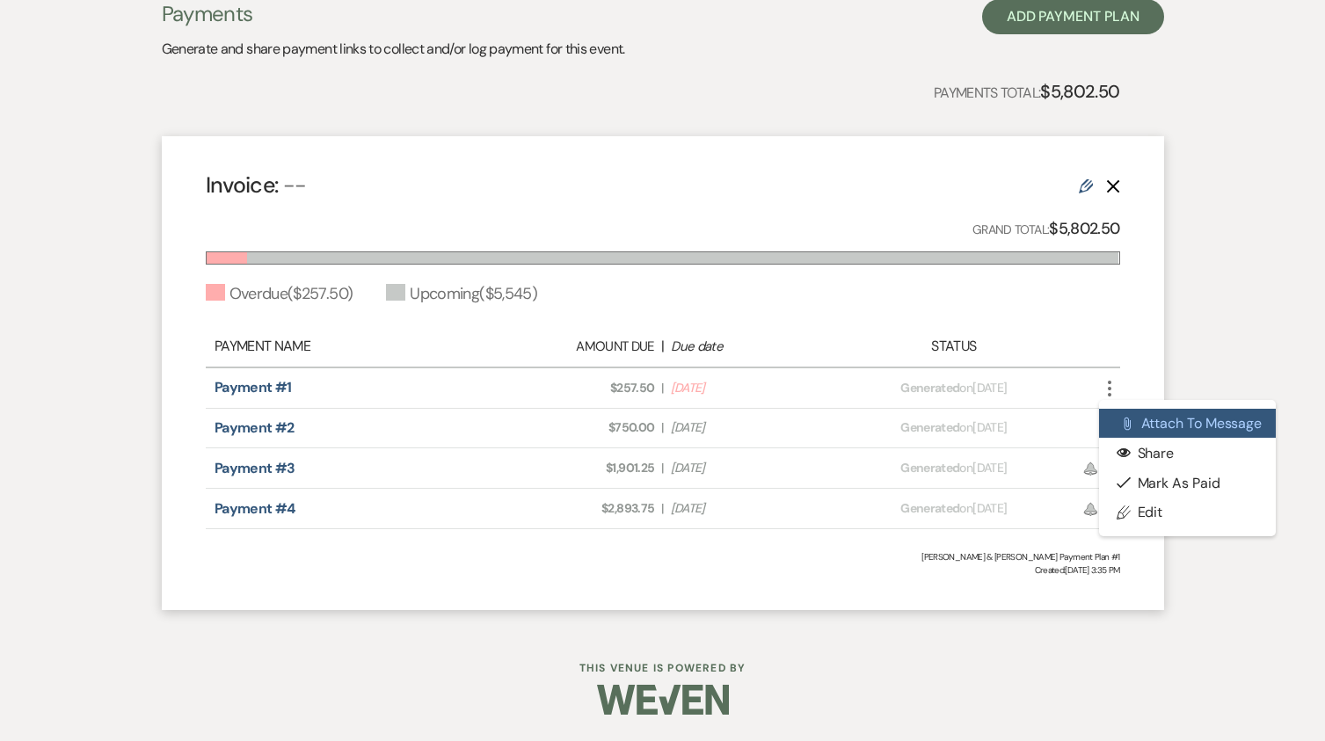
click at [1192, 419] on button "Attach File Attach to Message" at bounding box center [1188, 424] width 178 height 30
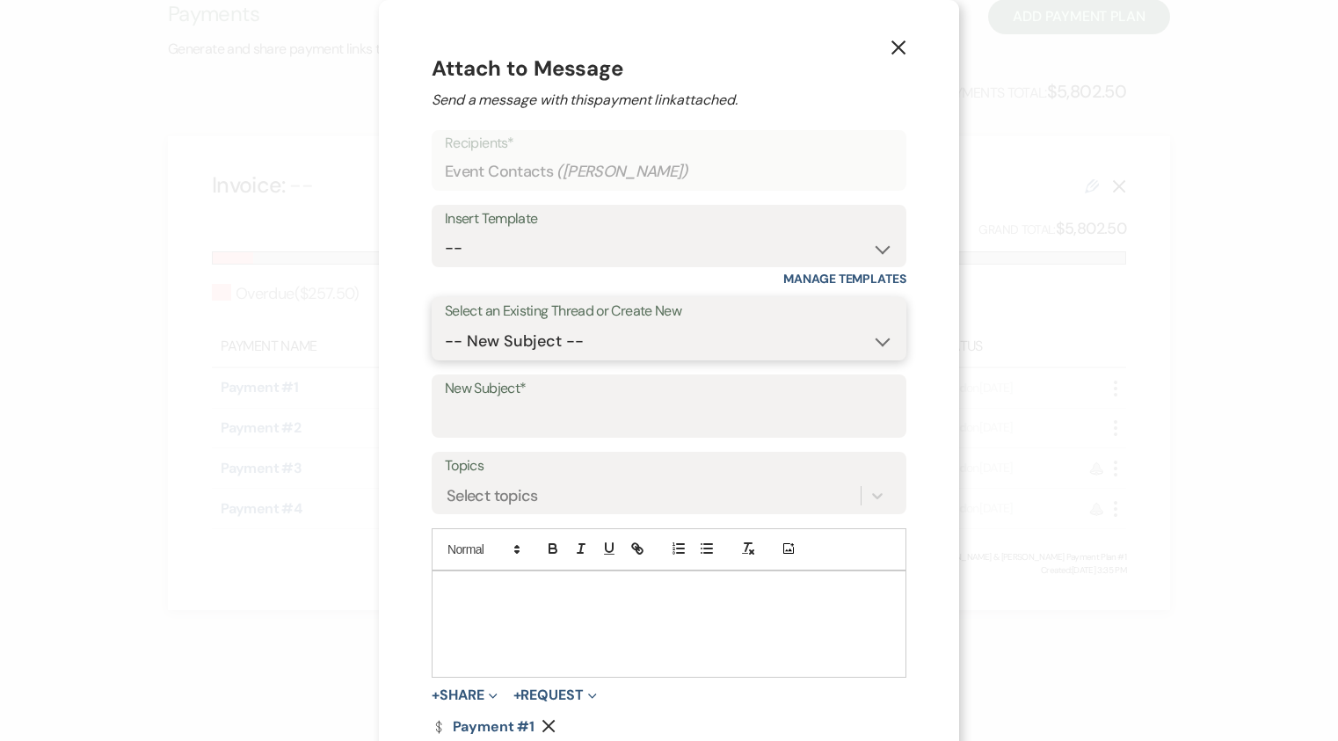
click at [616, 338] on select "-- New Subject -- Event Inquiry" at bounding box center [669, 341] width 448 height 34
click at [662, 303] on label "Select an Existing Thread or Create New" at bounding box center [669, 311] width 448 height 25
click at [516, 422] on input "New Subject*" at bounding box center [669, 419] width 448 height 34
click at [574, 418] on input "New Subject*" at bounding box center [669, 419] width 448 height 34
type input "Wedding Payment Plan"
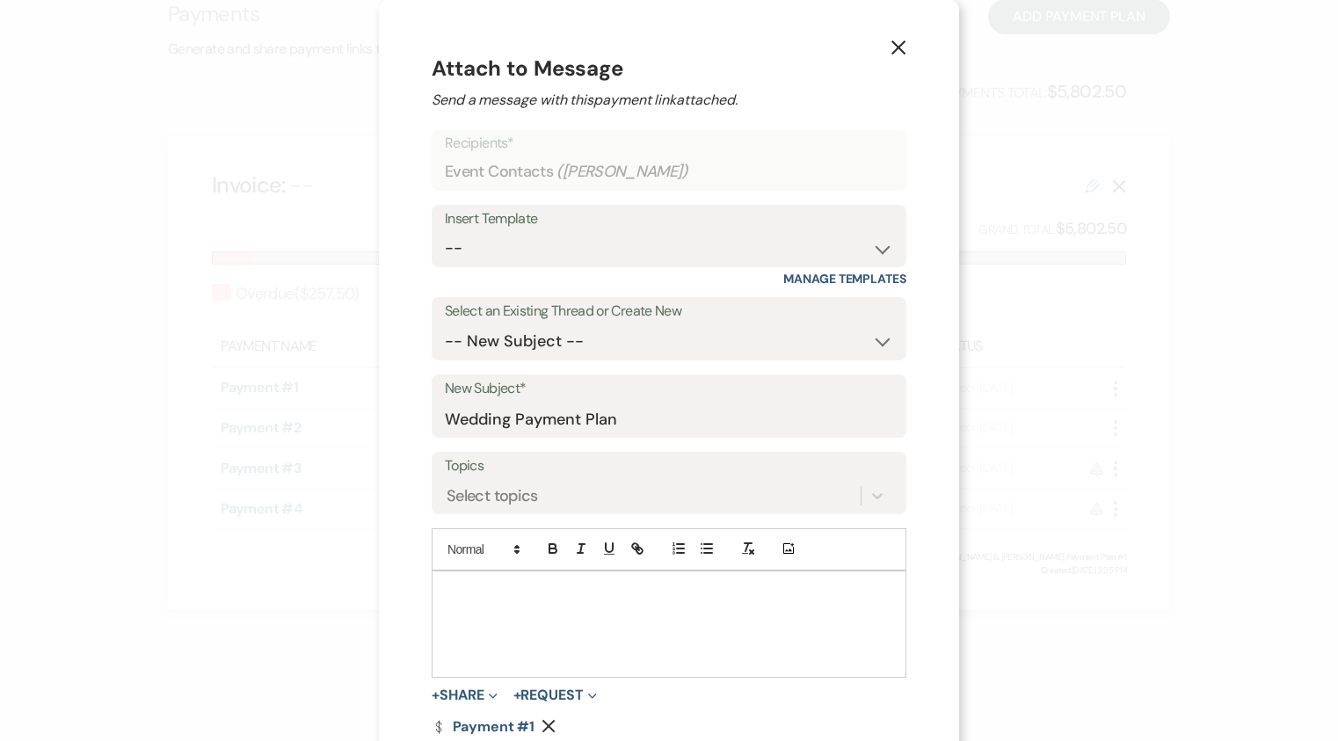
click at [564, 603] on div at bounding box center [669, 625] width 473 height 106
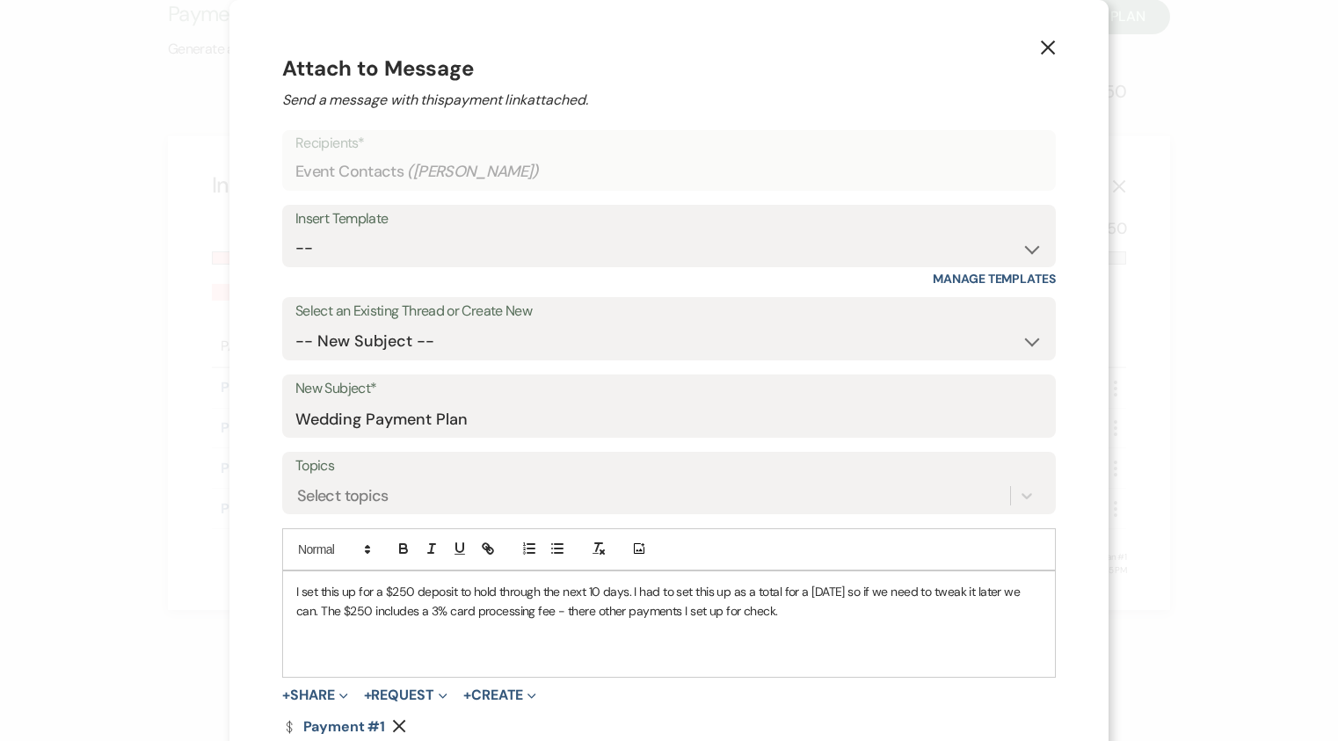
click at [846, 593] on p "I set this up for a $250 deposit to hold through the next 10 days. I had to set…" at bounding box center [669, 602] width 746 height 40
click at [448, 613] on p "I set this up for a $250 deposit to hold through the next 10 days. I had to set…" at bounding box center [669, 602] width 746 height 40
click at [453, 615] on p "I set this up for a $250 deposit to hold through the next 10 days. I had to set…" at bounding box center [669, 602] width 746 height 40
click at [658, 623] on div "I set this up for a $250 deposit to hold through the next 10 days. I had to set…" at bounding box center [669, 625] width 772 height 106
click at [719, 614] on p "I set this up for a $250 deposit to hold through the next 10 days. I had to set…" at bounding box center [669, 602] width 746 height 40
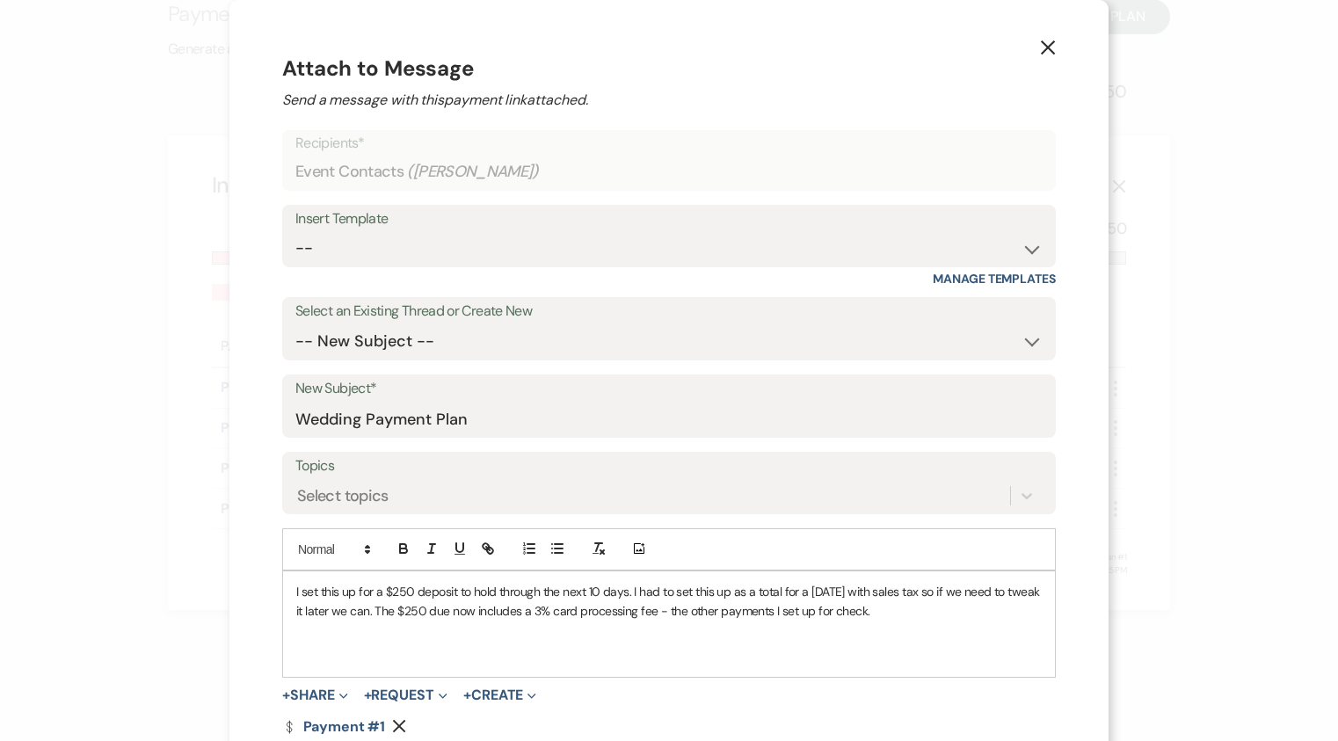
click at [886, 612] on p "I set this up for a $250 deposit to hold through the next 10 days. I had to set…" at bounding box center [669, 602] width 746 height 40
click at [1023, 612] on p "I set this up for a $250 deposit to hold through the next 10 days. I had to set…" at bounding box center [669, 602] width 746 height 40
click at [328, 654] on p "Thanks!" at bounding box center [669, 650] width 746 height 19
click at [327, 654] on p "Thanks!" at bounding box center [669, 650] width 746 height 19
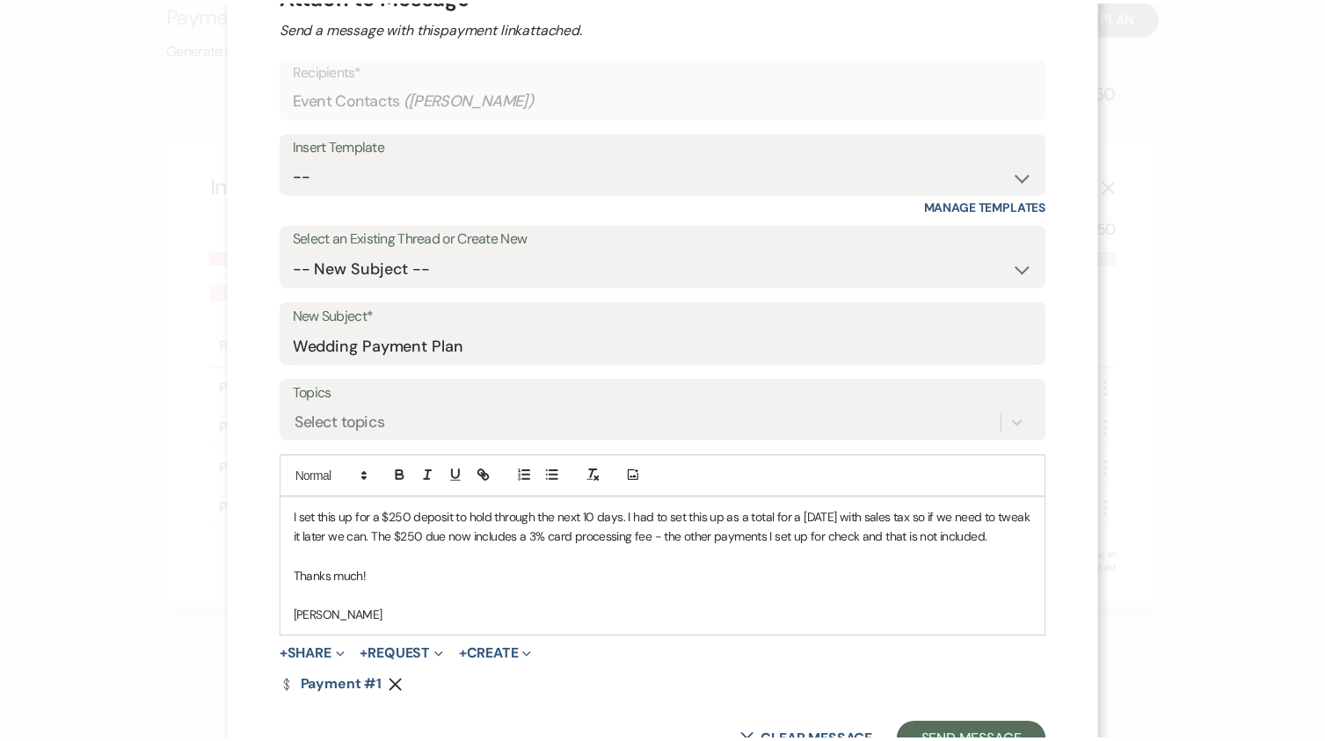
scroll to position [144, 0]
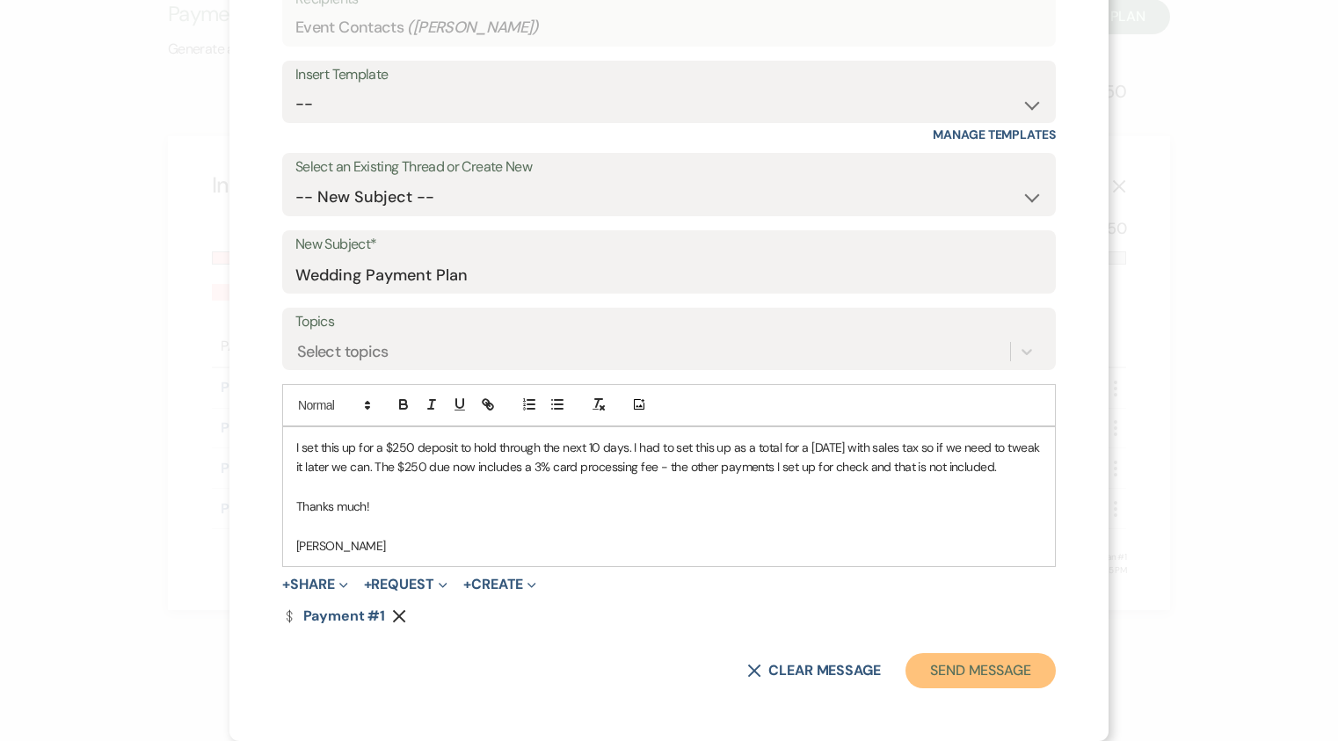
click at [973, 681] on button "Send Message" at bounding box center [981, 670] width 150 height 35
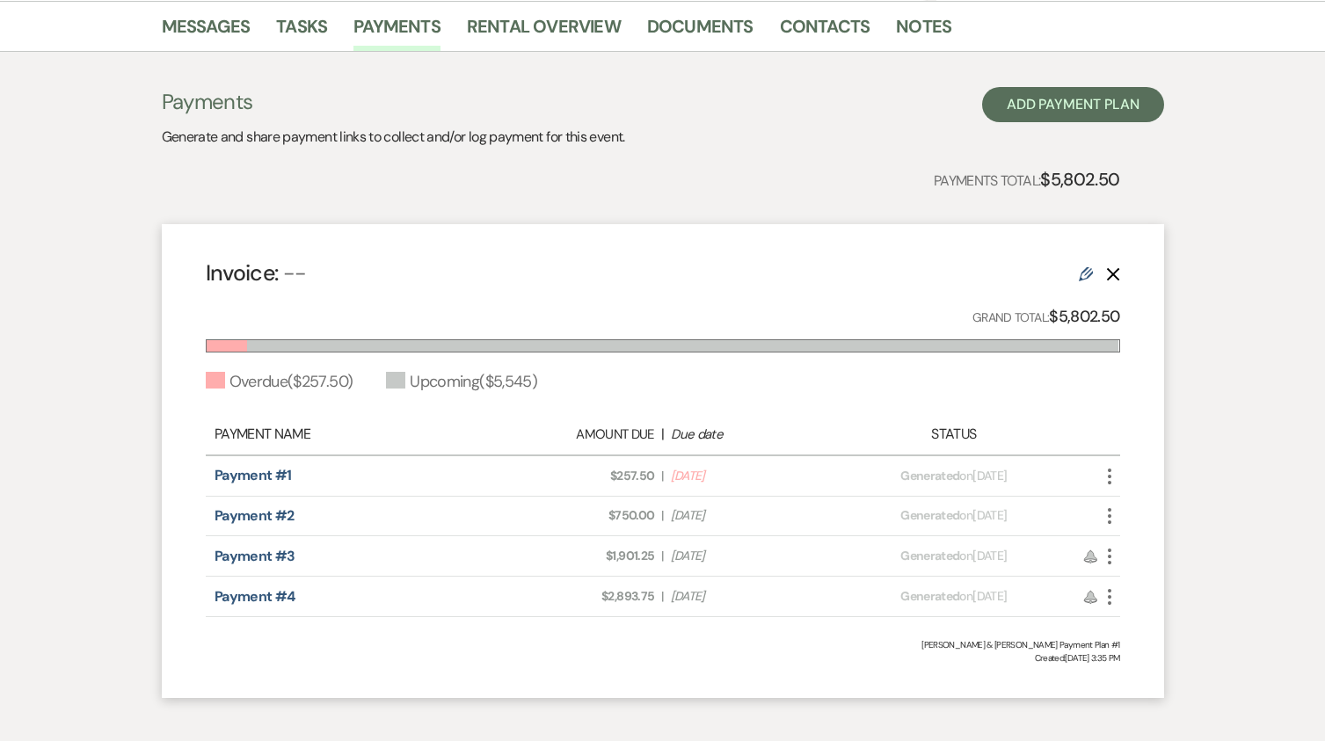
scroll to position [1, 0]
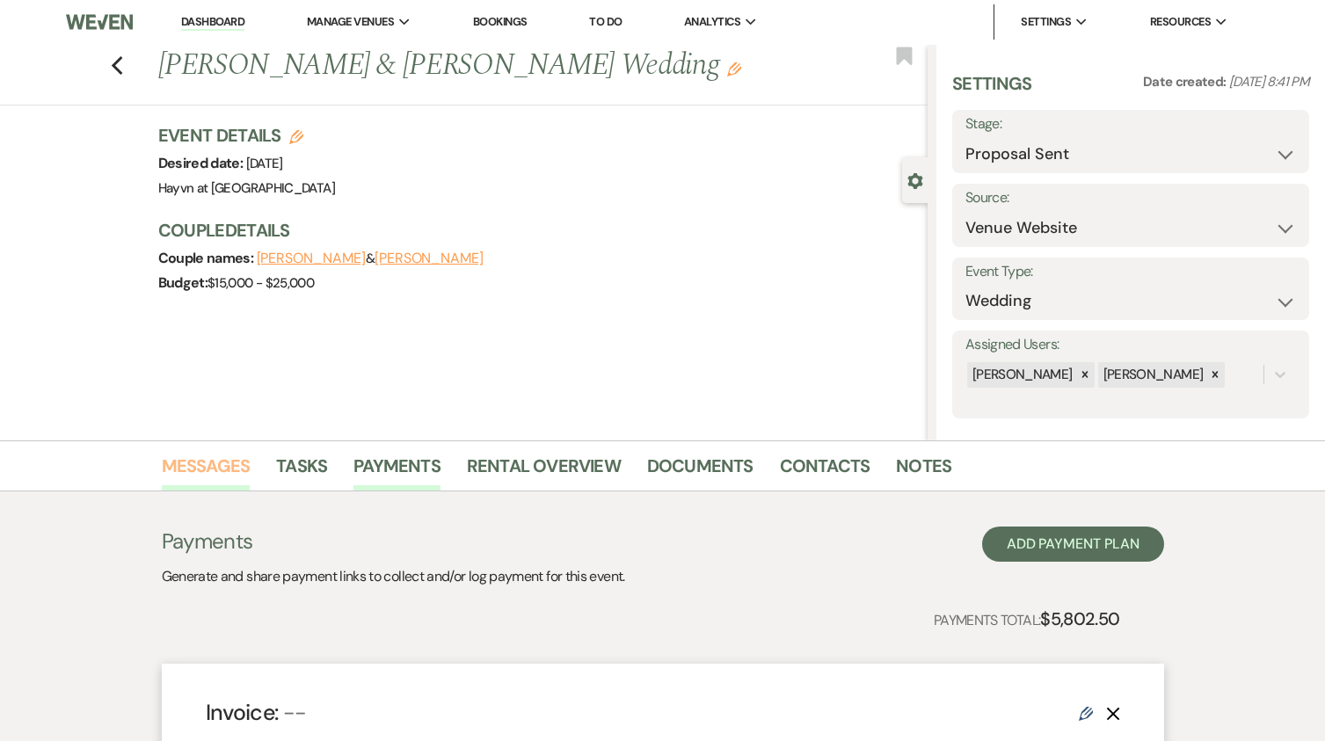
click at [212, 462] on link "Messages" at bounding box center [206, 471] width 89 height 39
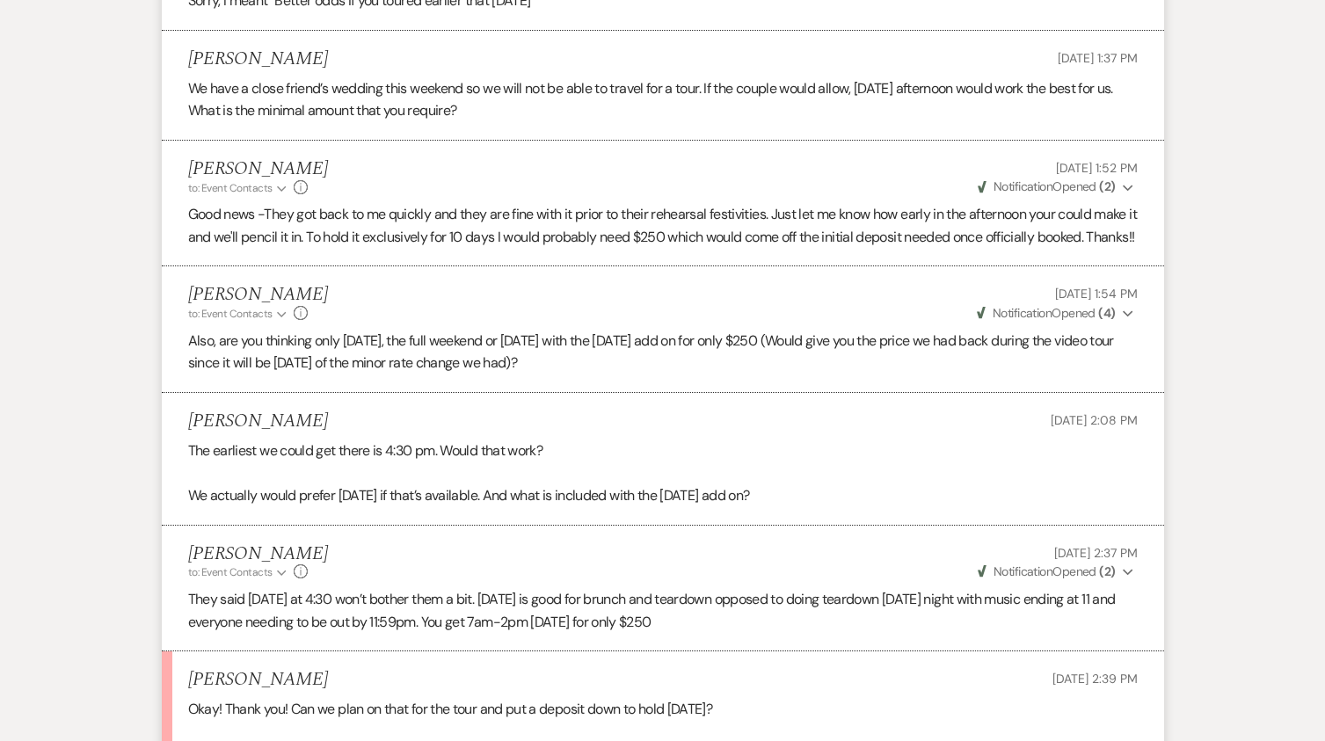
scroll to position [3143, 0]
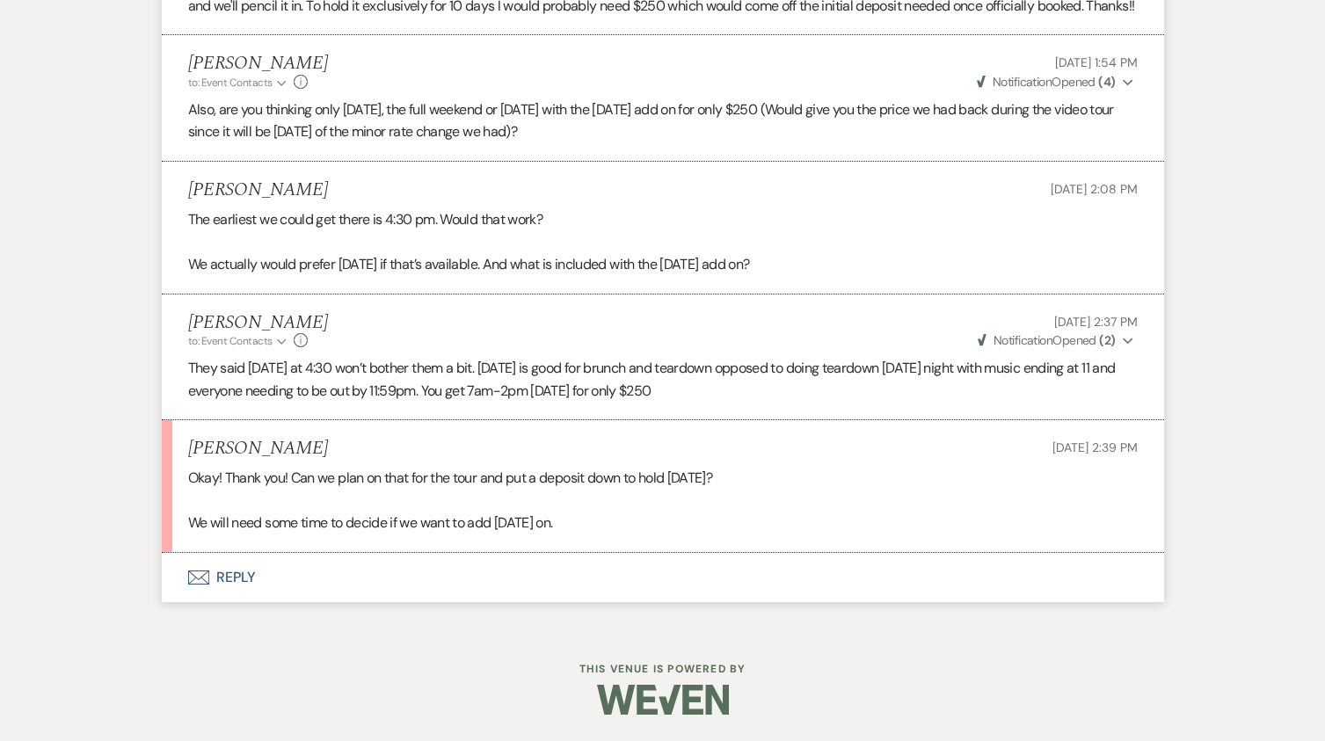
click at [241, 576] on button "Envelope Reply" at bounding box center [663, 577] width 1002 height 49
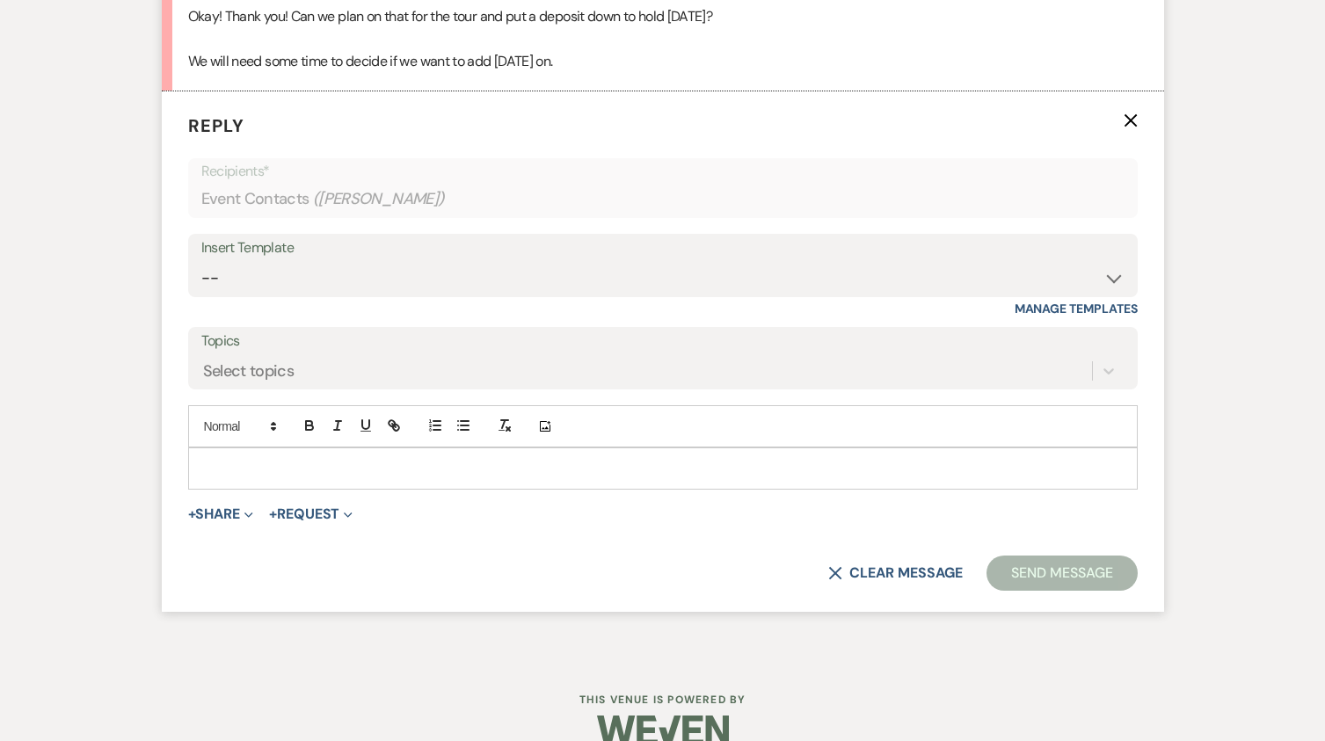
scroll to position [3586, 0]
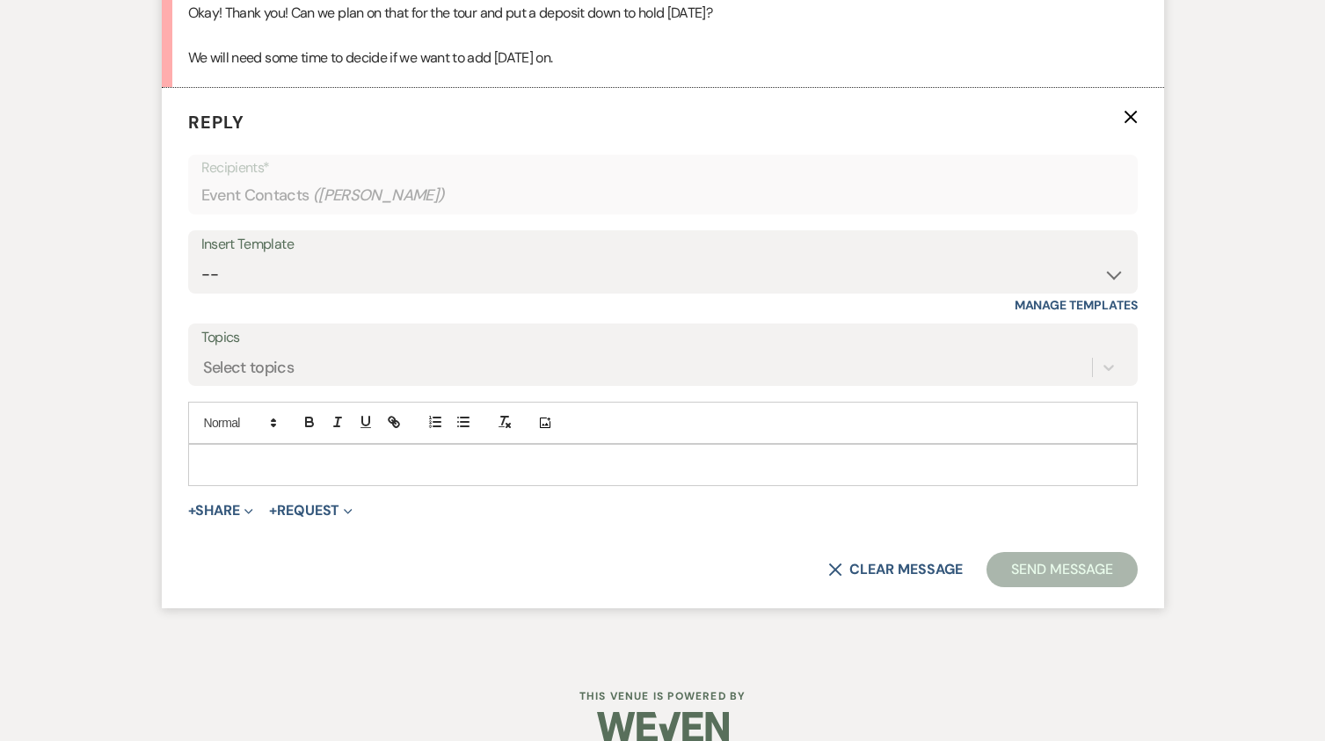
click at [249, 475] on p at bounding box center [662, 464] width 921 height 19
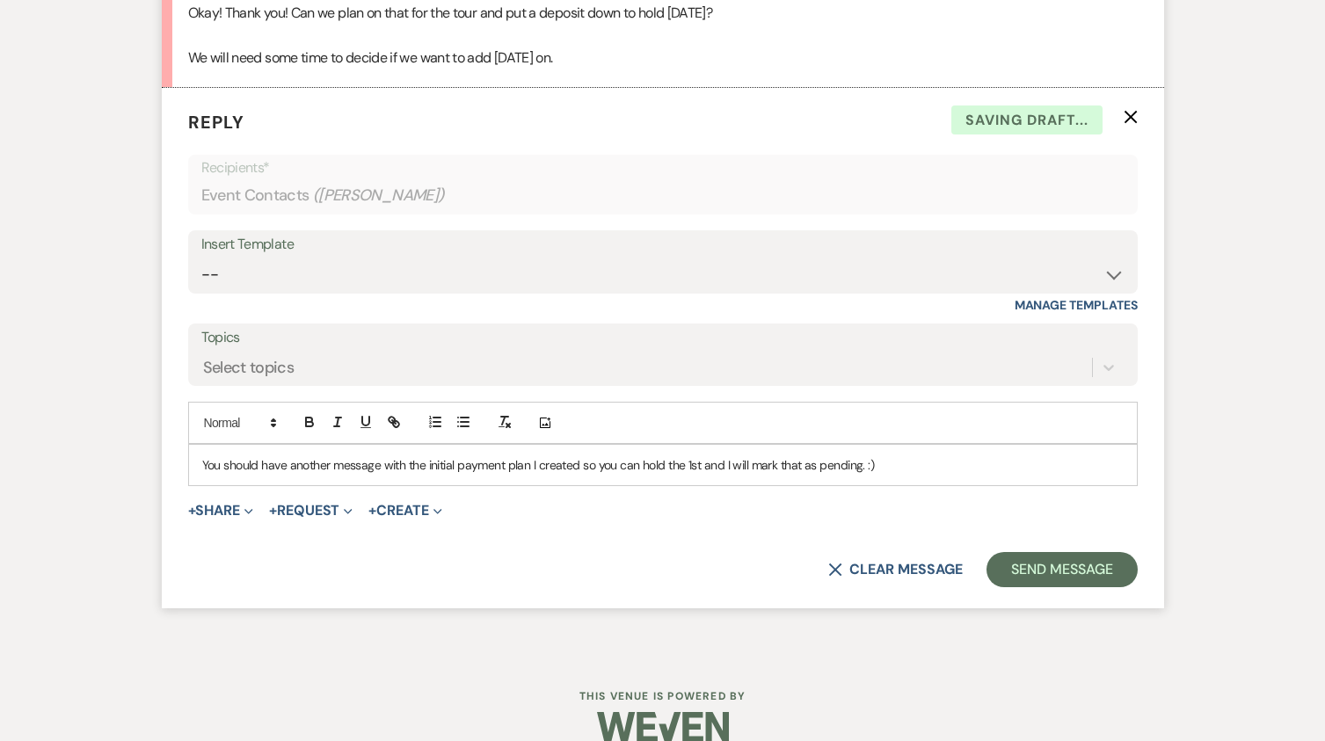
click at [528, 475] on p "You should have another message with the initial payment plan I created so you …" at bounding box center [662, 464] width 921 height 19
drag, startPoint x: 630, startPoint y: 486, endPoint x: 583, endPoint y: 494, distance: 47.3
click at [583, 475] on p "You should have another message with the initial payment plan attached I create…" at bounding box center [662, 464] width 921 height 19
click at [861, 475] on p "You should have another message with the initial payment plan attached so you c…" at bounding box center [662, 464] width 921 height 19
click at [1073, 585] on button "Send Message" at bounding box center [1062, 569] width 150 height 35
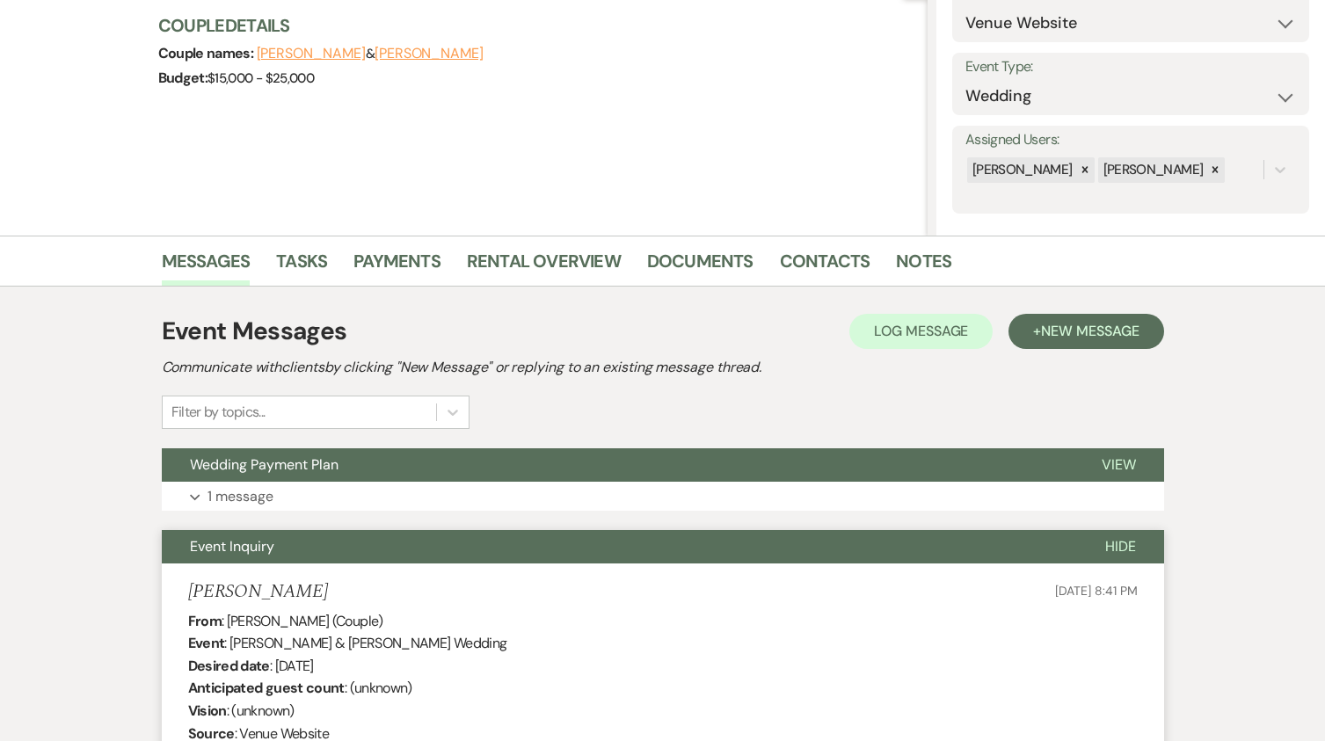
scroll to position [0, 0]
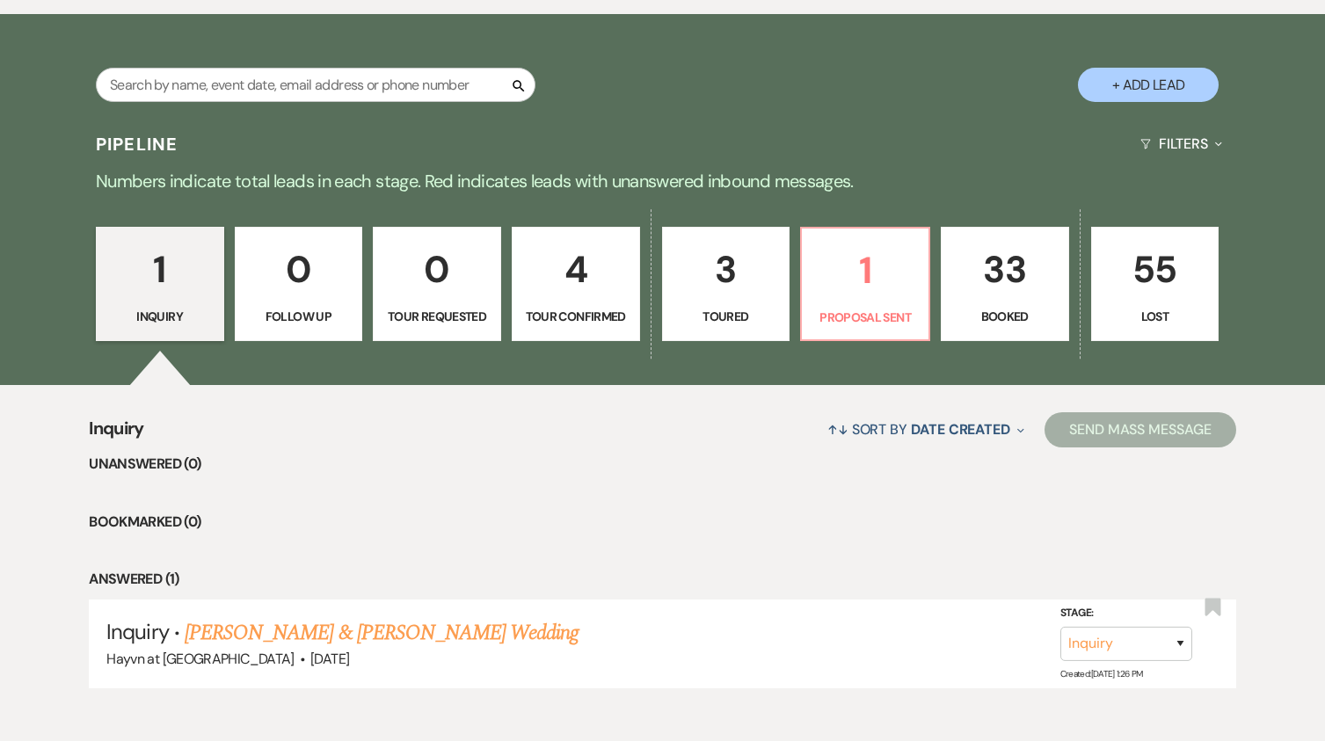
scroll to position [879, 0]
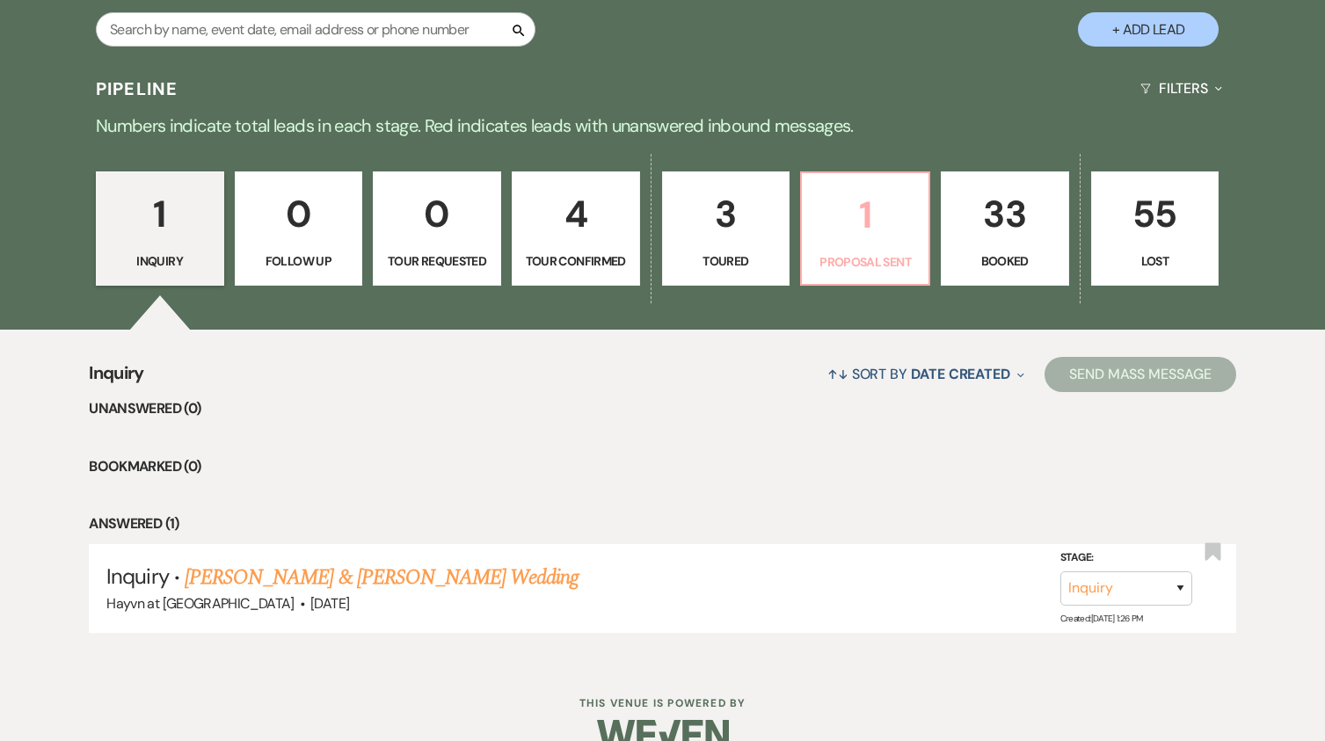
click at [848, 285] on div "1 Inquiry 0 Follow Up 0 Tour Requested 4 Tour Confirmed 3 Toured 1 Proposal Sen…" at bounding box center [663, 239] width 1266 height 179
click at [849, 267] on p "Proposal Sent" at bounding box center [865, 261] width 106 height 19
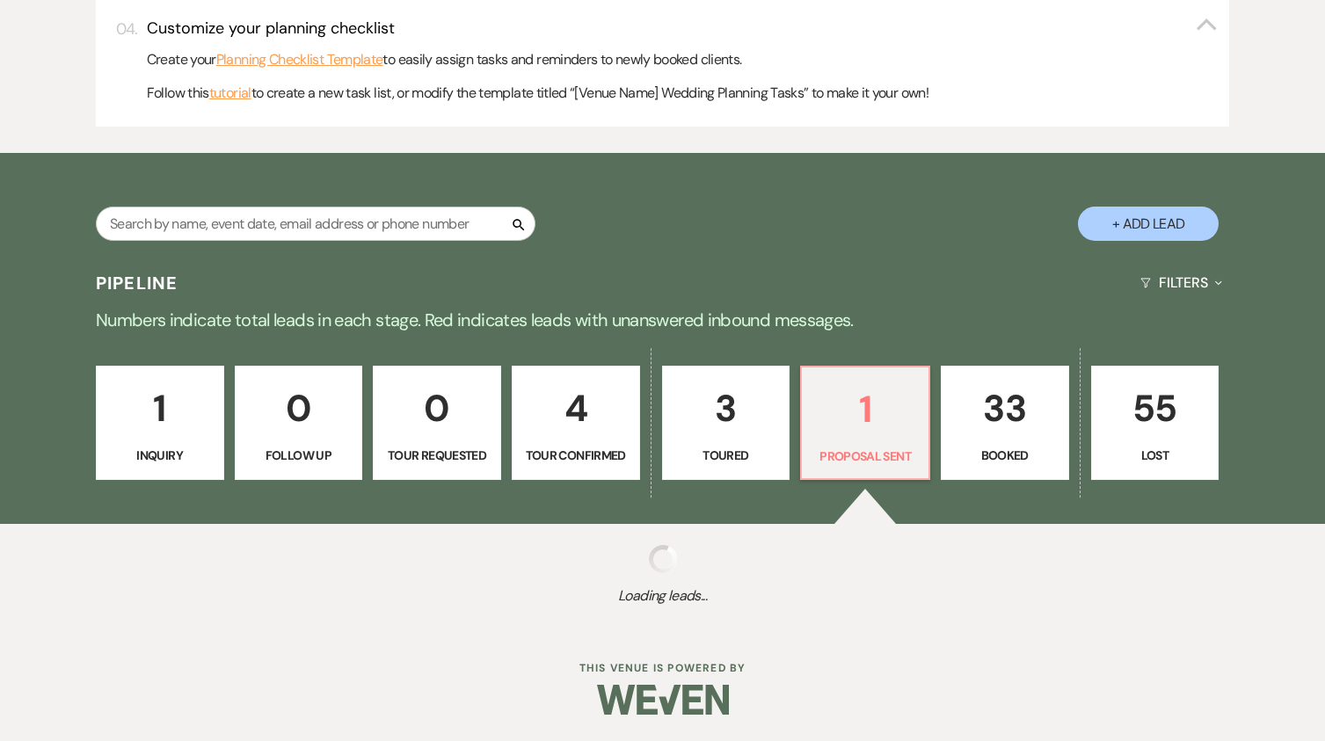
select select "6"
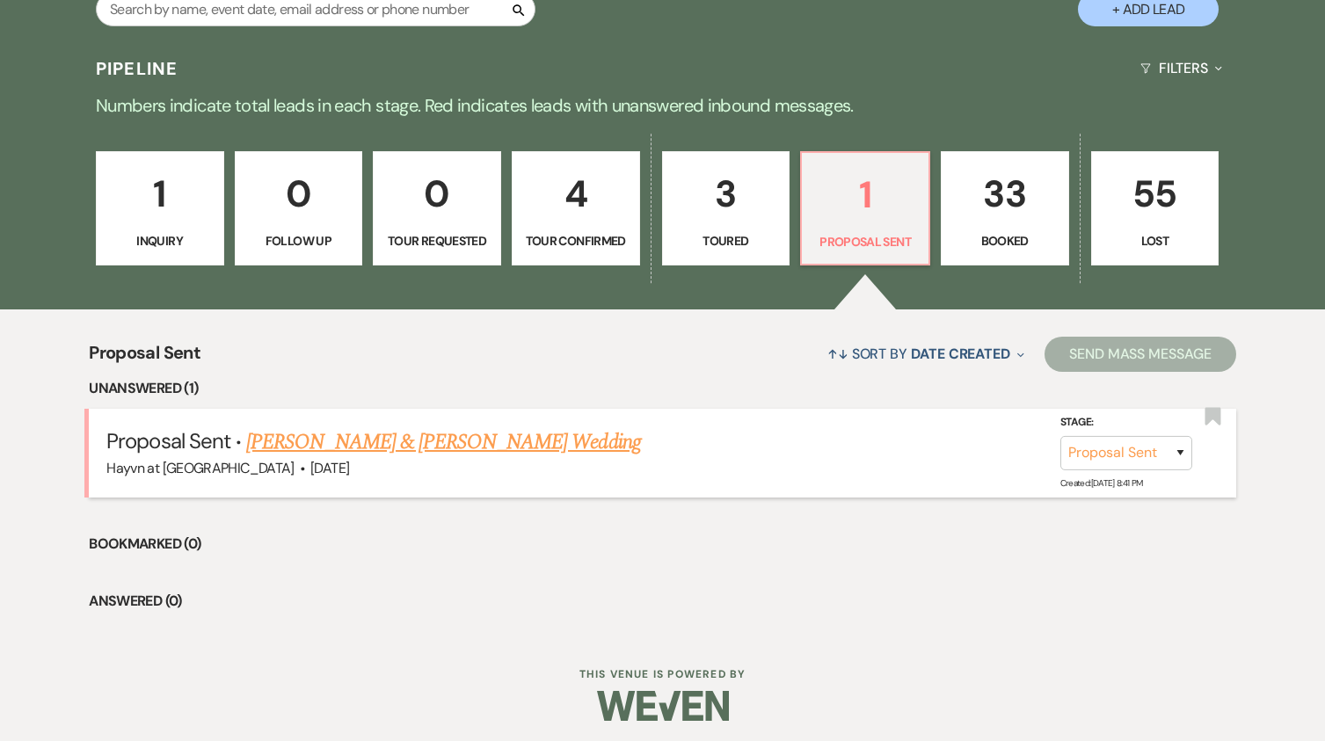
scroll to position [906, 0]
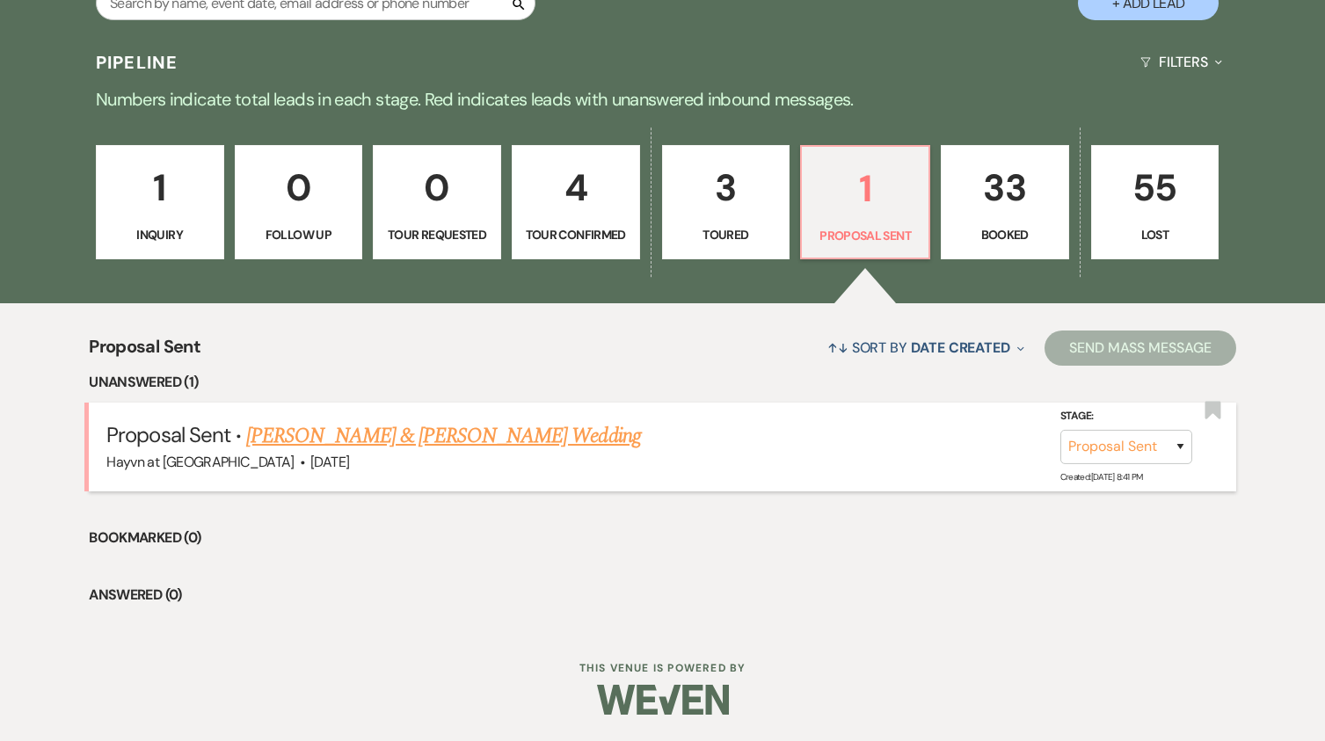
click at [450, 434] on link "[PERSON_NAME] & [PERSON_NAME] Wedding" at bounding box center [443, 436] width 394 height 32
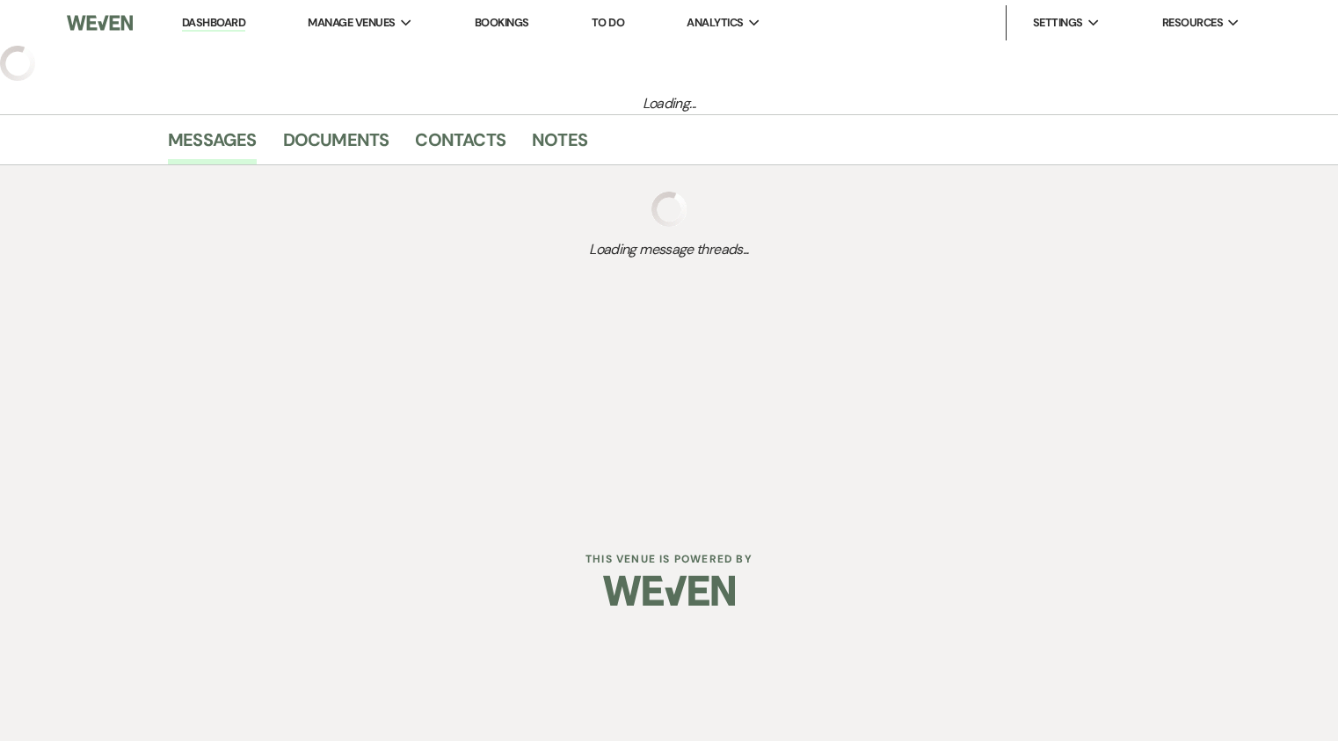
select select "6"
select select "5"
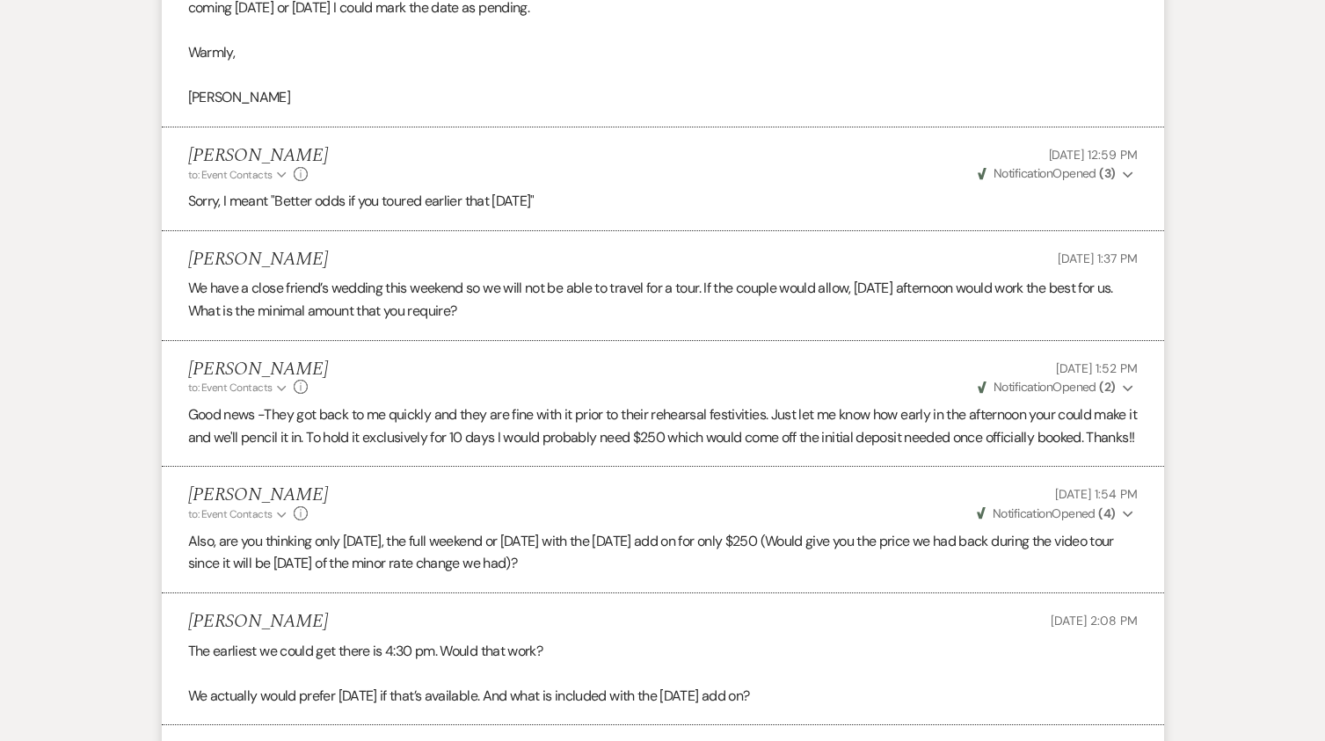
scroll to position [2638, 0]
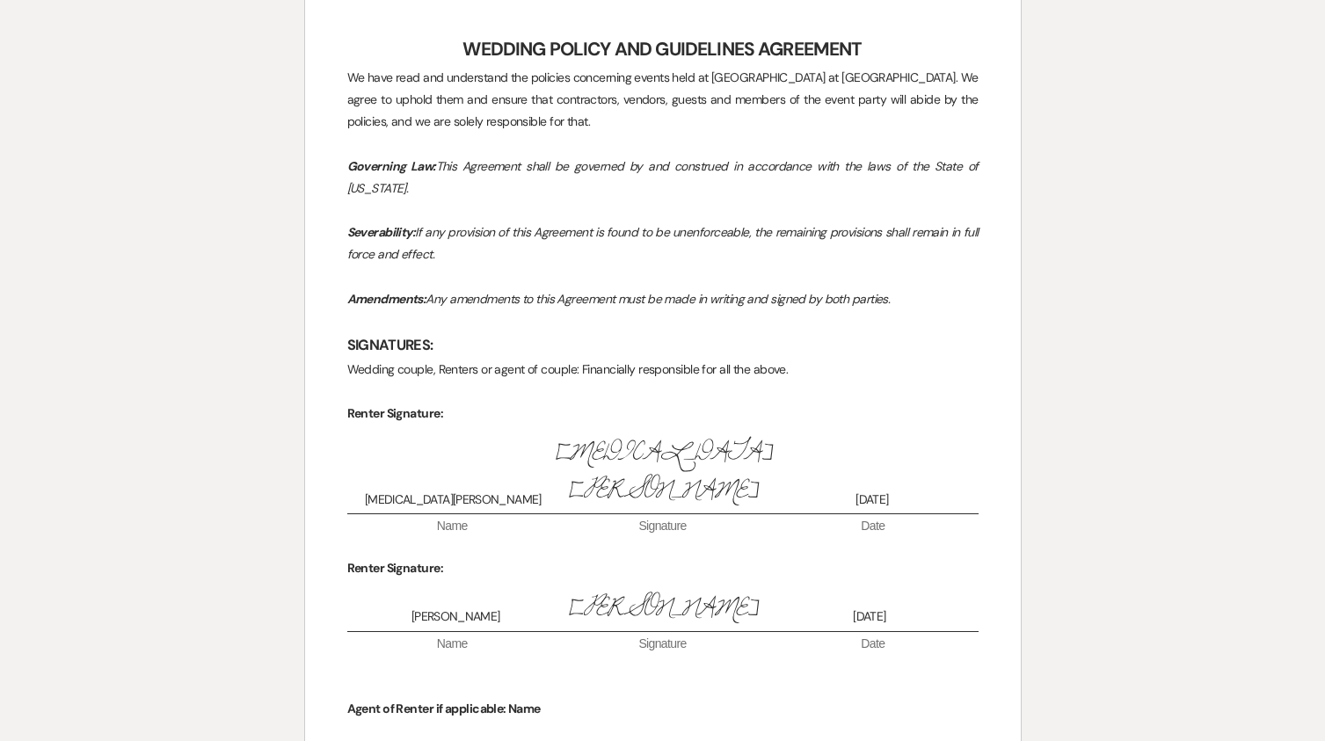
scroll to position [7366, 0]
